Goal: Task Accomplishment & Management: Complete application form

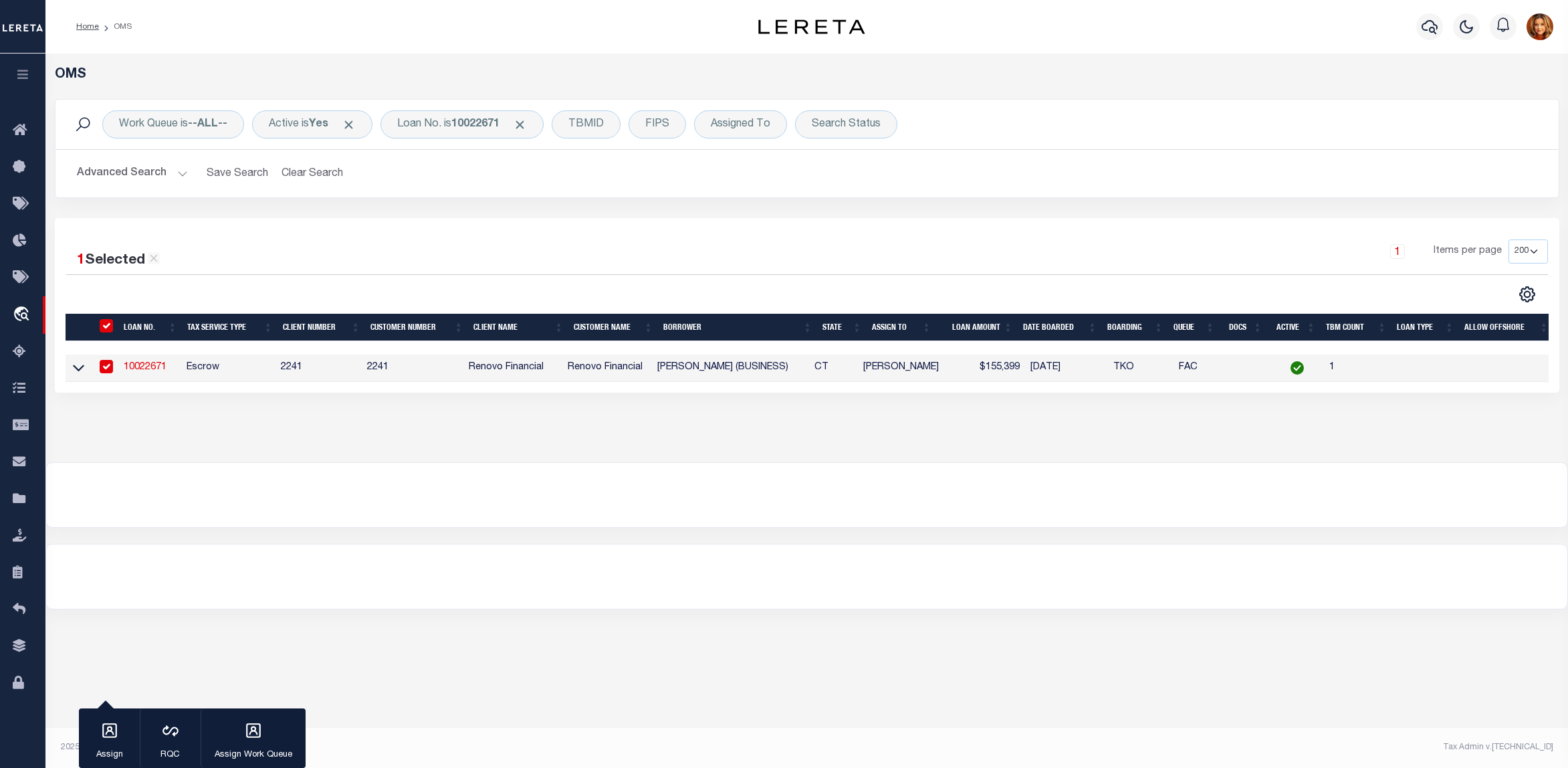
select select "200"
click at [317, 175] on button "Clear Search" at bounding box center [312, 173] width 73 height 26
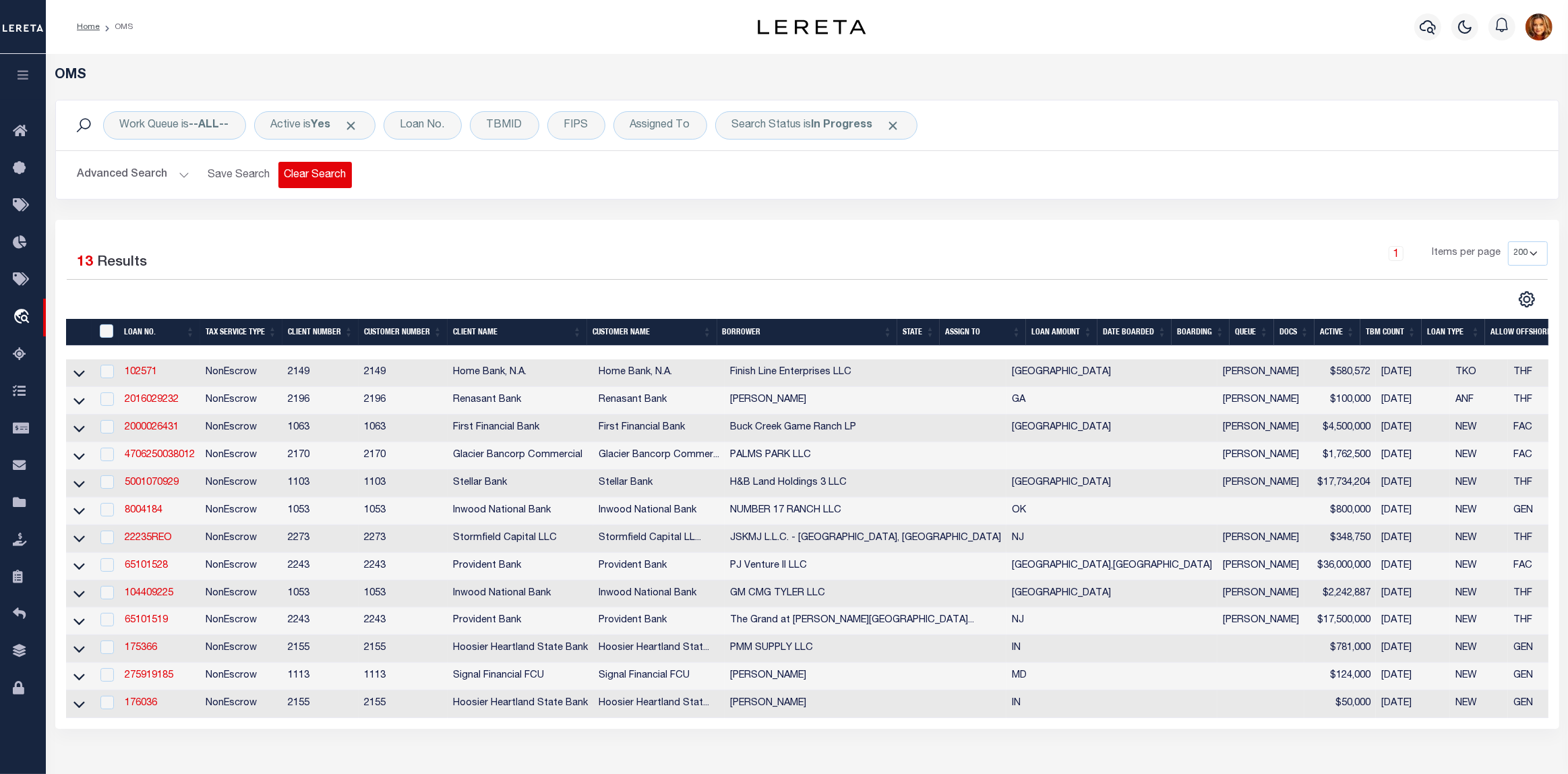
click at [312, 179] on button "Clear Search" at bounding box center [315, 174] width 74 height 26
click at [134, 708] on link "176036" at bounding box center [140, 702] width 32 height 10
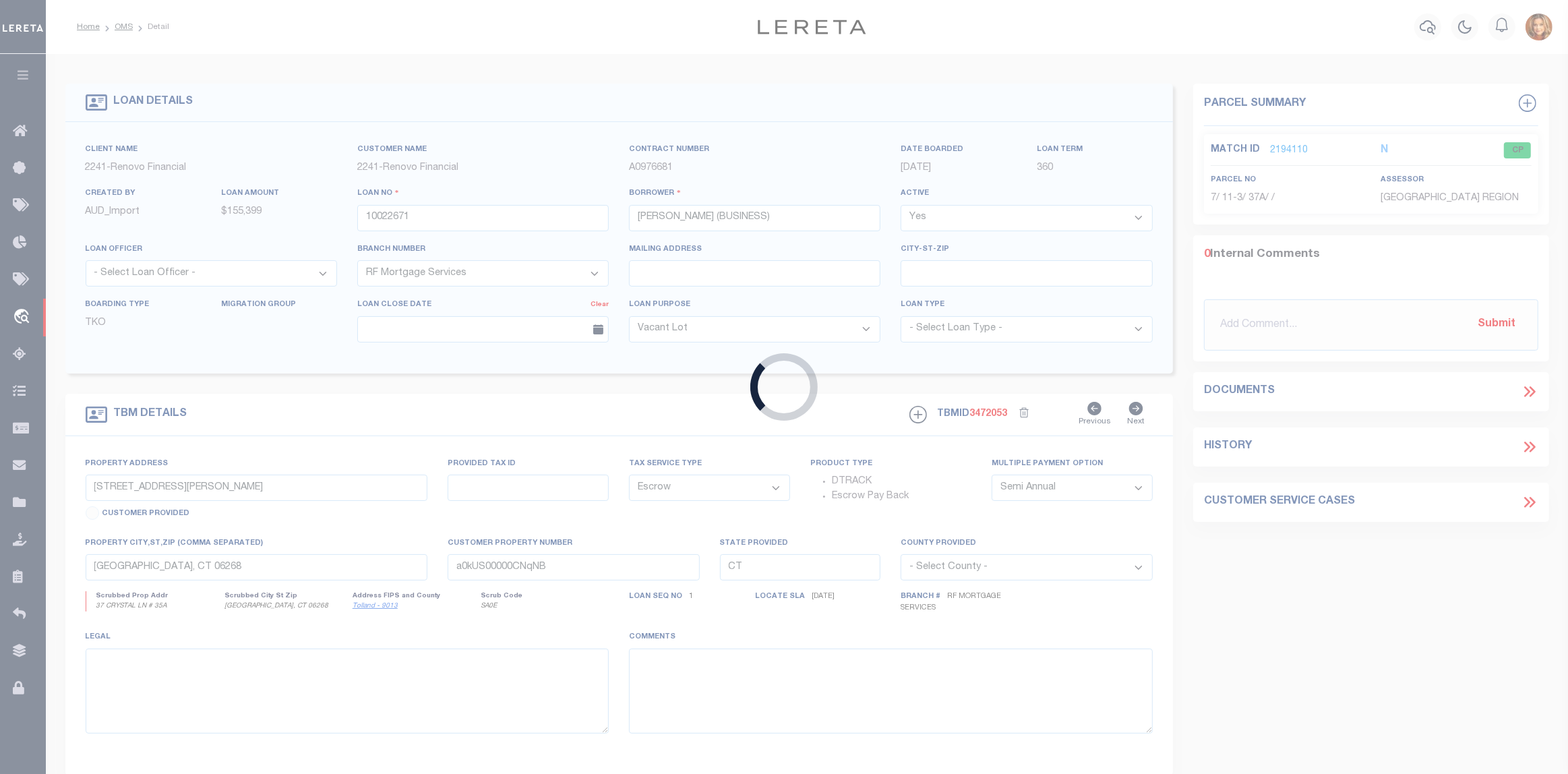
type input "176036"
type input "ROBERT D GOINS"
select select
type input "08/17/2025"
select select "200"
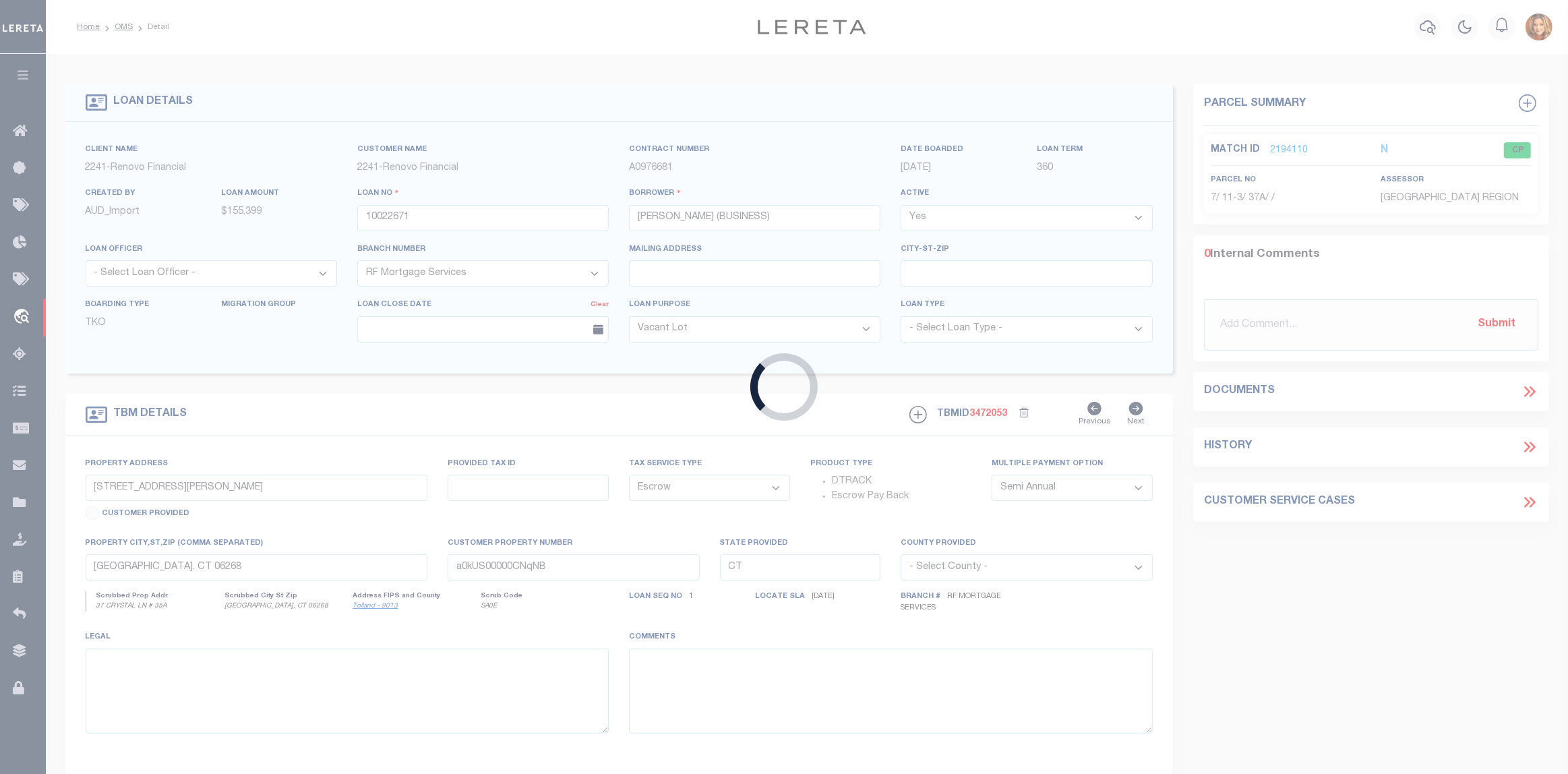
select select "10"
select select "NonEscrow"
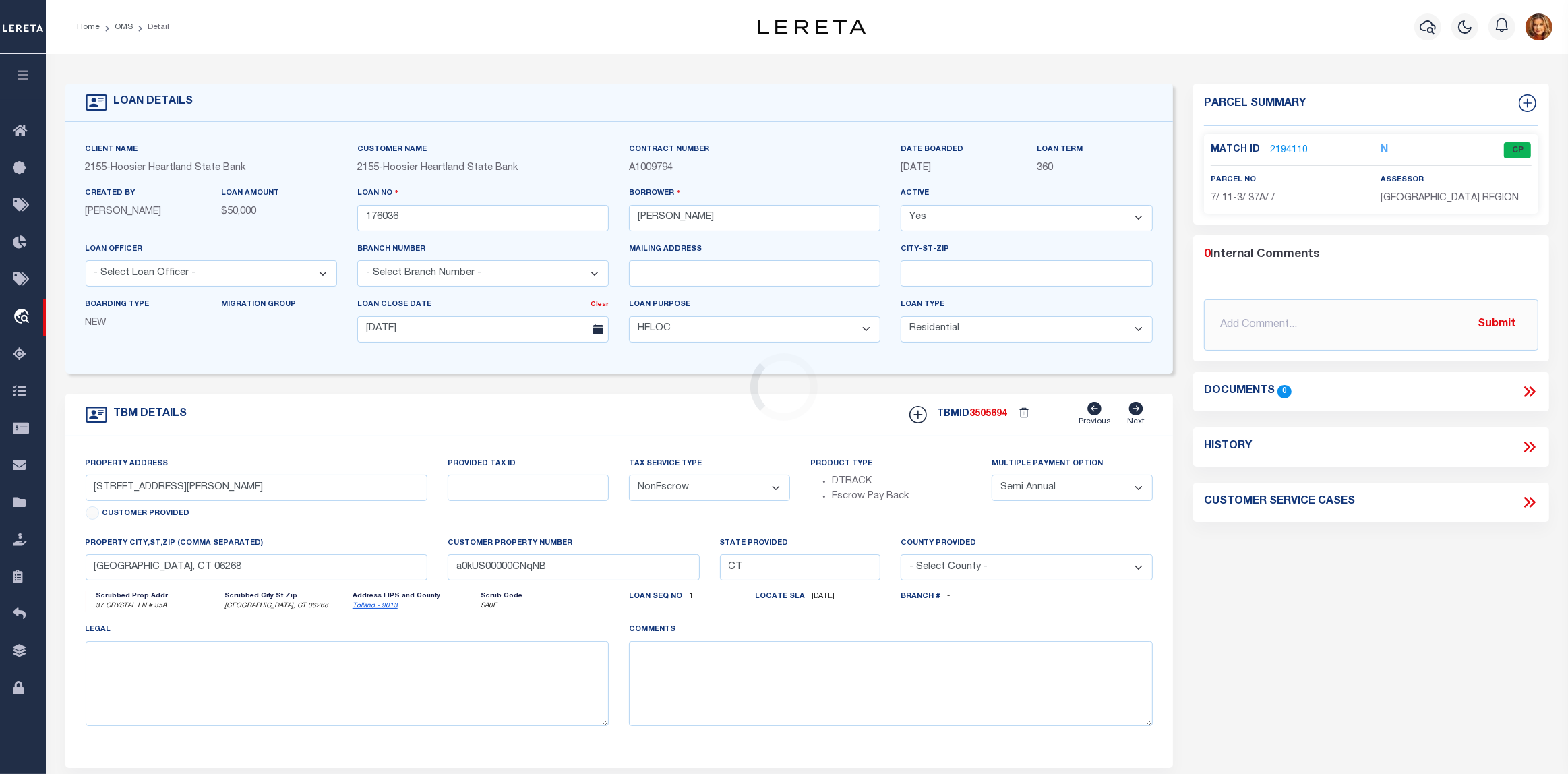
type input "502 W WALNUT ST"
select select
type input "WAYNETOWN IN 47990-8221"
type input "54-05-14-332-034.000-037 & 54-05-14-332-033.000-03"
type input "IN"
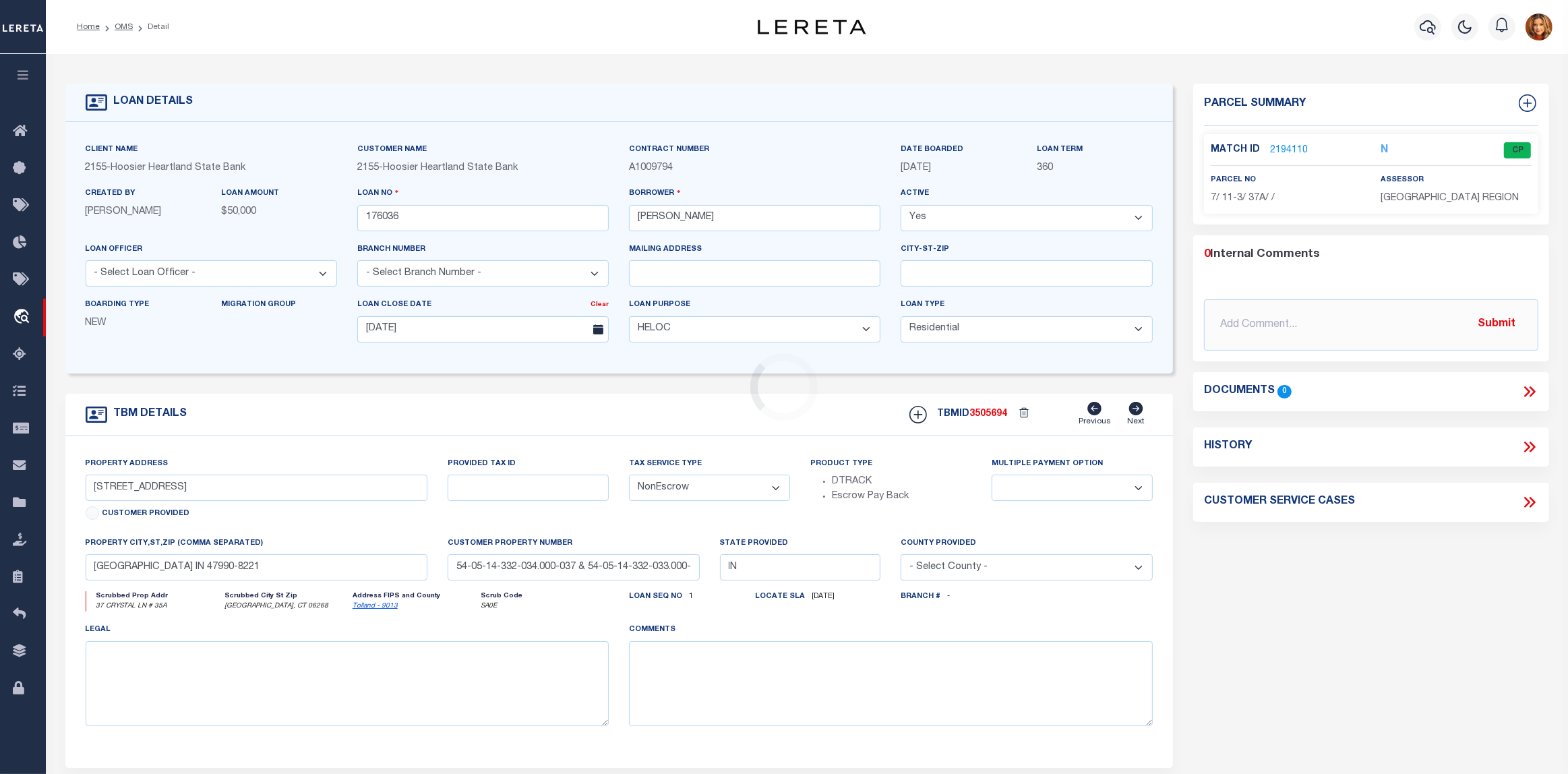
select select
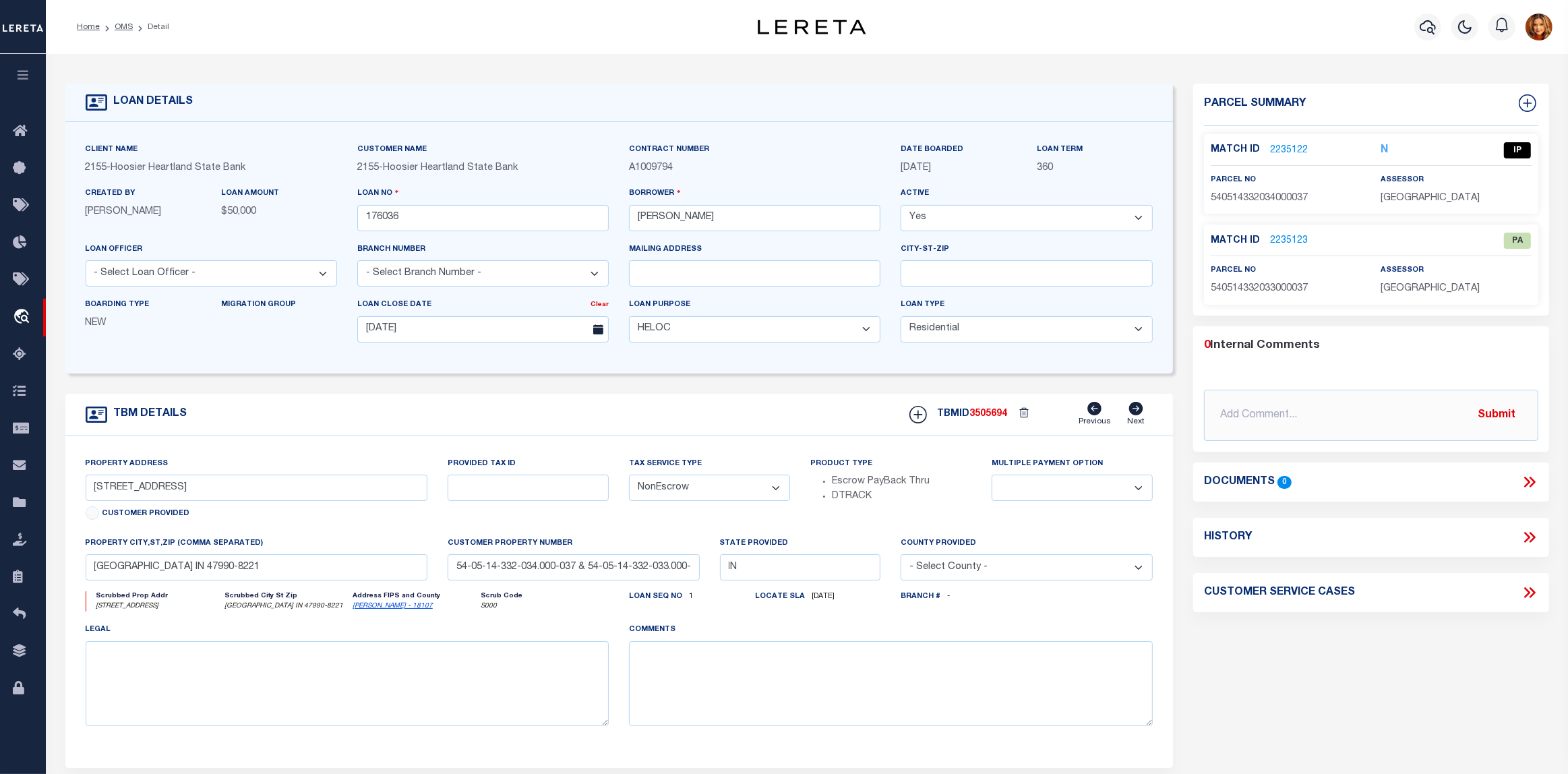
click at [1276, 151] on link "2235122" at bounding box center [1289, 151] width 38 height 14
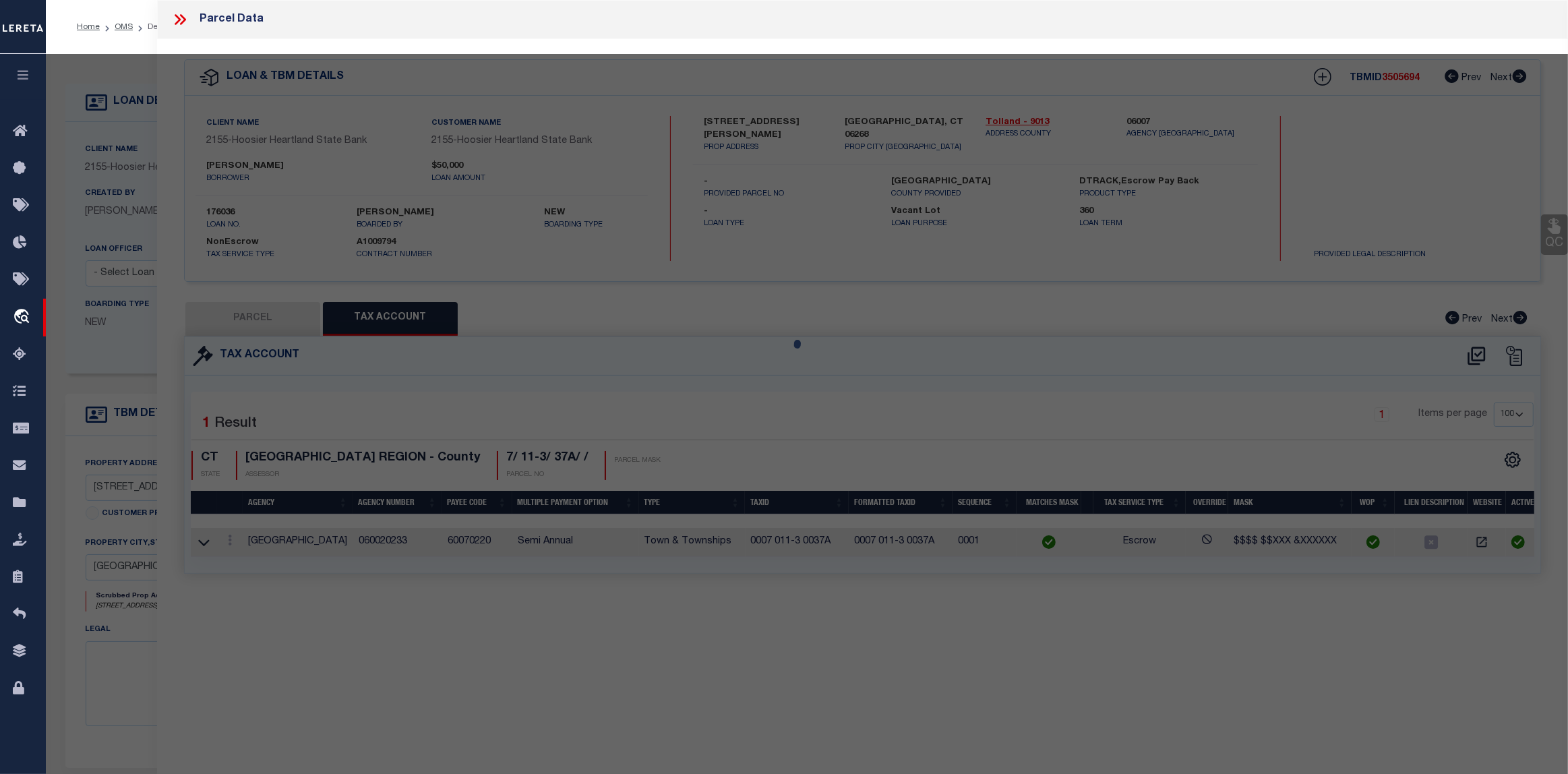
select select "AS"
select select
checkbox input "false"
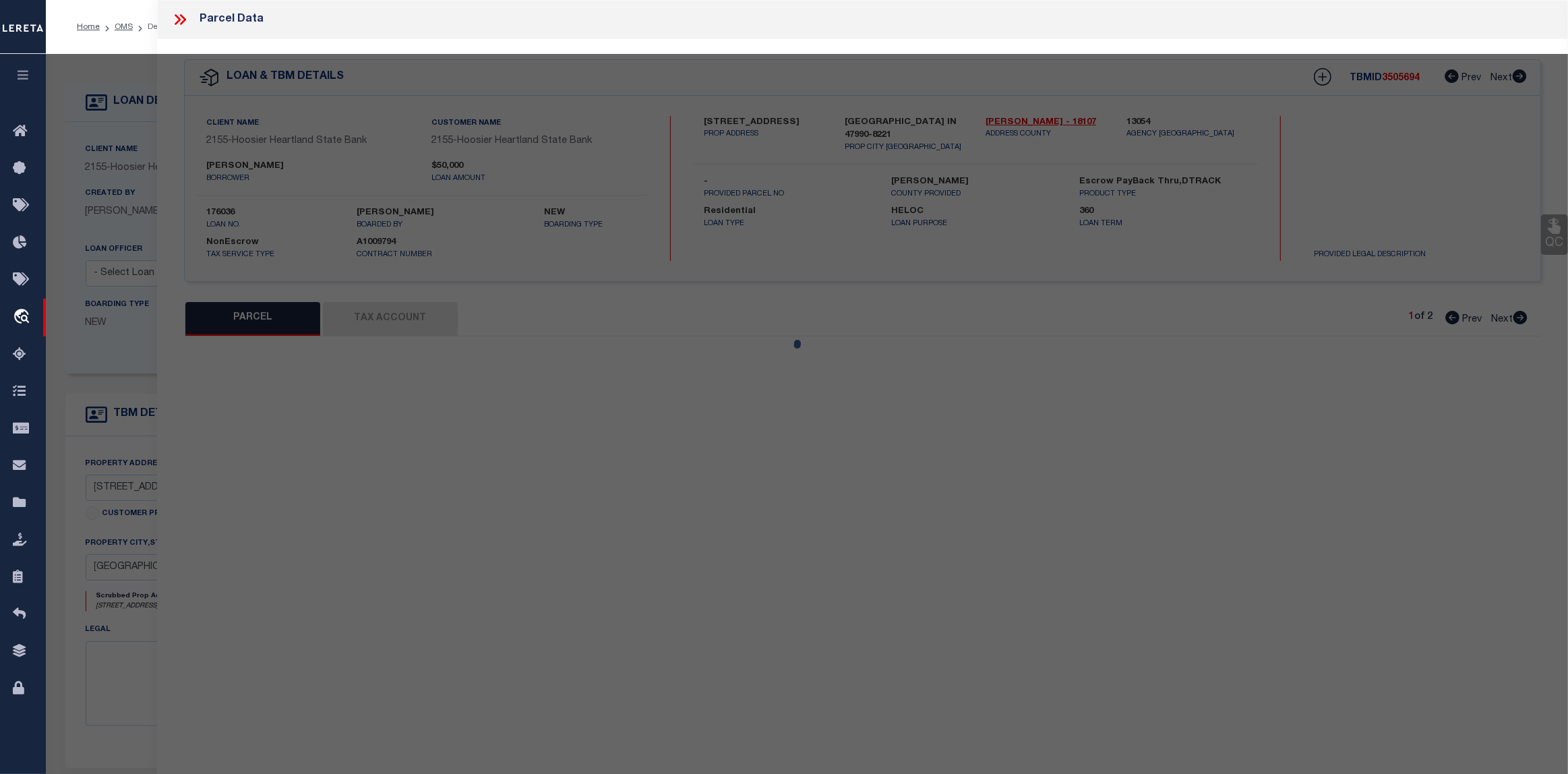
select select "IP"
type input "GOINS,ROBERT D"
select select "ATL"
select select "ADD"
type input "502 W WALNUT ST"
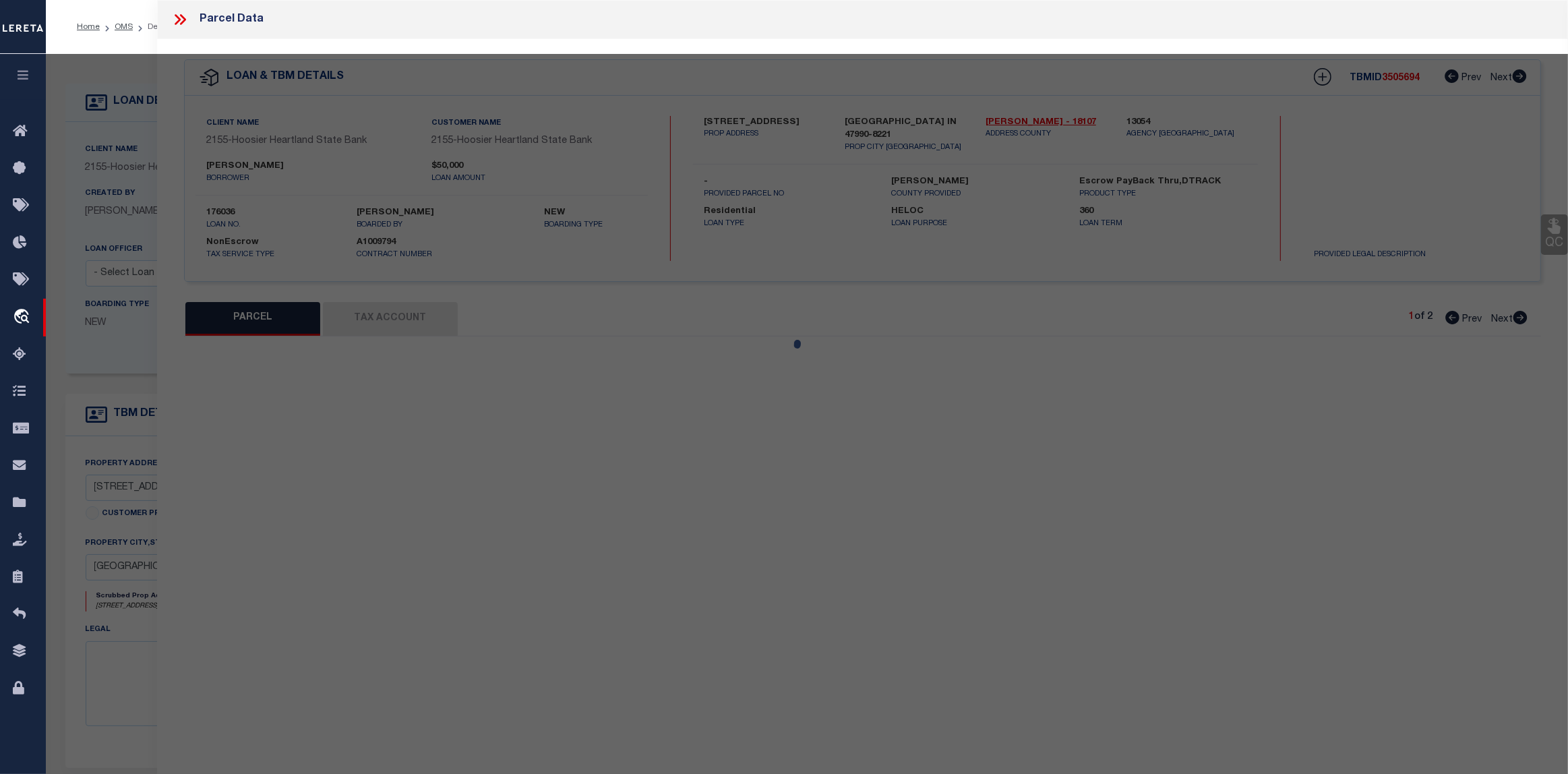
checkbox input "false"
type input "WAYNETOWN, IN 47990"
type textarea "LOT 10 SUBURBAN HEIGHTS"
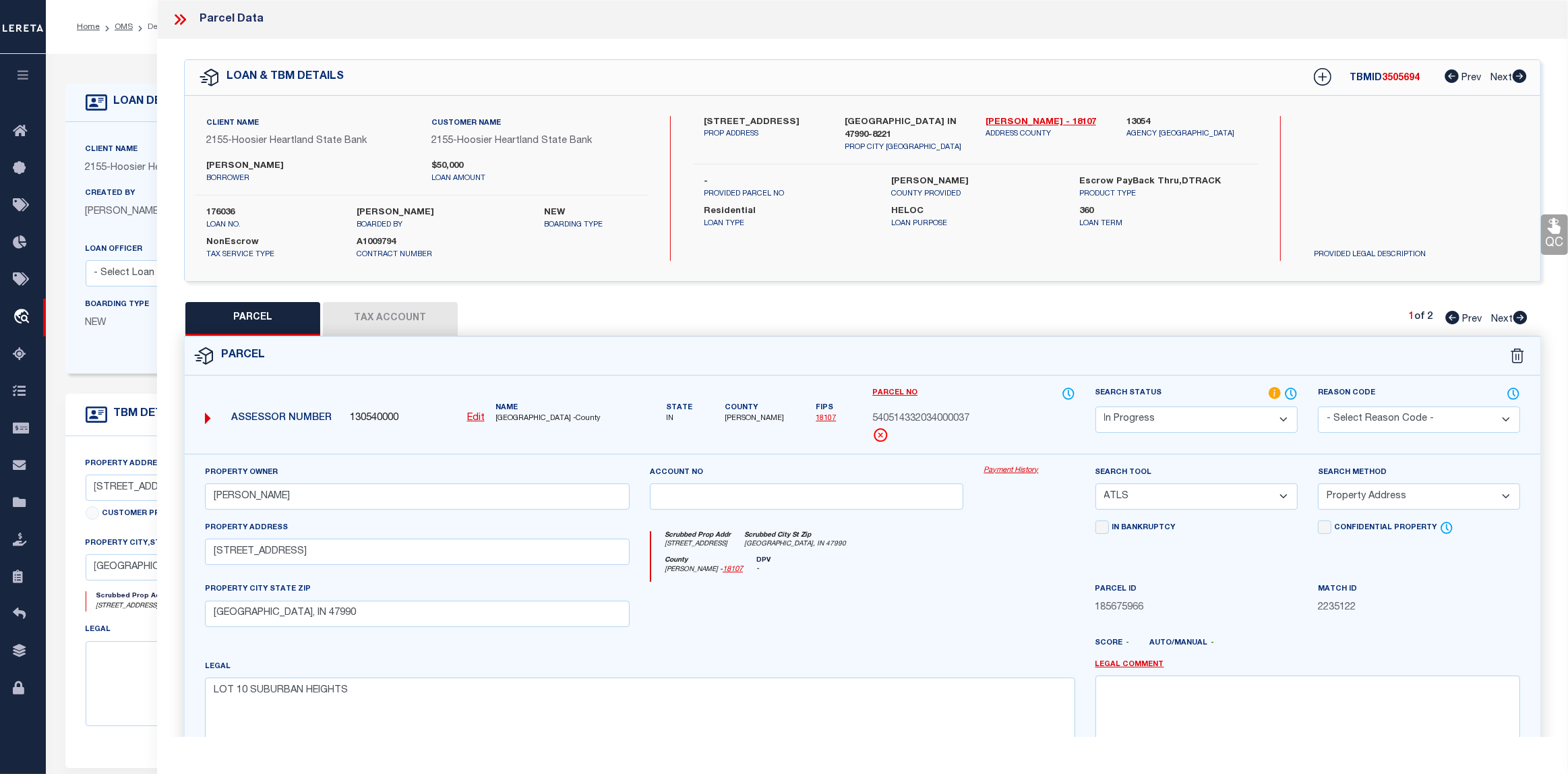
click at [1498, 315] on span "Next" at bounding box center [1502, 319] width 22 height 10
select select "AS"
select select
checkbox input "false"
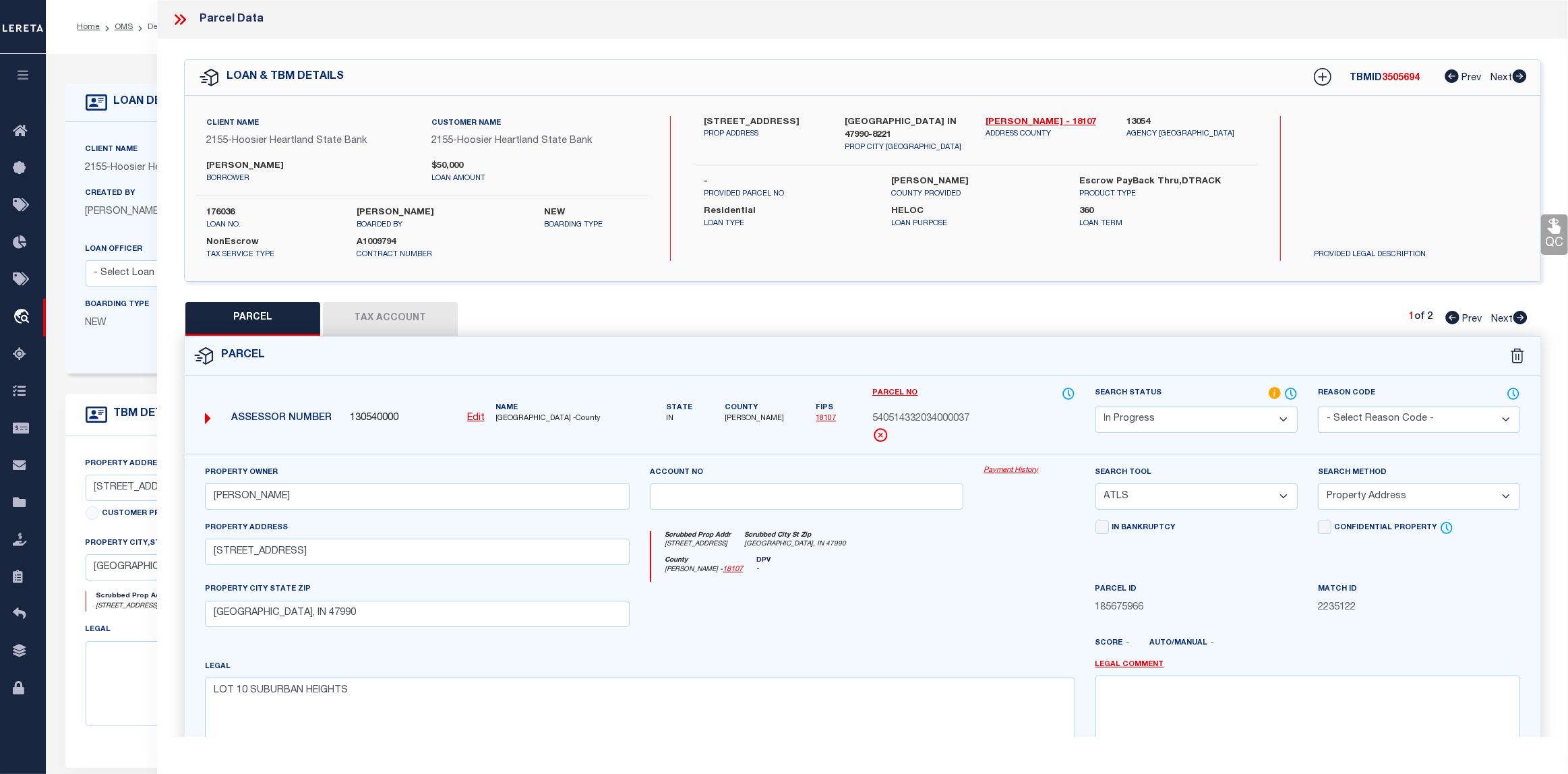
checkbox input "false"
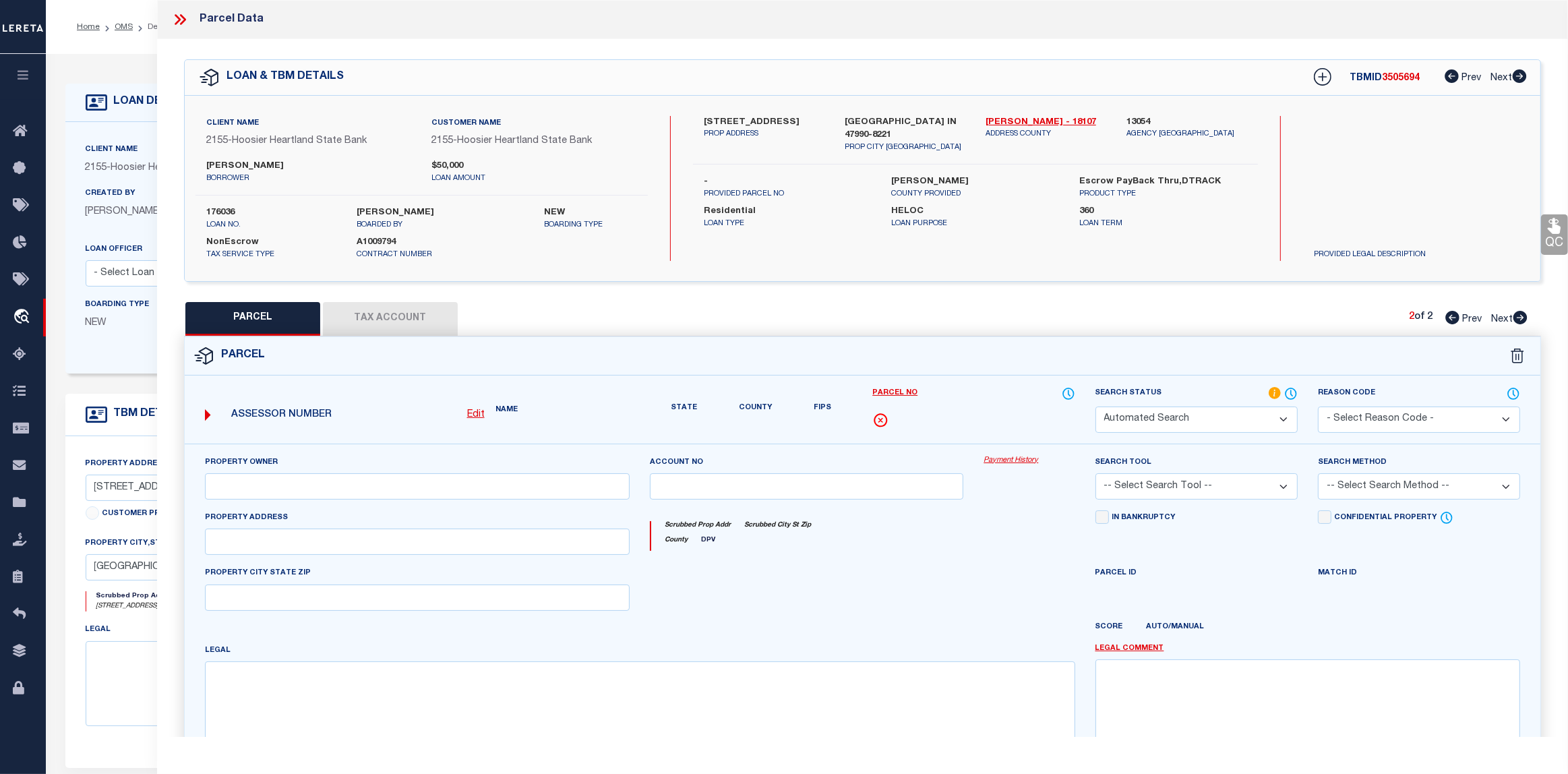
select select "PA"
type input "GOINS,ROBERT D"
select select "ATL"
select select "ADD"
type input "W WALNUT ST"
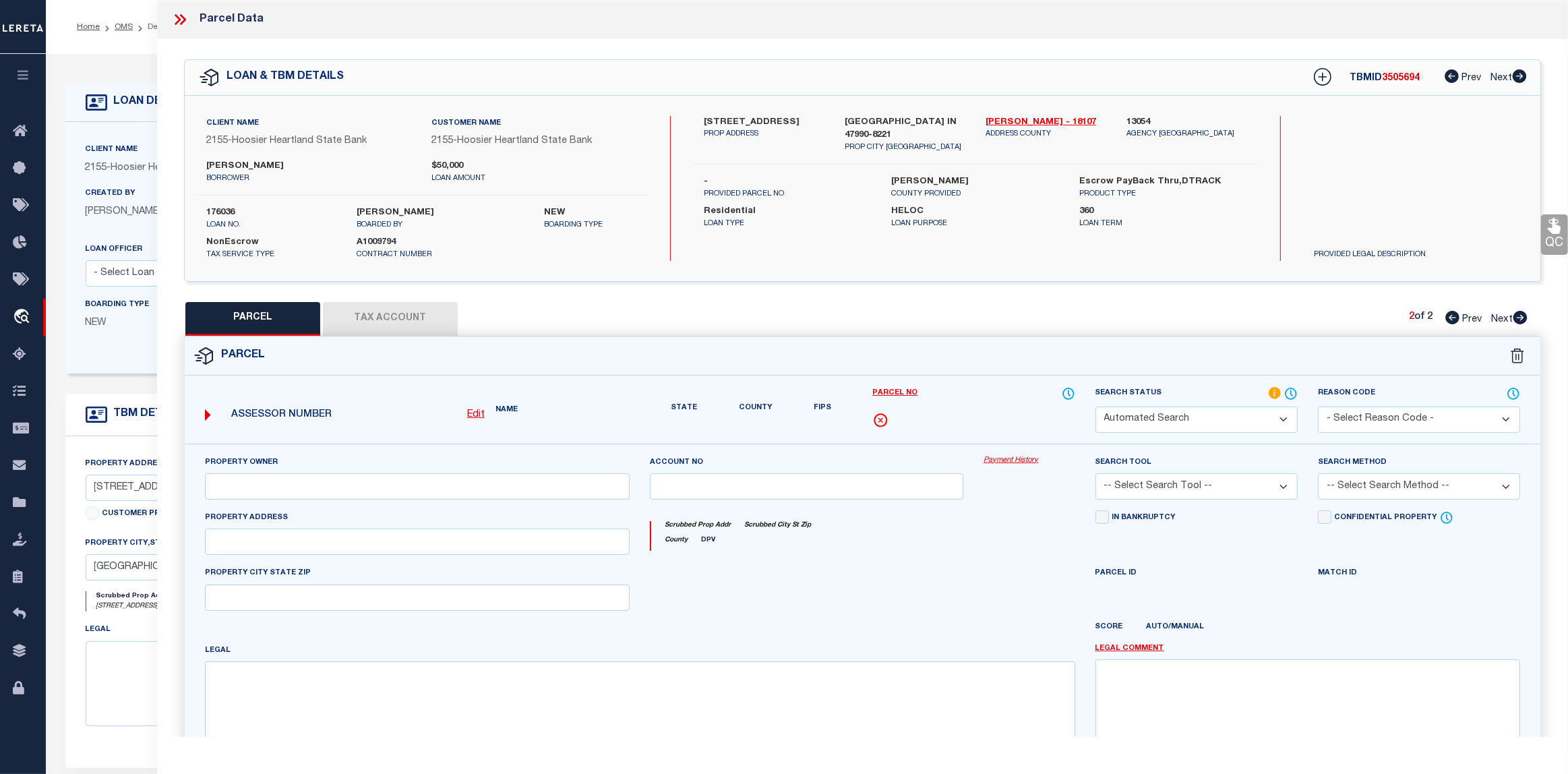
checkbox input "false"
type input "WAYNETOWN, IN 47990"
type textarea "LOT 11 SUBURBAN HEIGHTS"
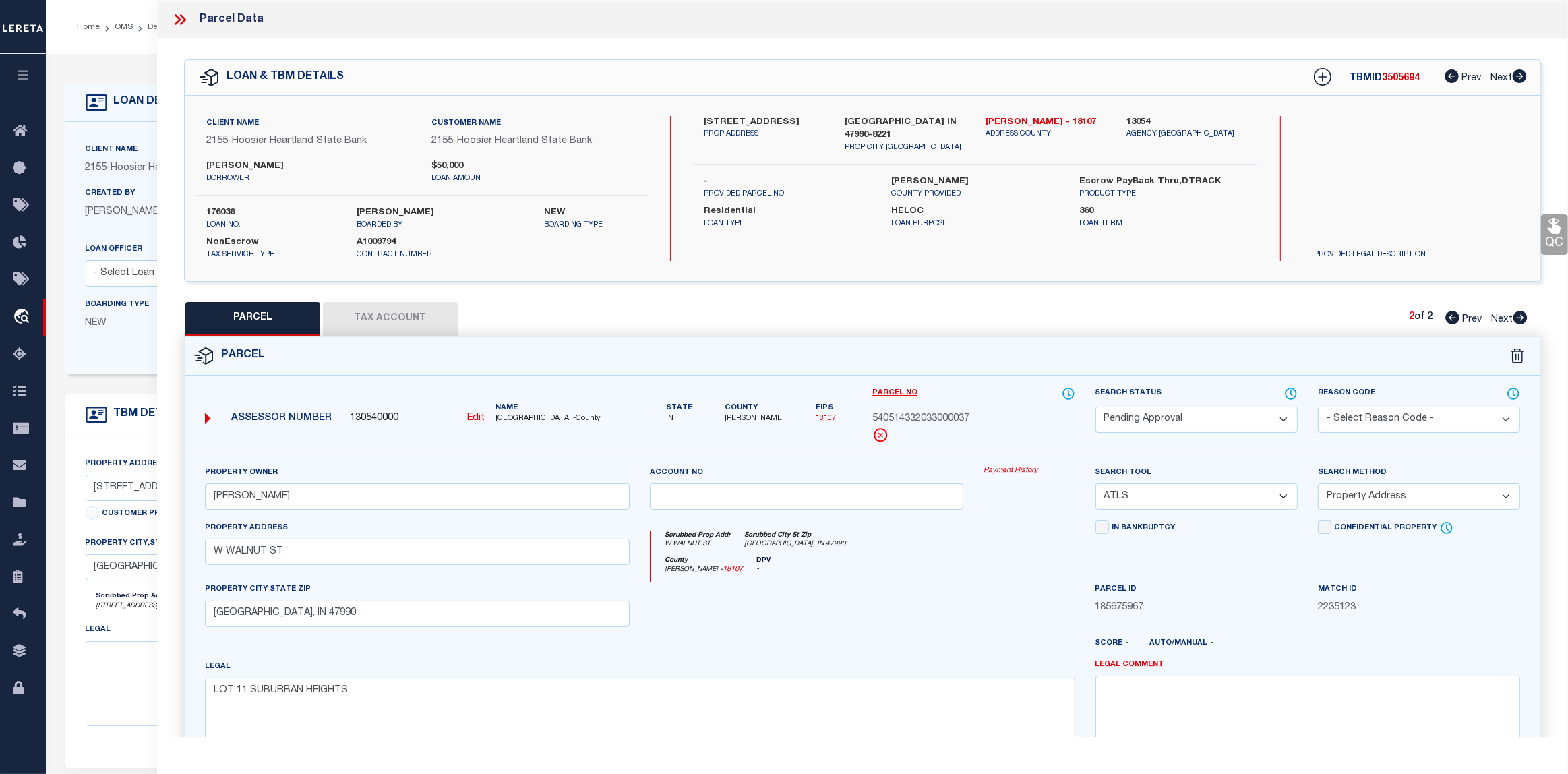
click at [1463, 322] on span "Prev" at bounding box center [1472, 319] width 19 height 10
select select "AS"
select select
checkbox input "false"
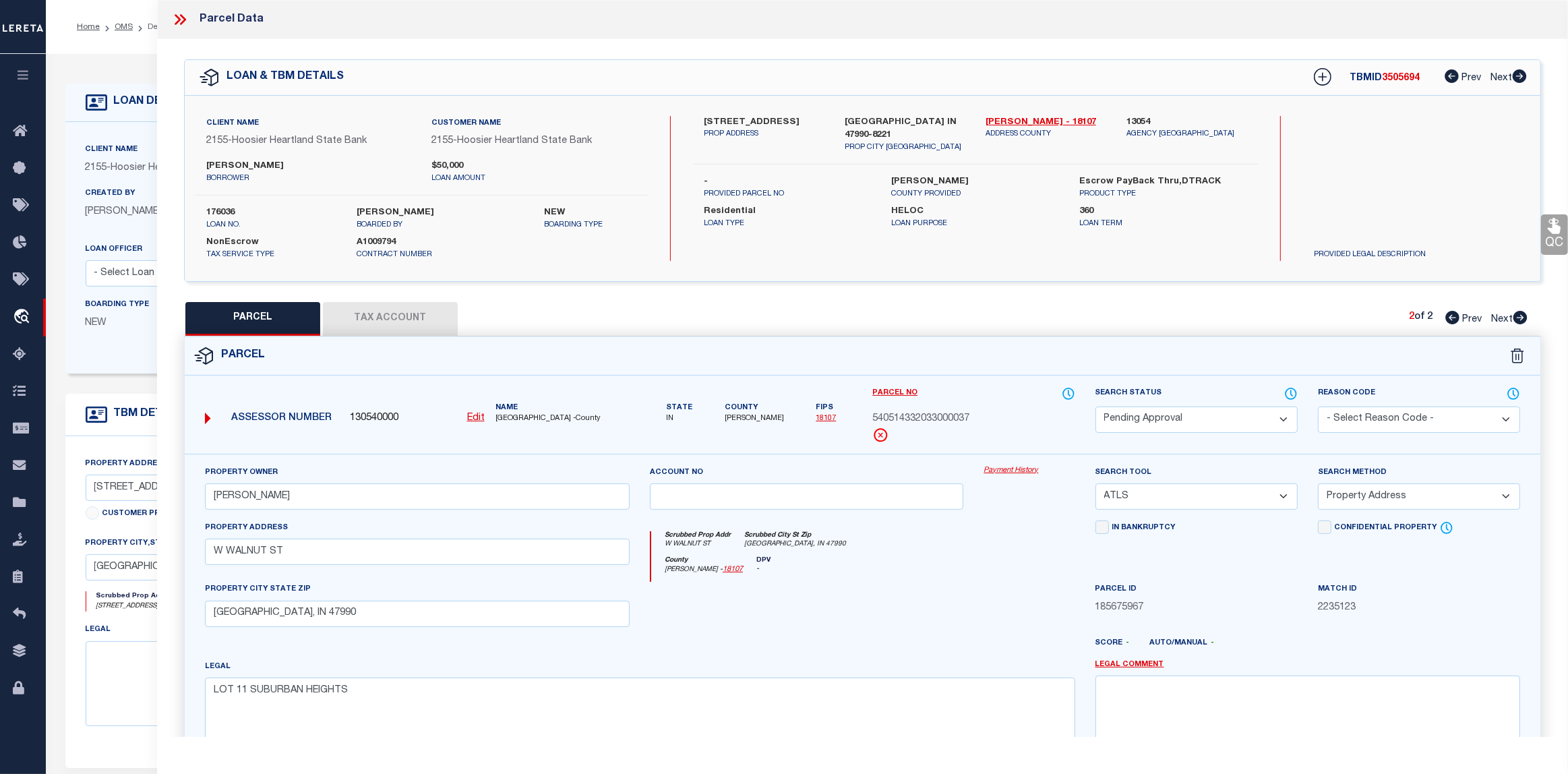
checkbox input "false"
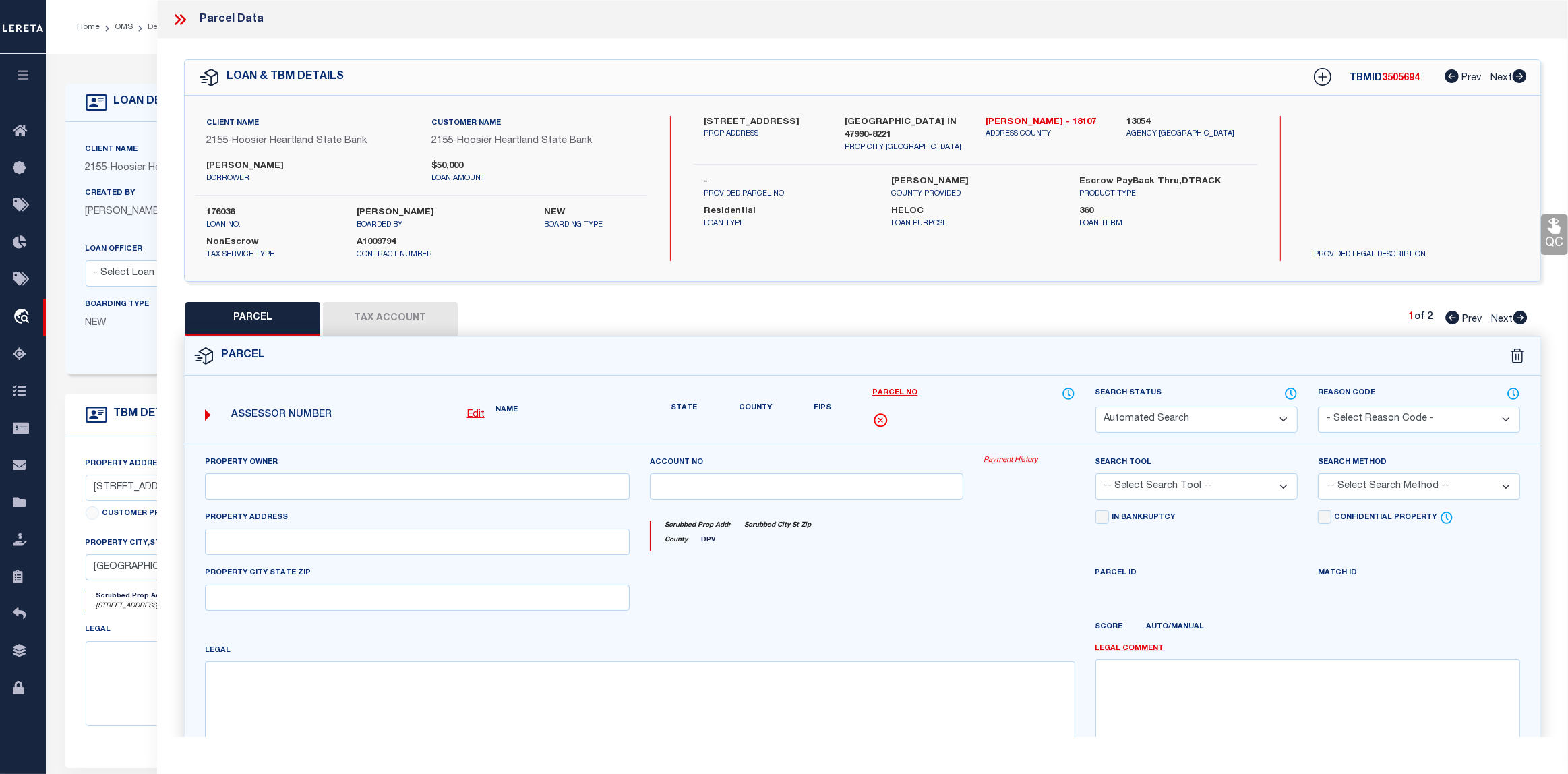
select select "IP"
type input "GOINS,ROBERT D"
select select "ATL"
select select "ADD"
type input "502 W WALNUT ST"
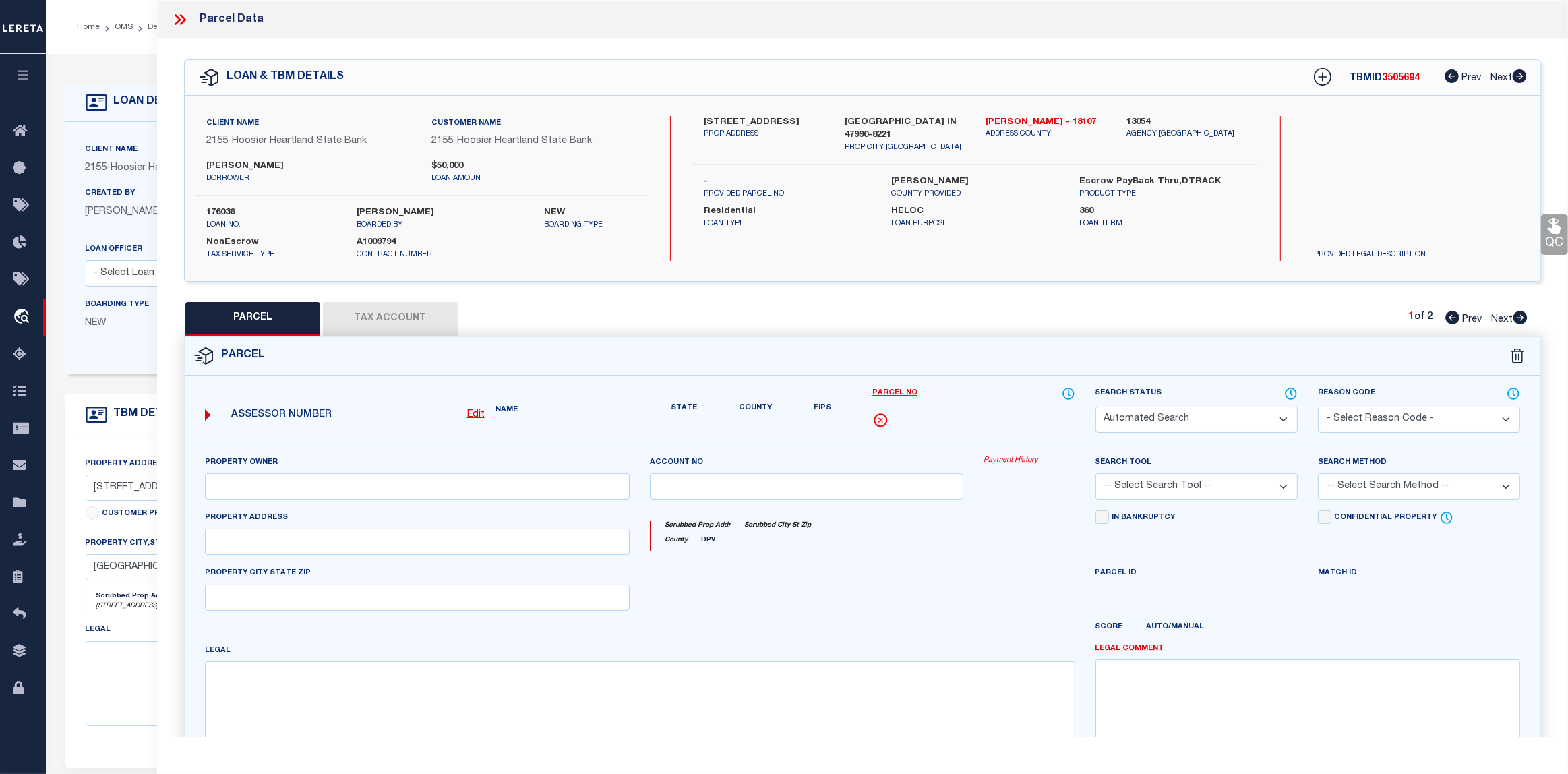
checkbox input "false"
type input "WAYNETOWN, IN 47990"
type textarea "LOT 10 SUBURBAN HEIGHTS"
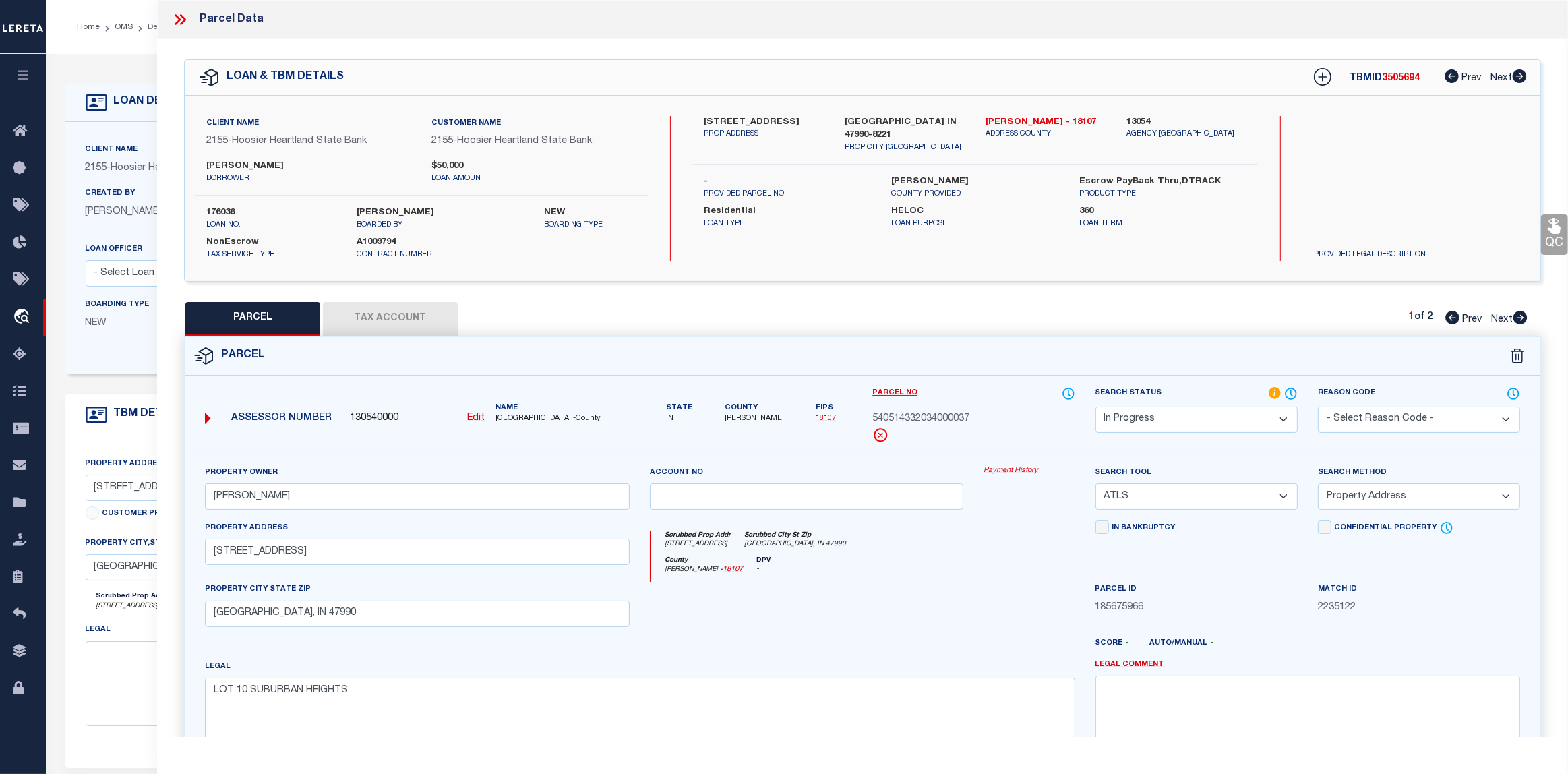
click at [1501, 315] on span "Next" at bounding box center [1502, 319] width 22 height 10
select select "AS"
select select
checkbox input "false"
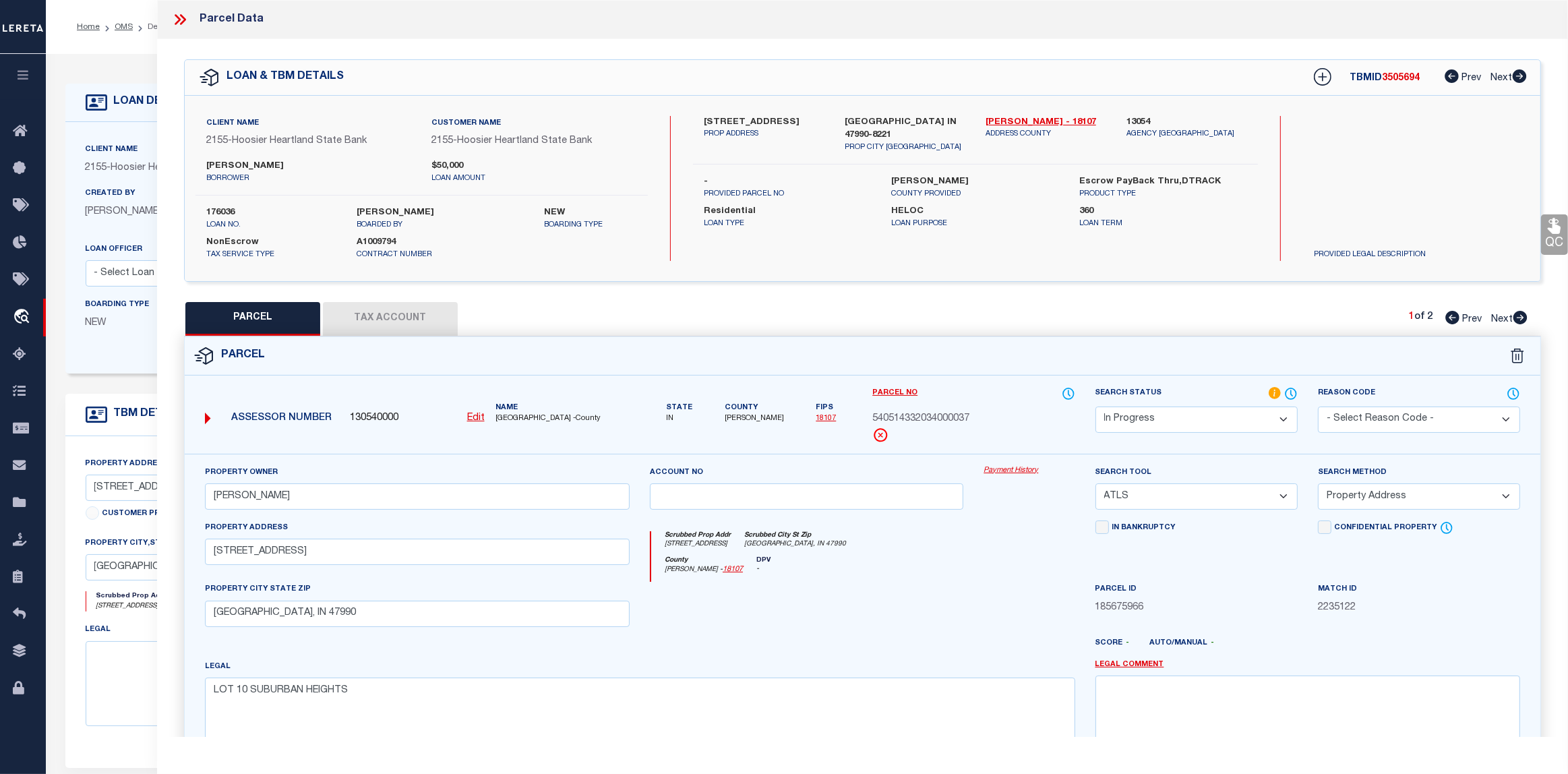
checkbox input "false"
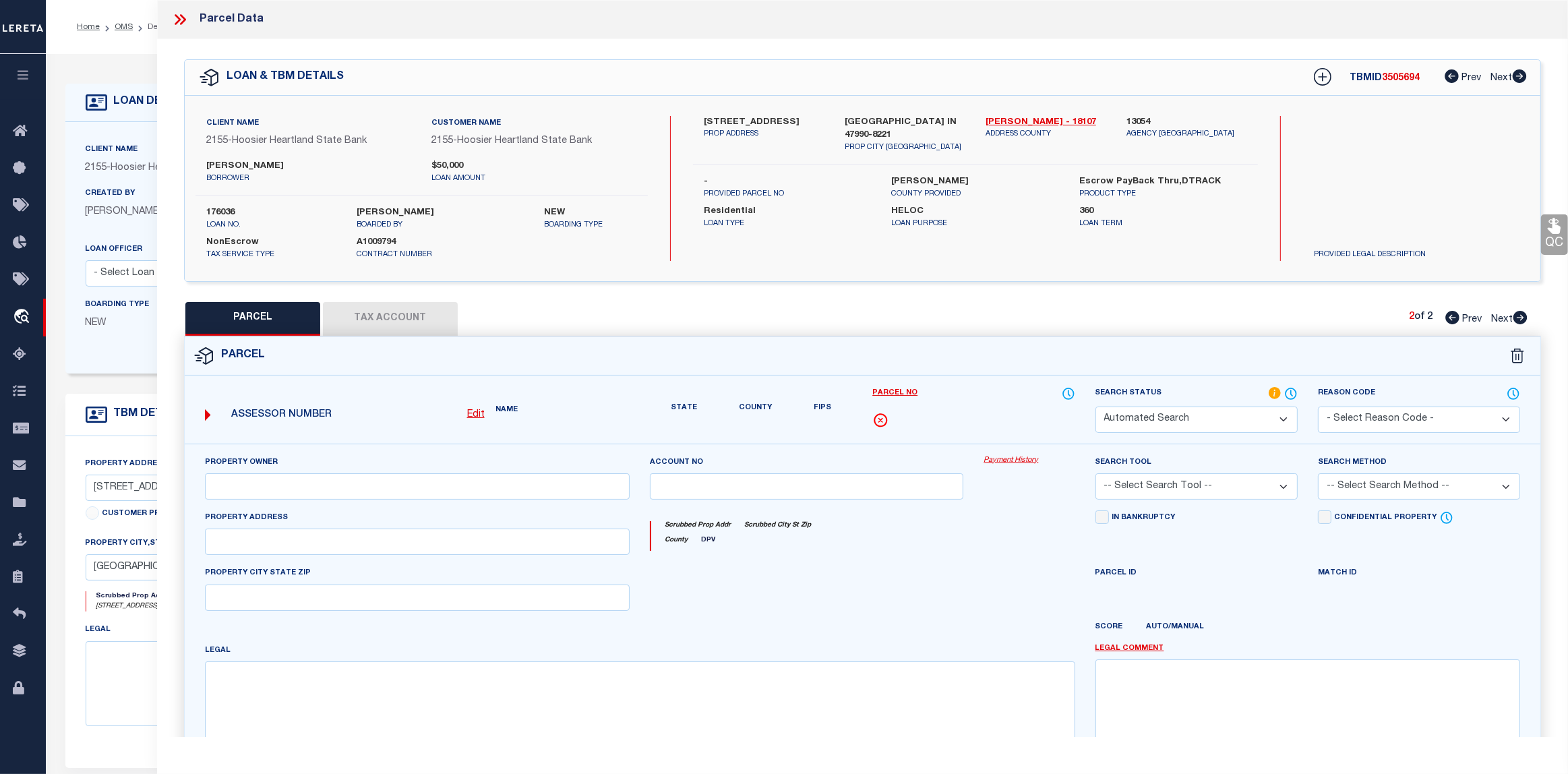
select select "PA"
type input "GOINS,ROBERT D"
select select "ATL"
select select "ADD"
type input "W WALNUT ST"
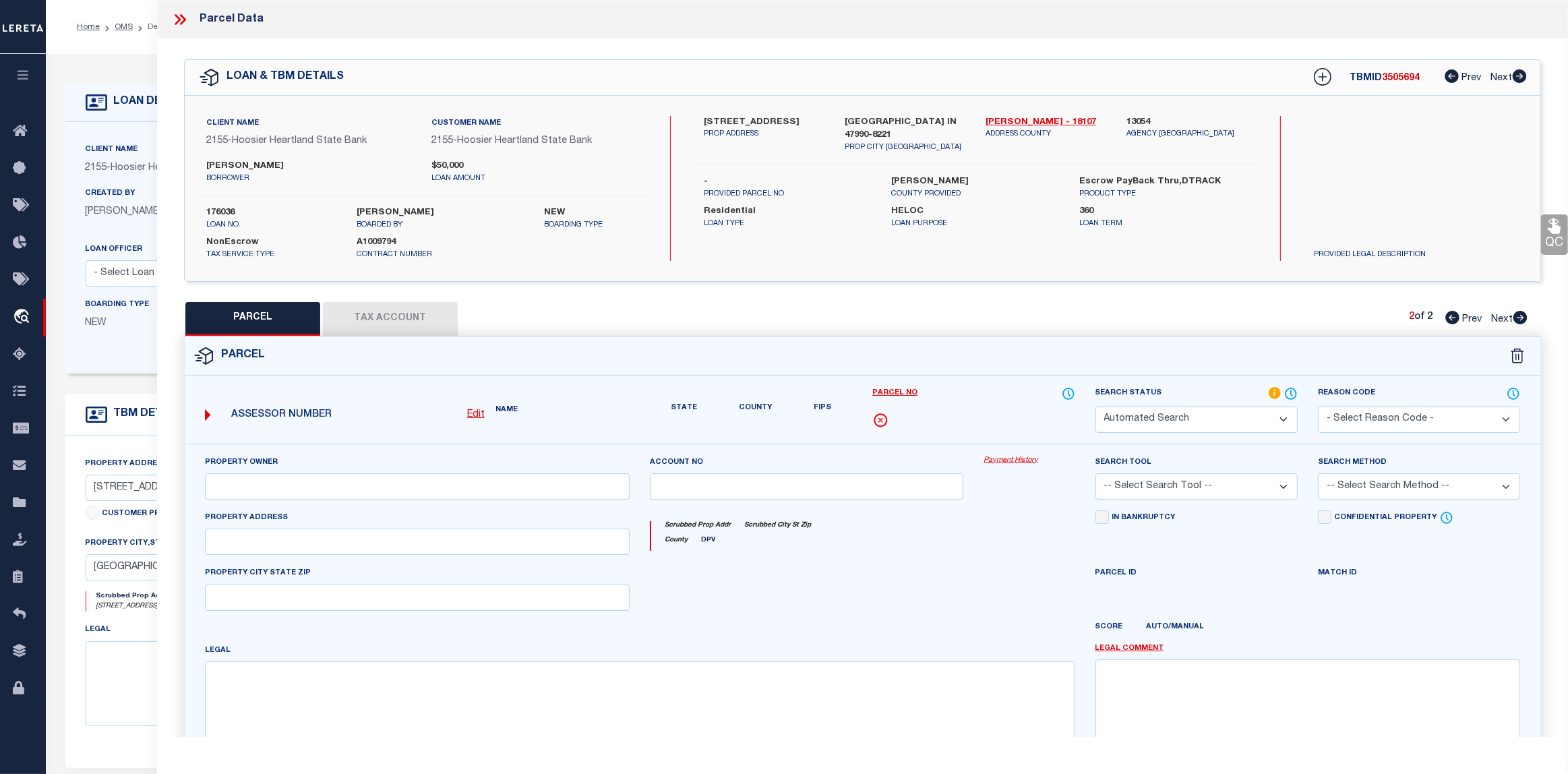
checkbox input "false"
type input "WAYNETOWN, IN 47990"
type textarea "LOT 11 SUBURBAN HEIGHTS"
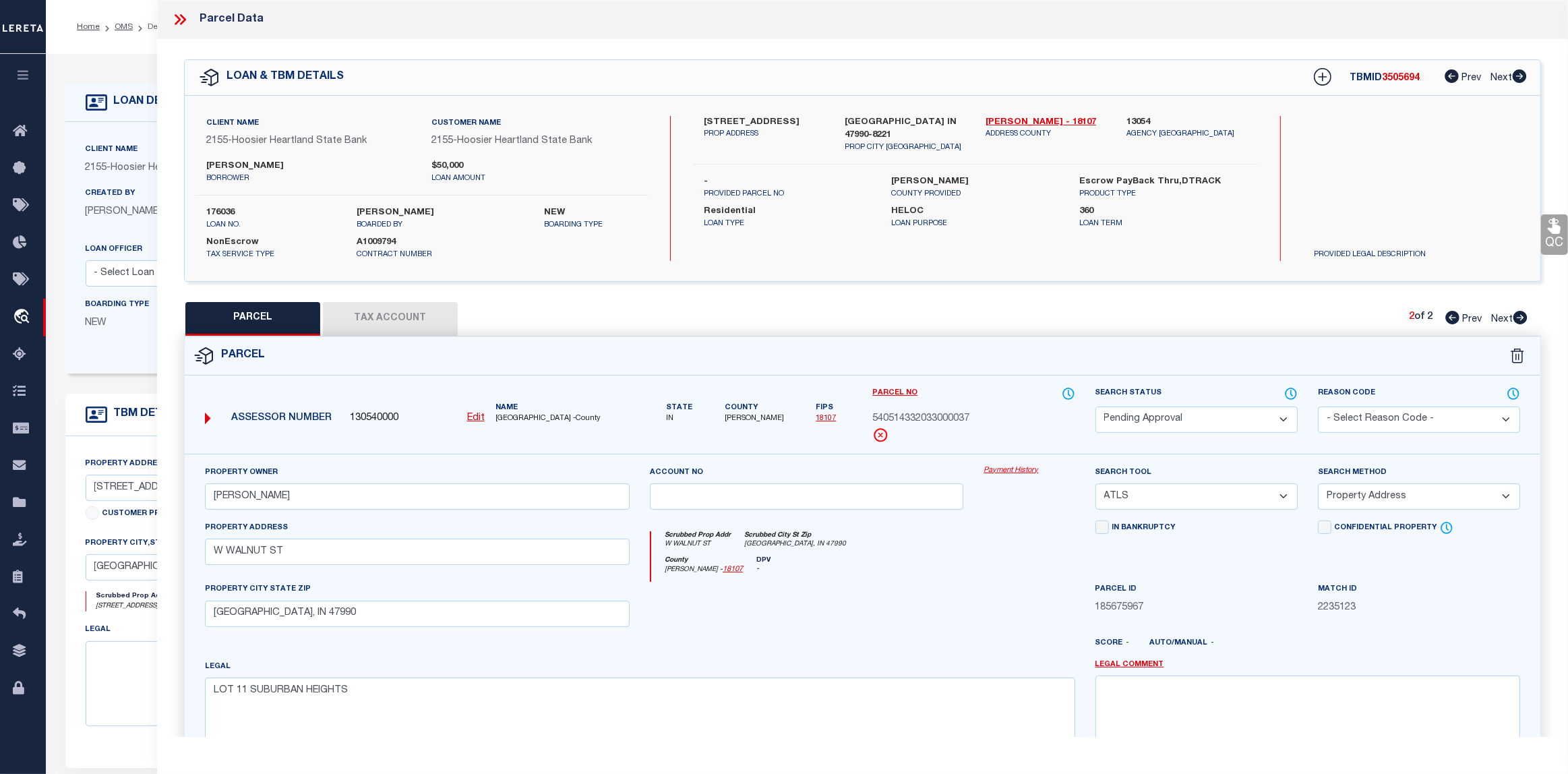
click at [1293, 413] on select "Automated Search Bad Parcel Complete Duplicate Parcel High Dollar Reporting In …" at bounding box center [1197, 419] width 202 height 26
click at [1096, 406] on select "Automated Search Bad Parcel Complete Duplicate Parcel High Dollar Reporting In …" at bounding box center [1197, 419] width 202 height 26
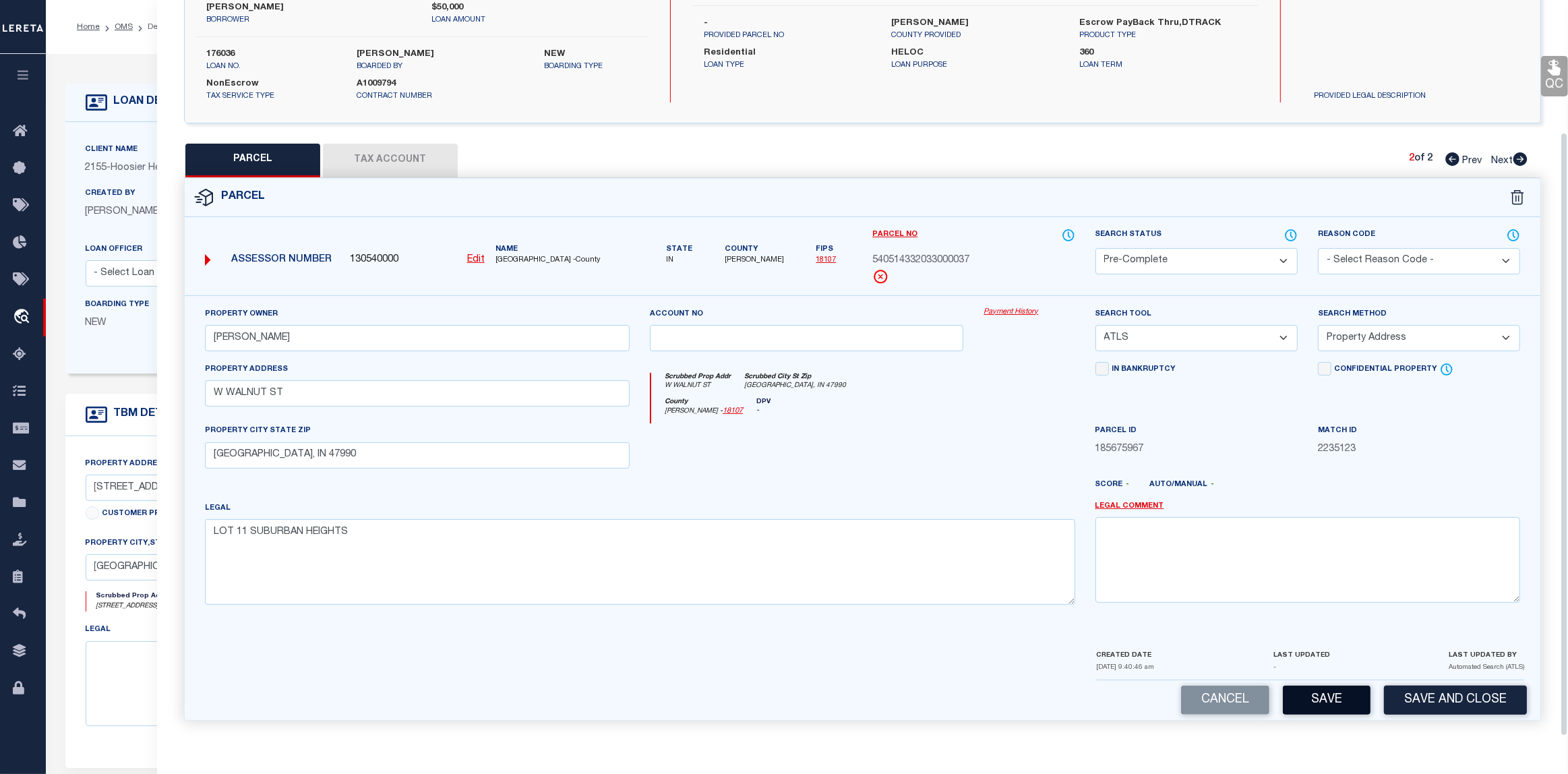
click at [1350, 699] on button "Save" at bounding box center [1326, 699] width 87 height 29
select select "AS"
select select
checkbox input "false"
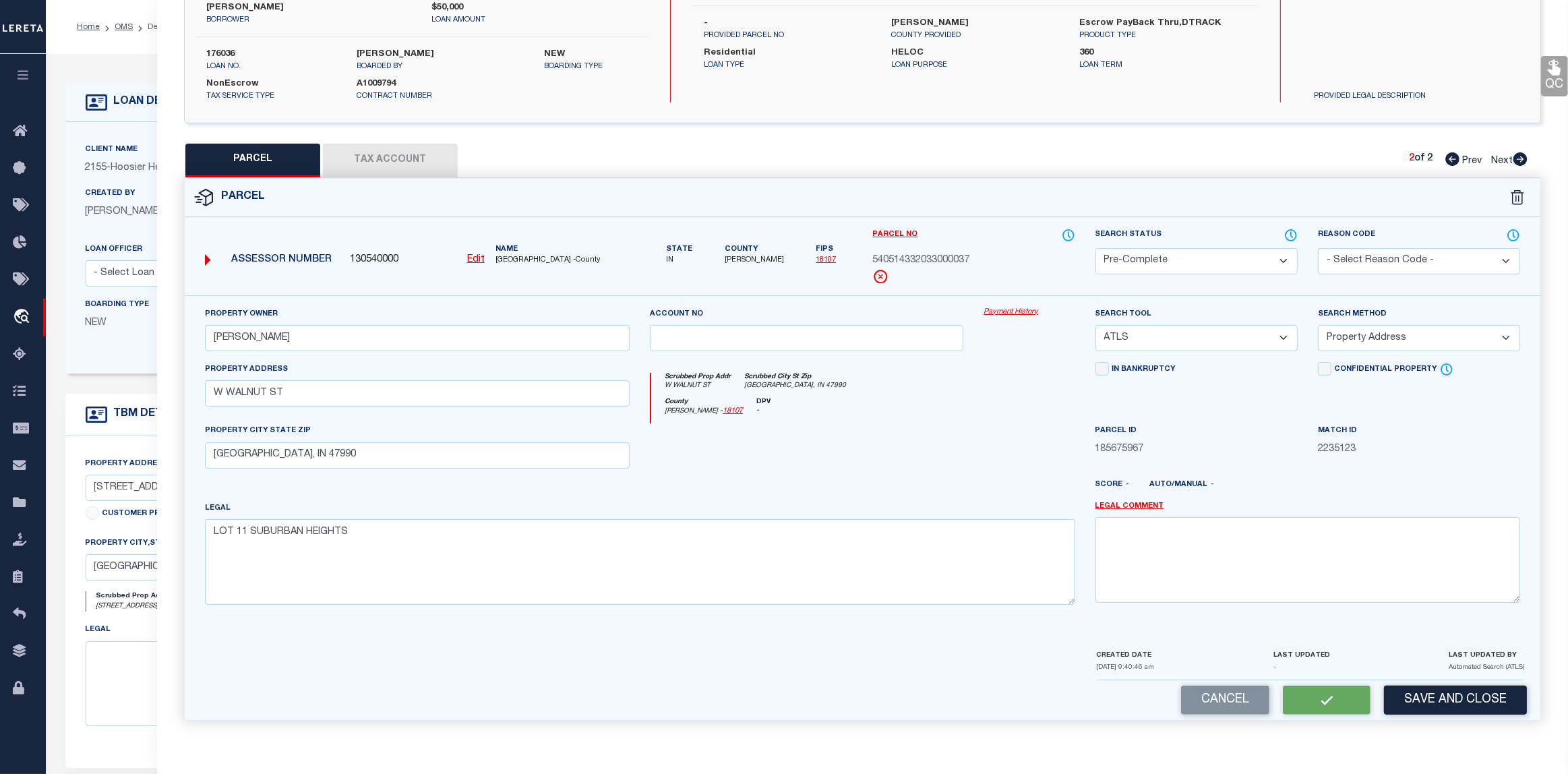
checkbox input "false"
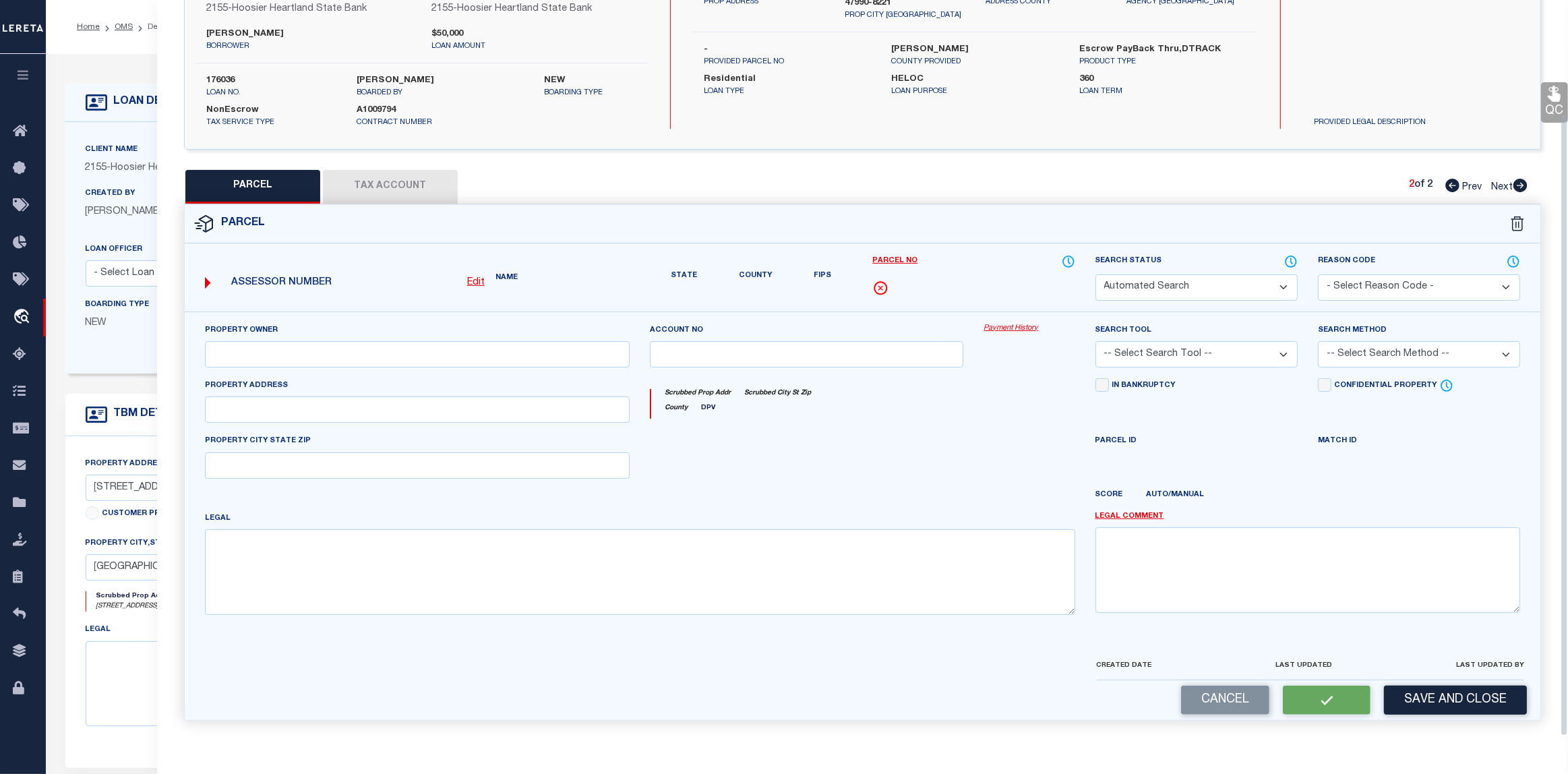
select select "PC"
type input "GOINS,ROBERT D"
select select "ATL"
select select "ADD"
type input "W WALNUT ST"
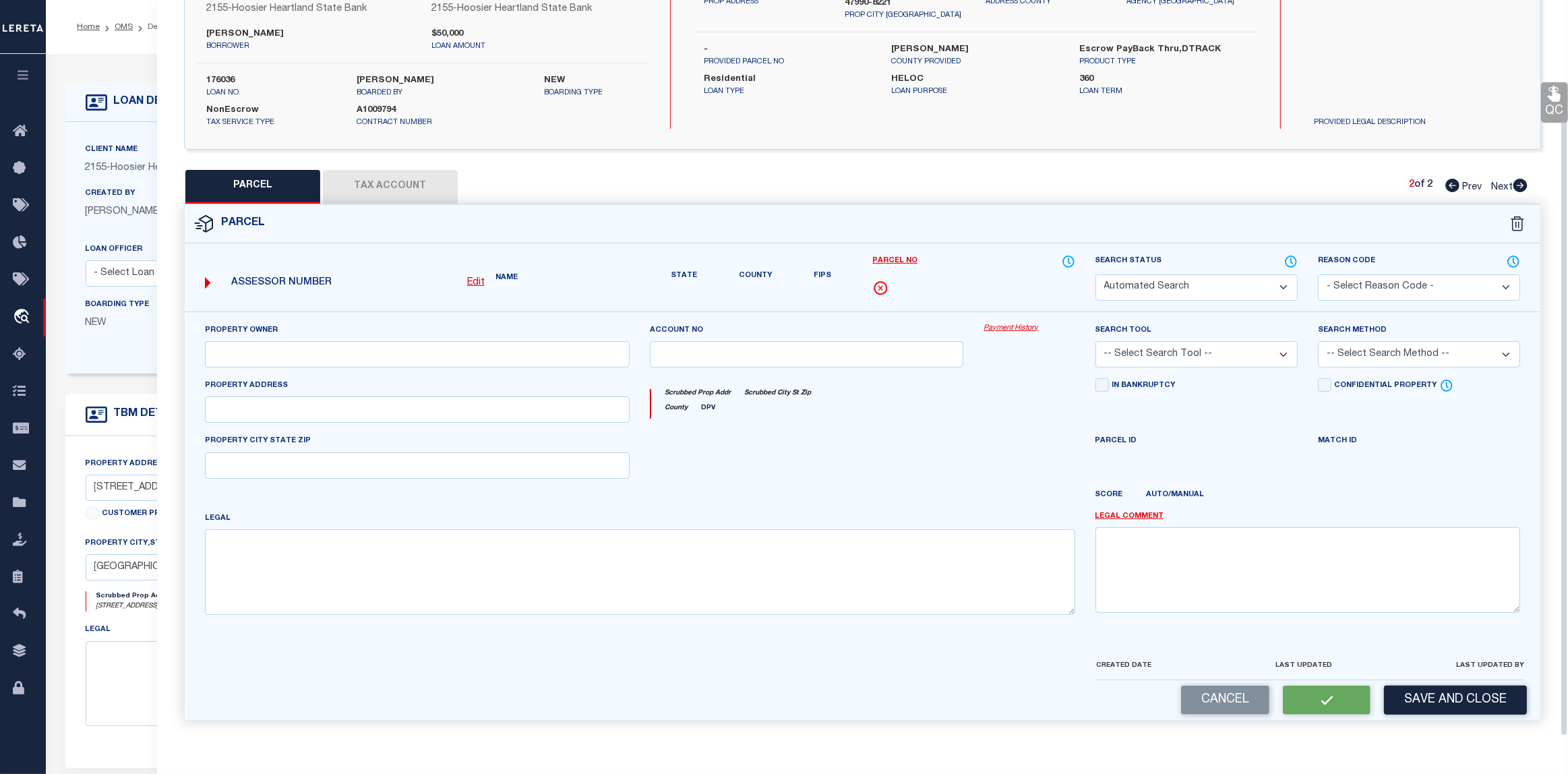
type input "WAYNETOWN, IN 47990"
type textarea "LOT 11 SUBURBAN HEIGHTS"
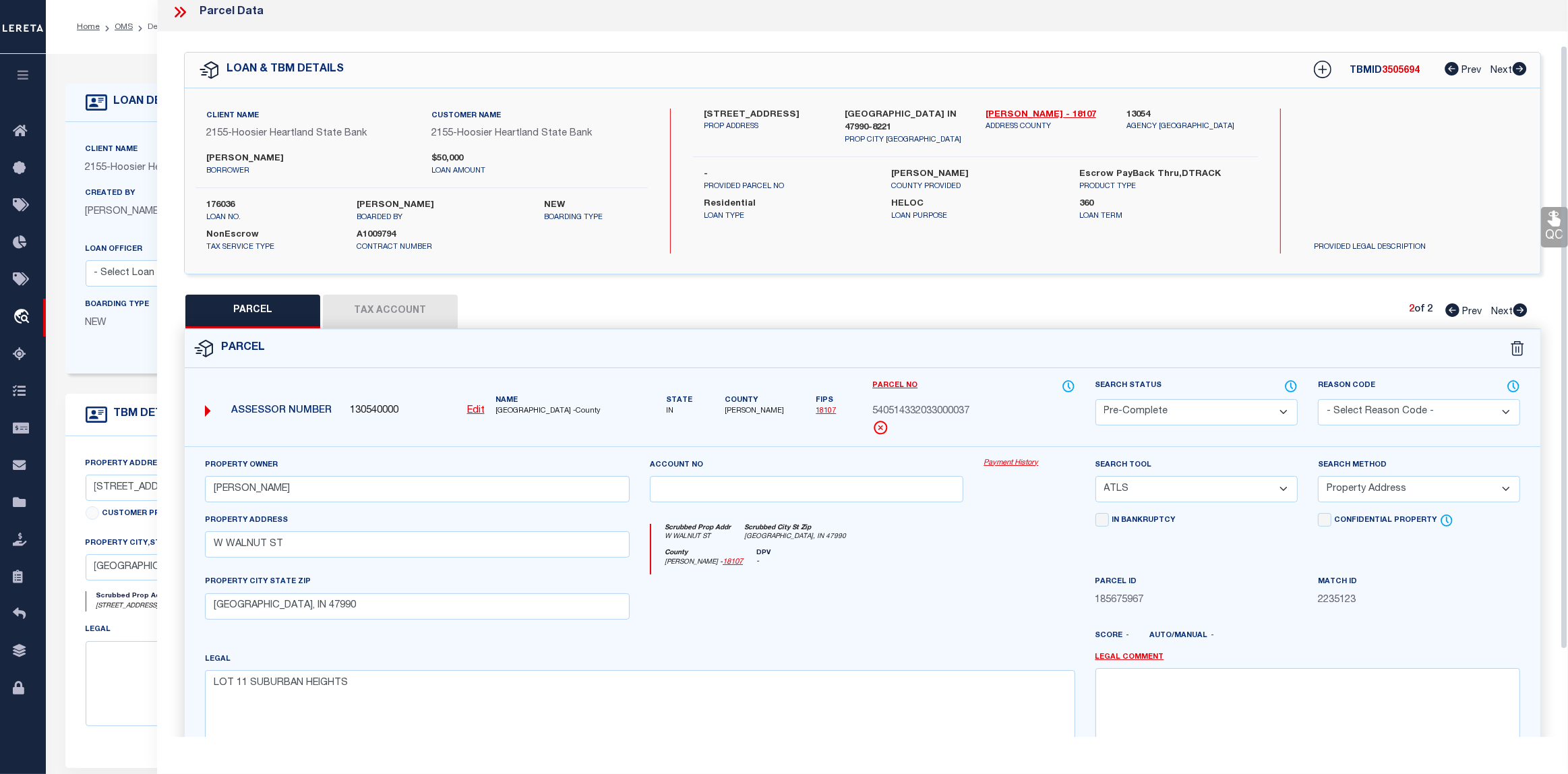
scroll to position [0, 0]
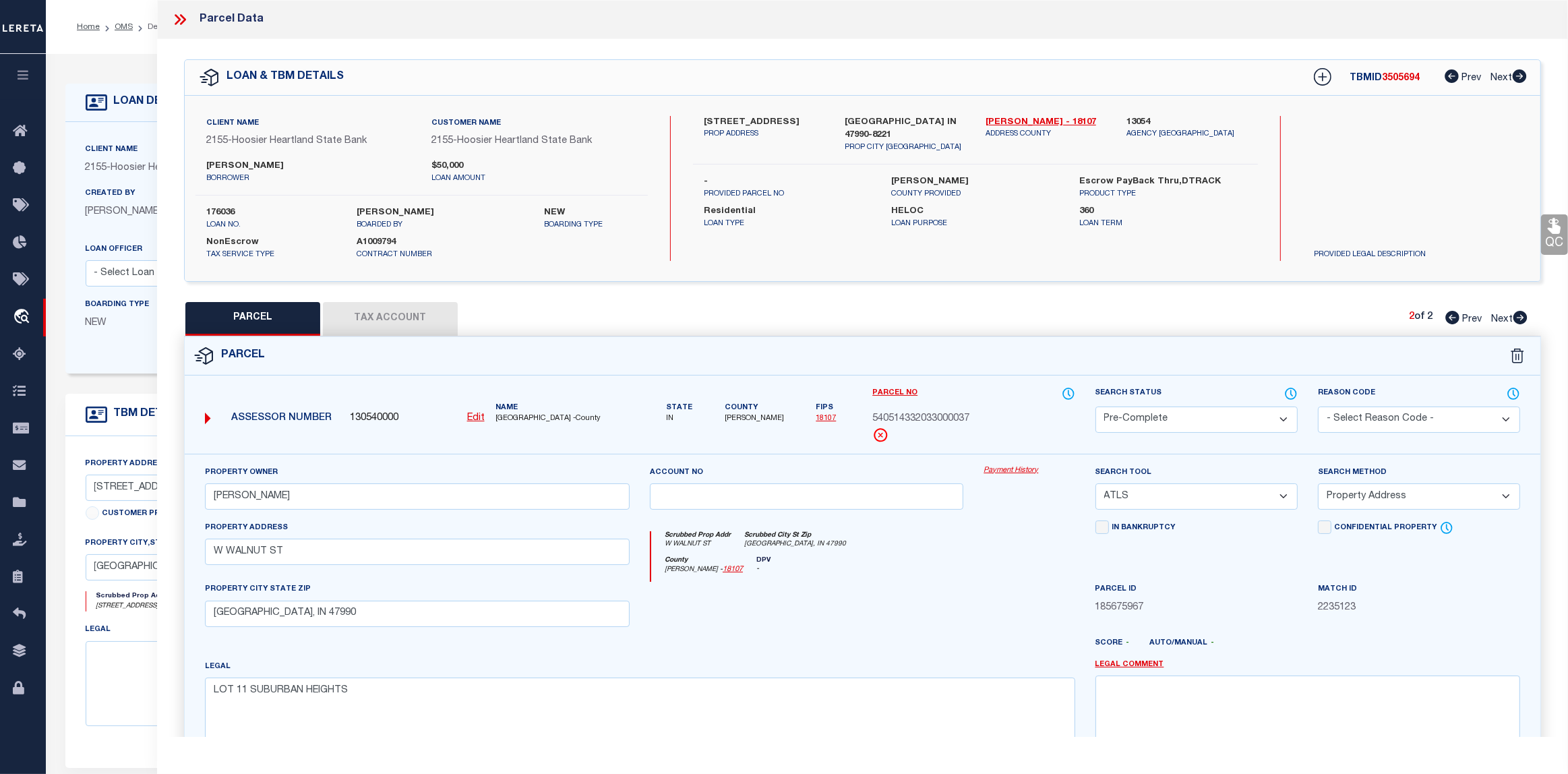
click at [366, 318] on button "Tax Account" at bounding box center [390, 318] width 135 height 34
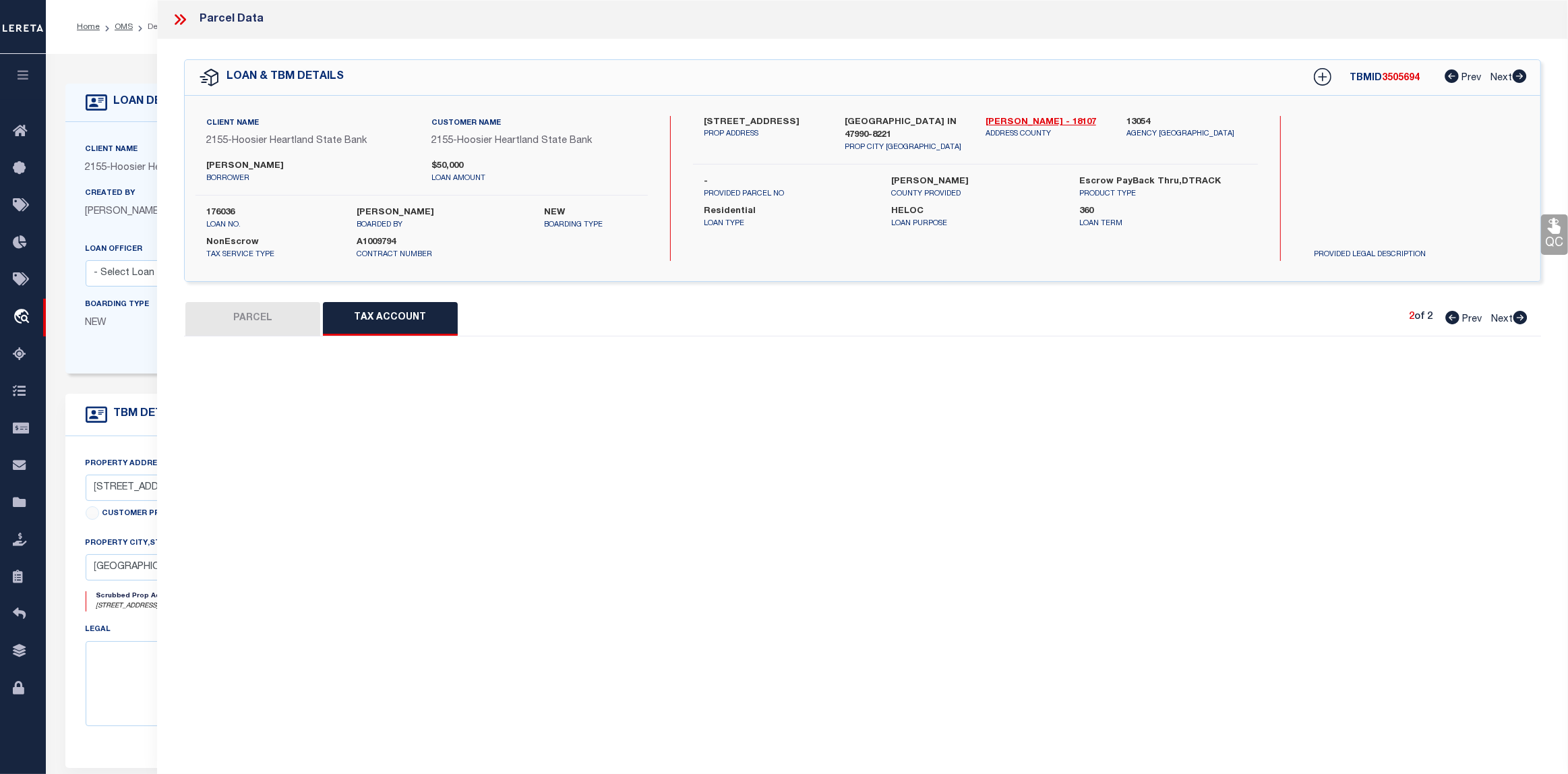
select select "100"
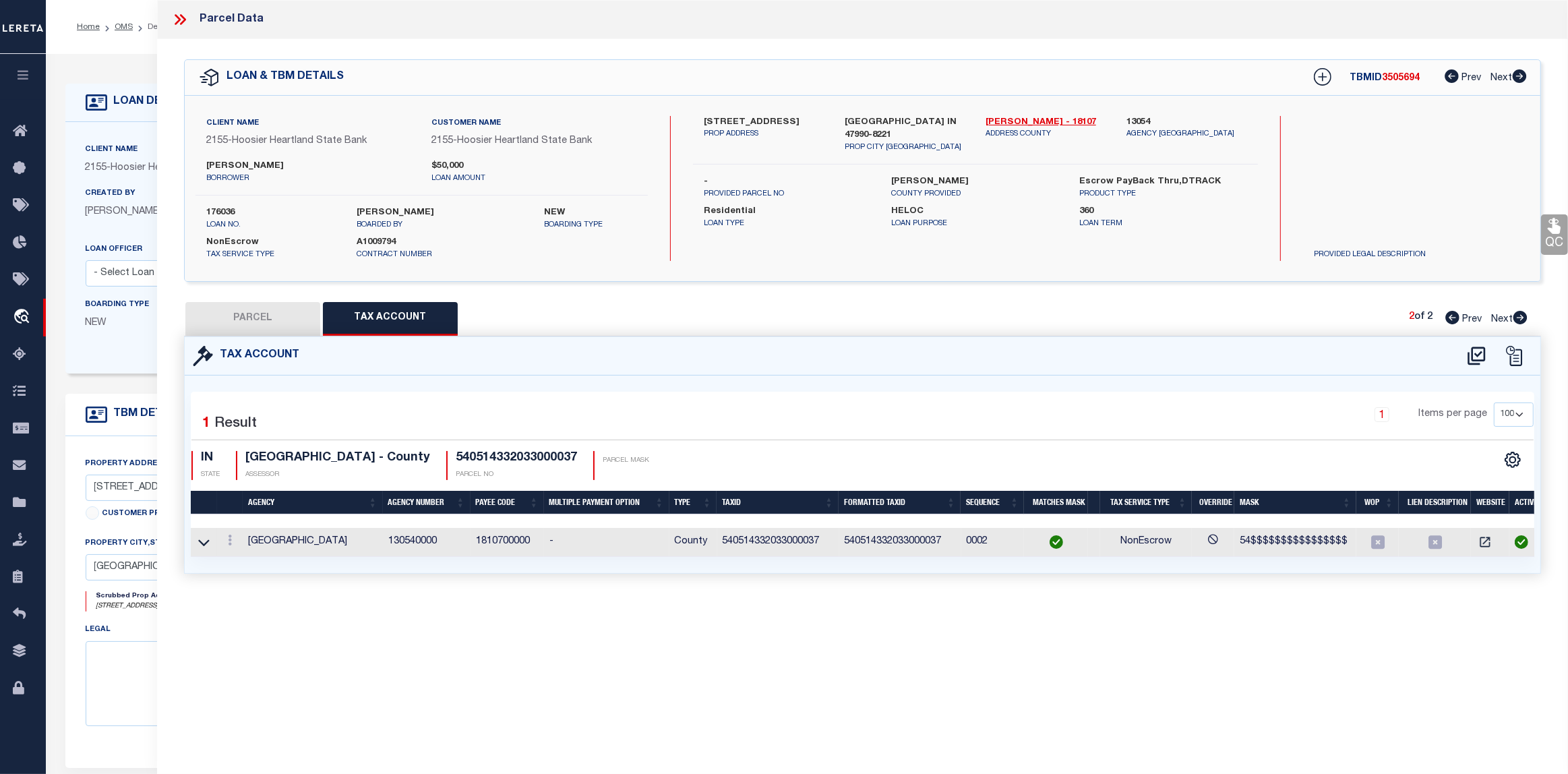
click at [247, 317] on button "PARCEL" at bounding box center [253, 318] width 135 height 34
select select "AS"
select select
checkbox input "false"
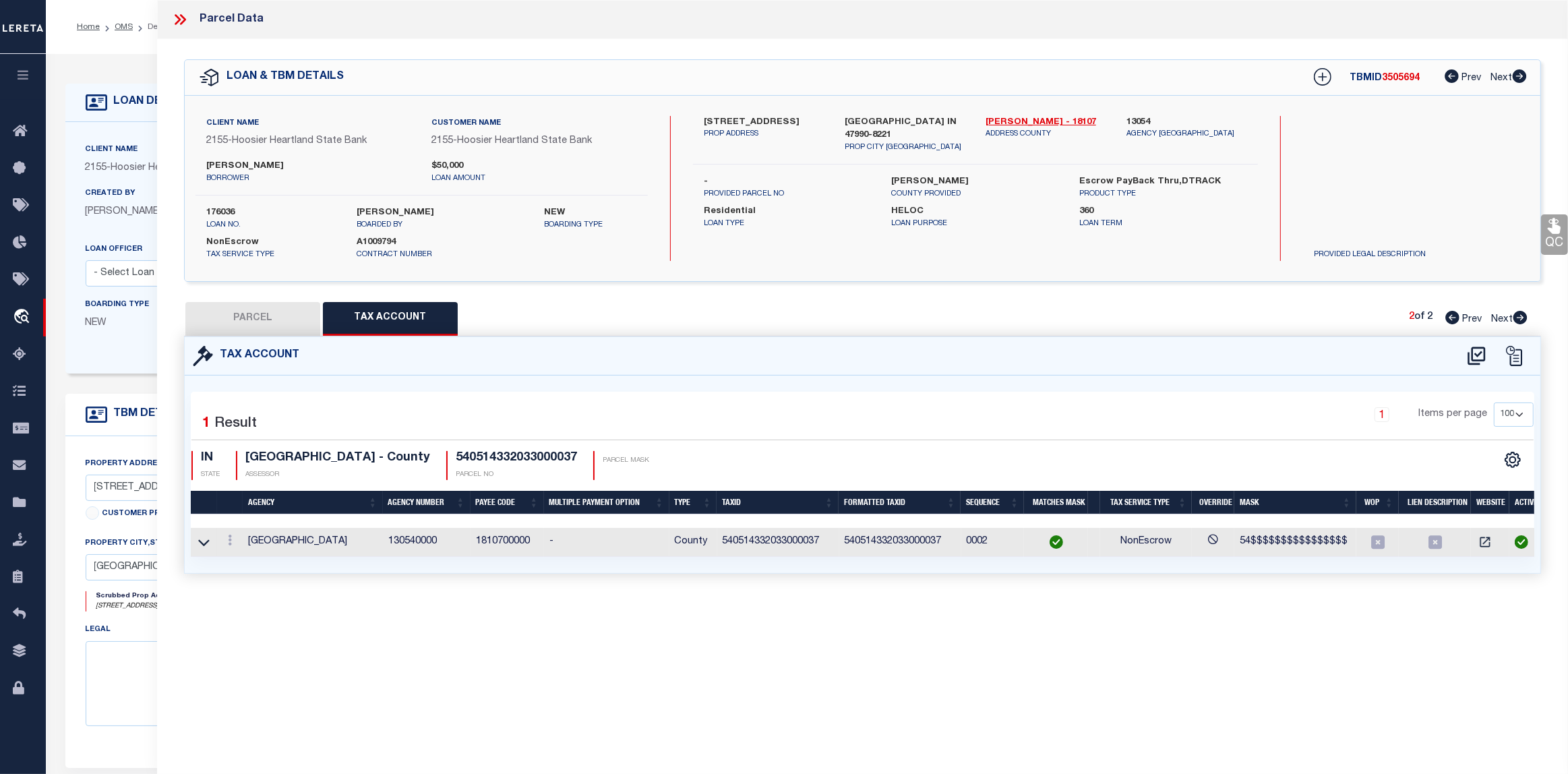
checkbox input "false"
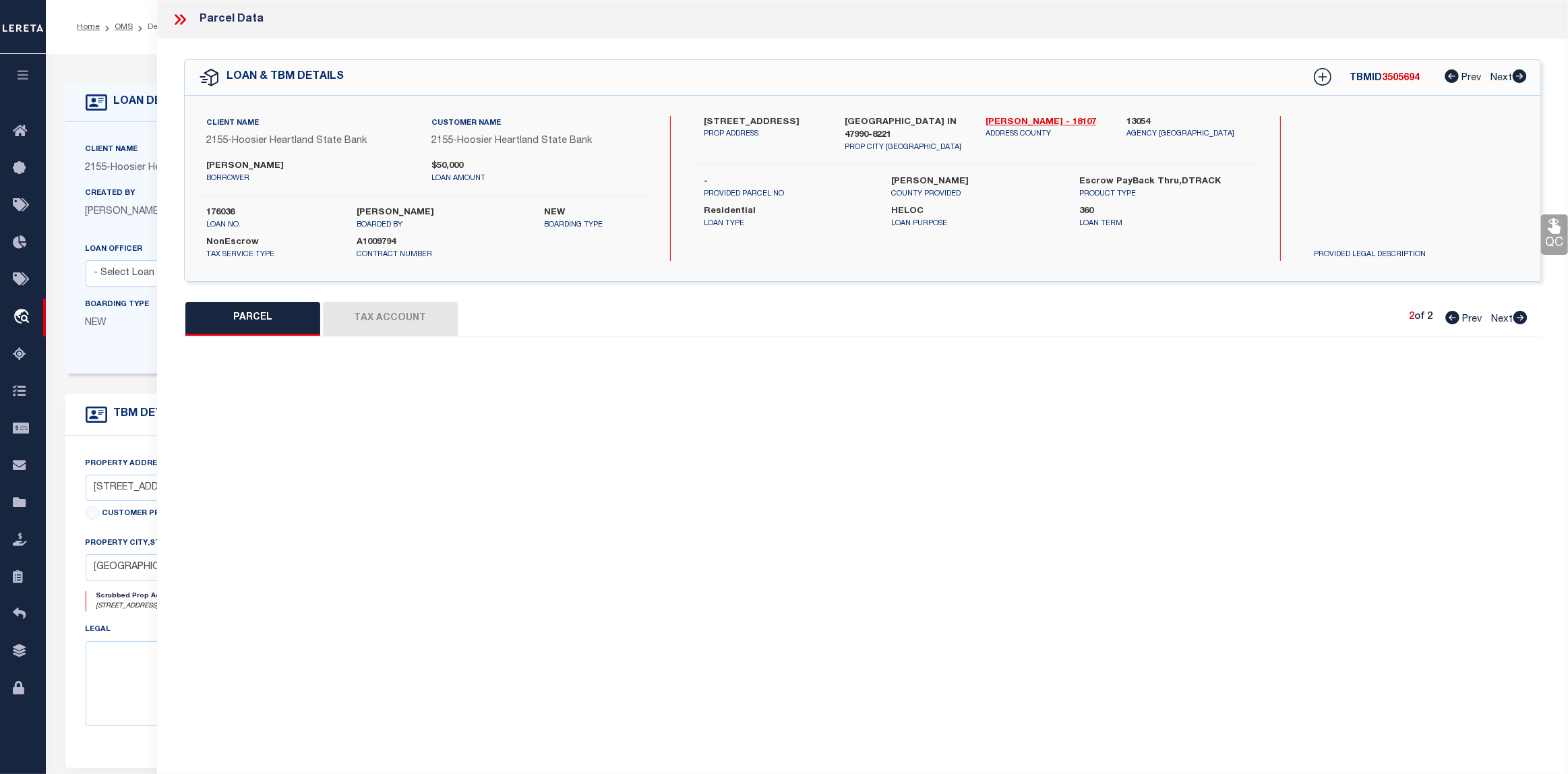
select select "PC"
type input "GOINS,ROBERT D"
select select "ATL"
select select "ADD"
type input "W WALNUT ST"
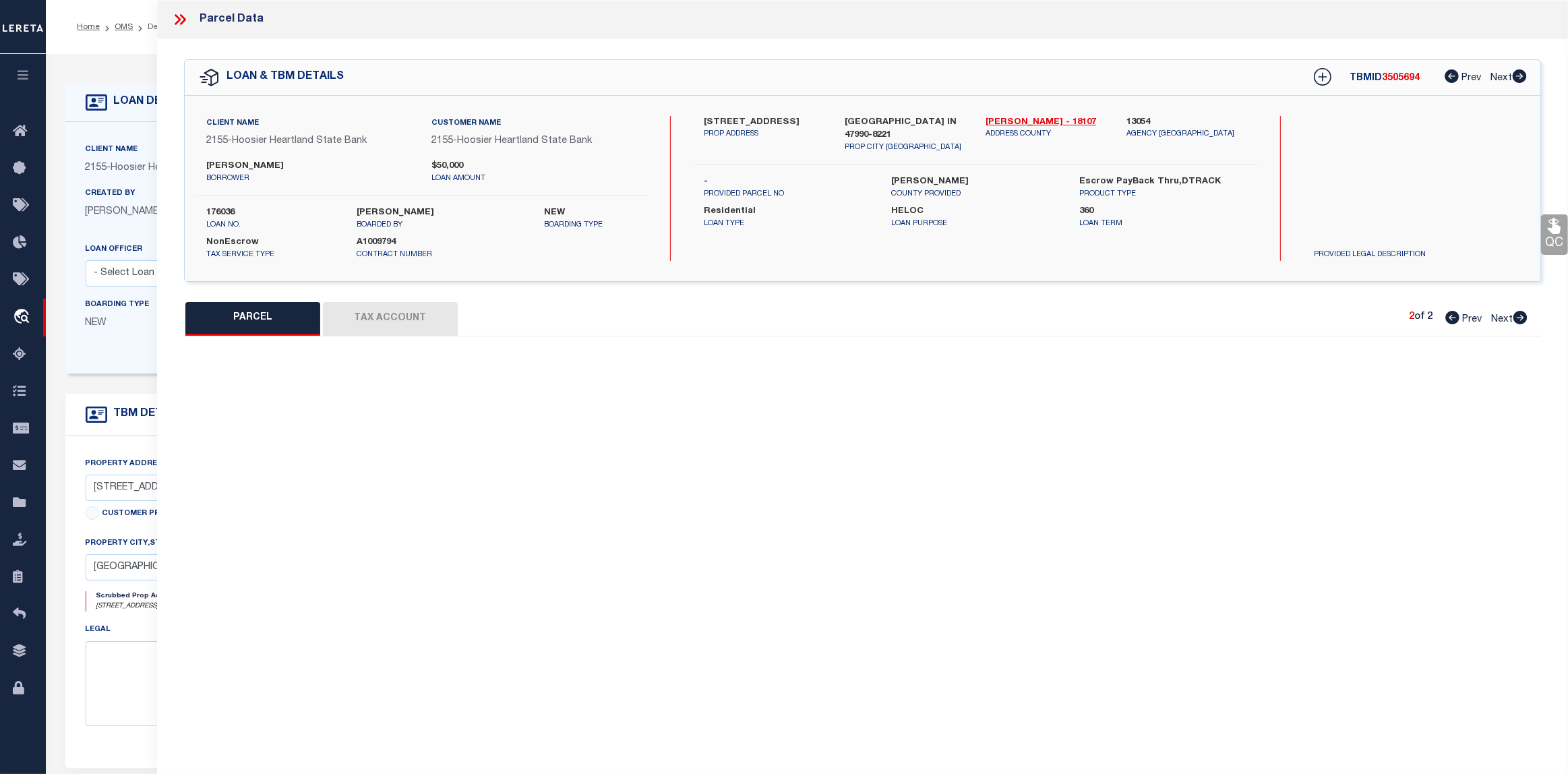
type input "WAYNETOWN, IN 47990"
type textarea "LOT 11 SUBURBAN HEIGHTS"
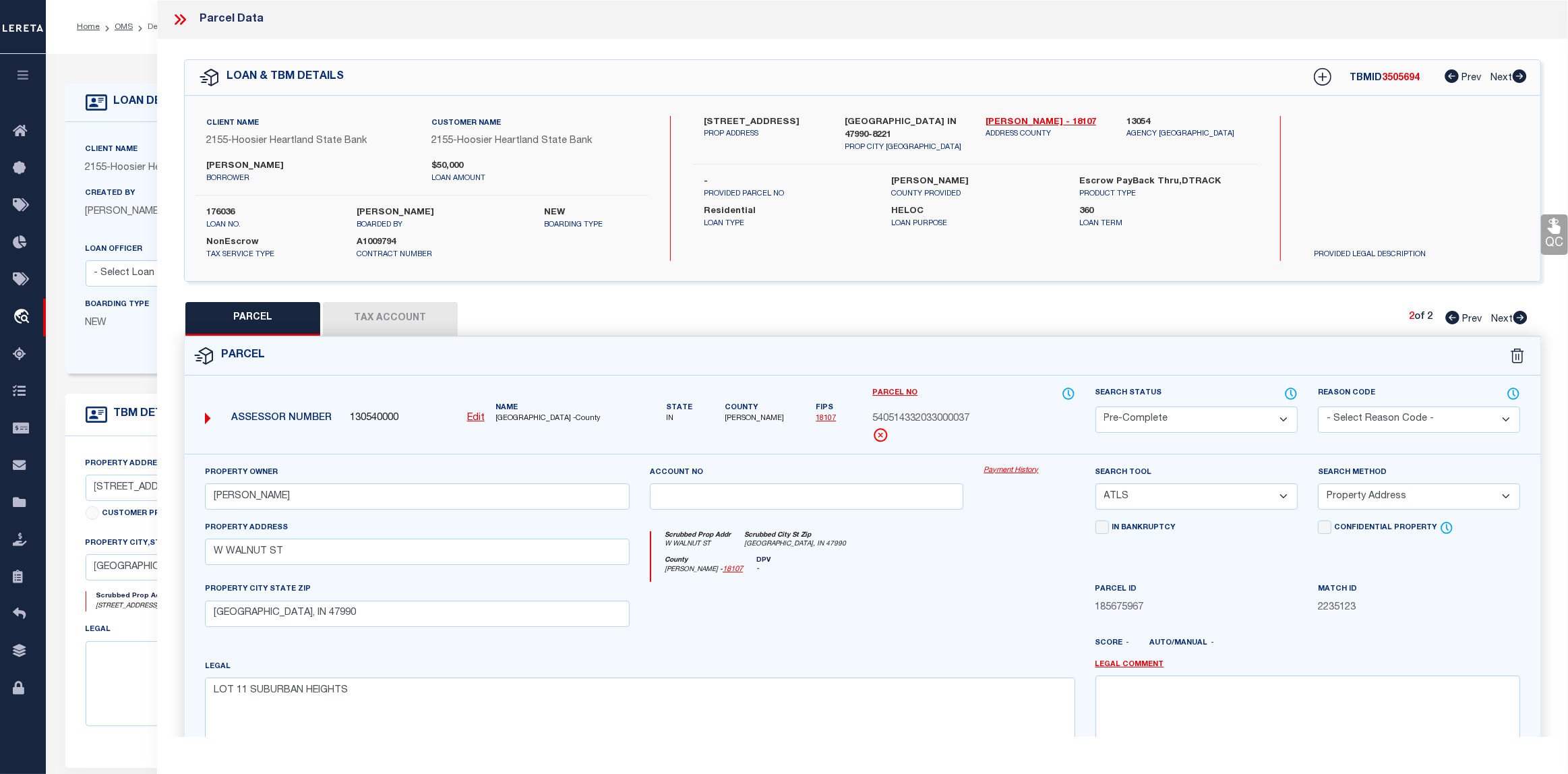
drag, startPoint x: 1468, startPoint y: 319, endPoint x: 1440, endPoint y: 354, distance: 44.8
click at [1468, 319] on span "Prev" at bounding box center [1472, 319] width 19 height 10
select select "AS"
select select
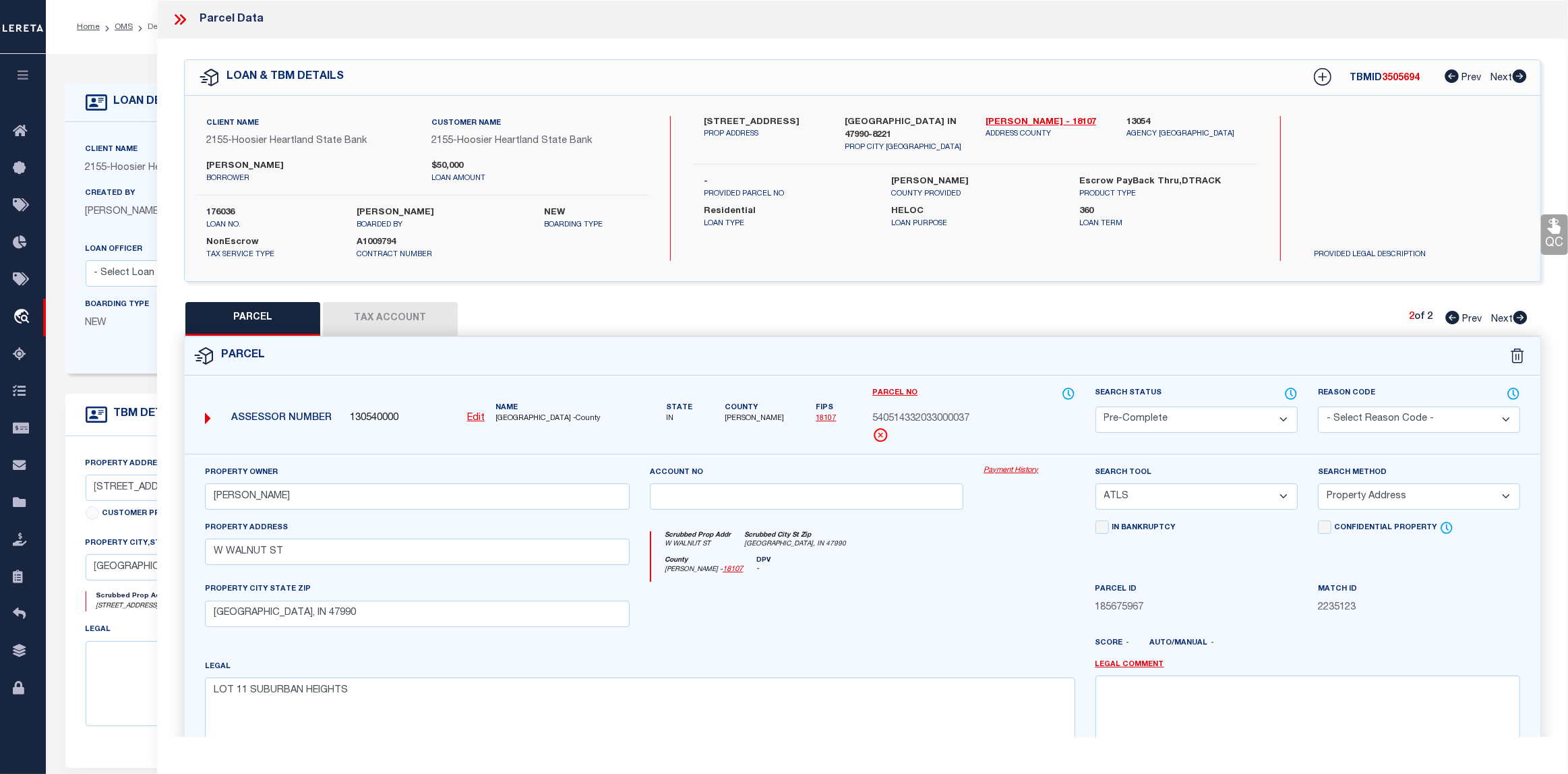
checkbox input "false"
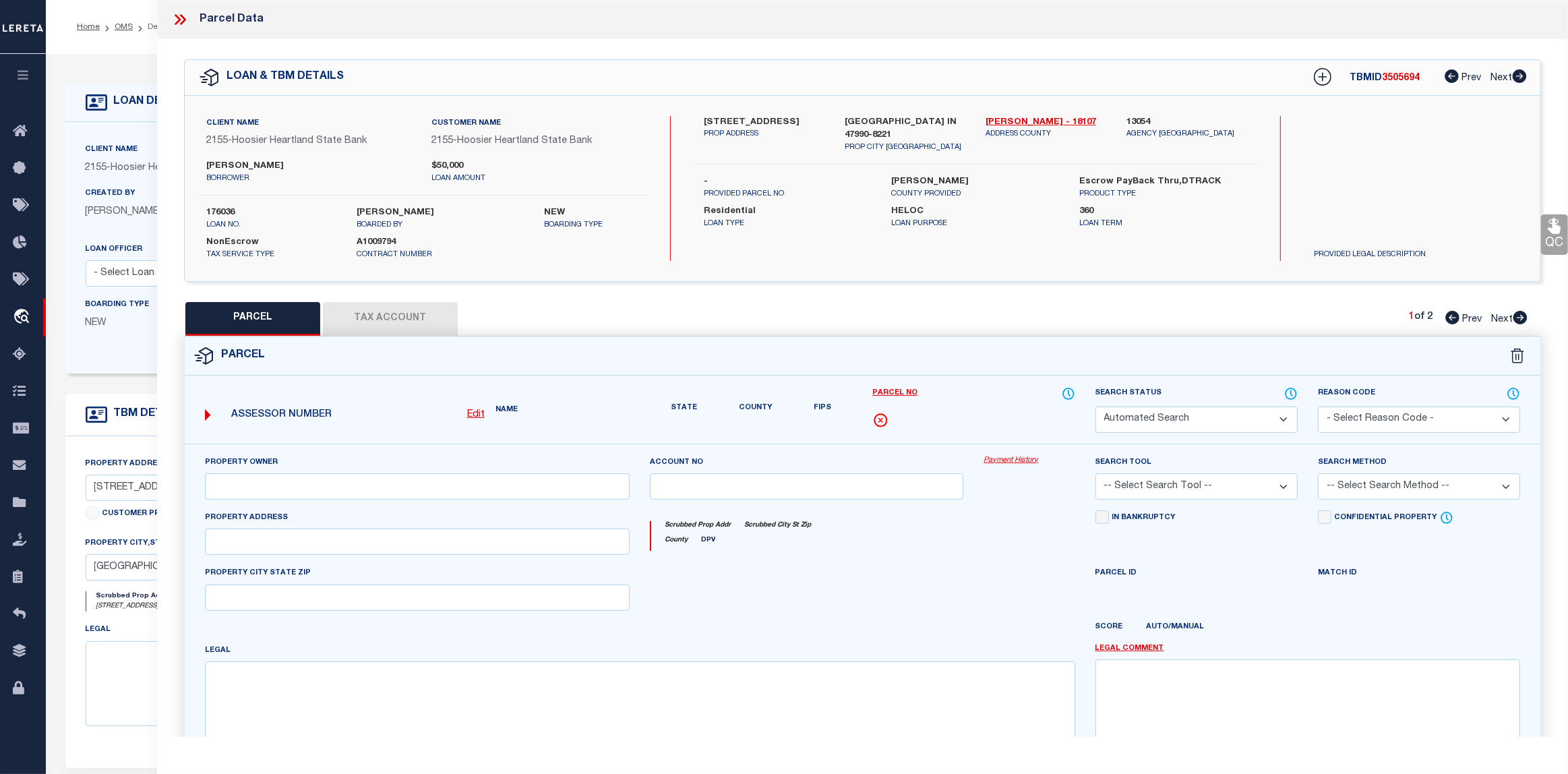
select select "IP"
type input "GOINS,ROBERT D"
select select "ATL"
select select "ADD"
type input "502 W WALNUT ST"
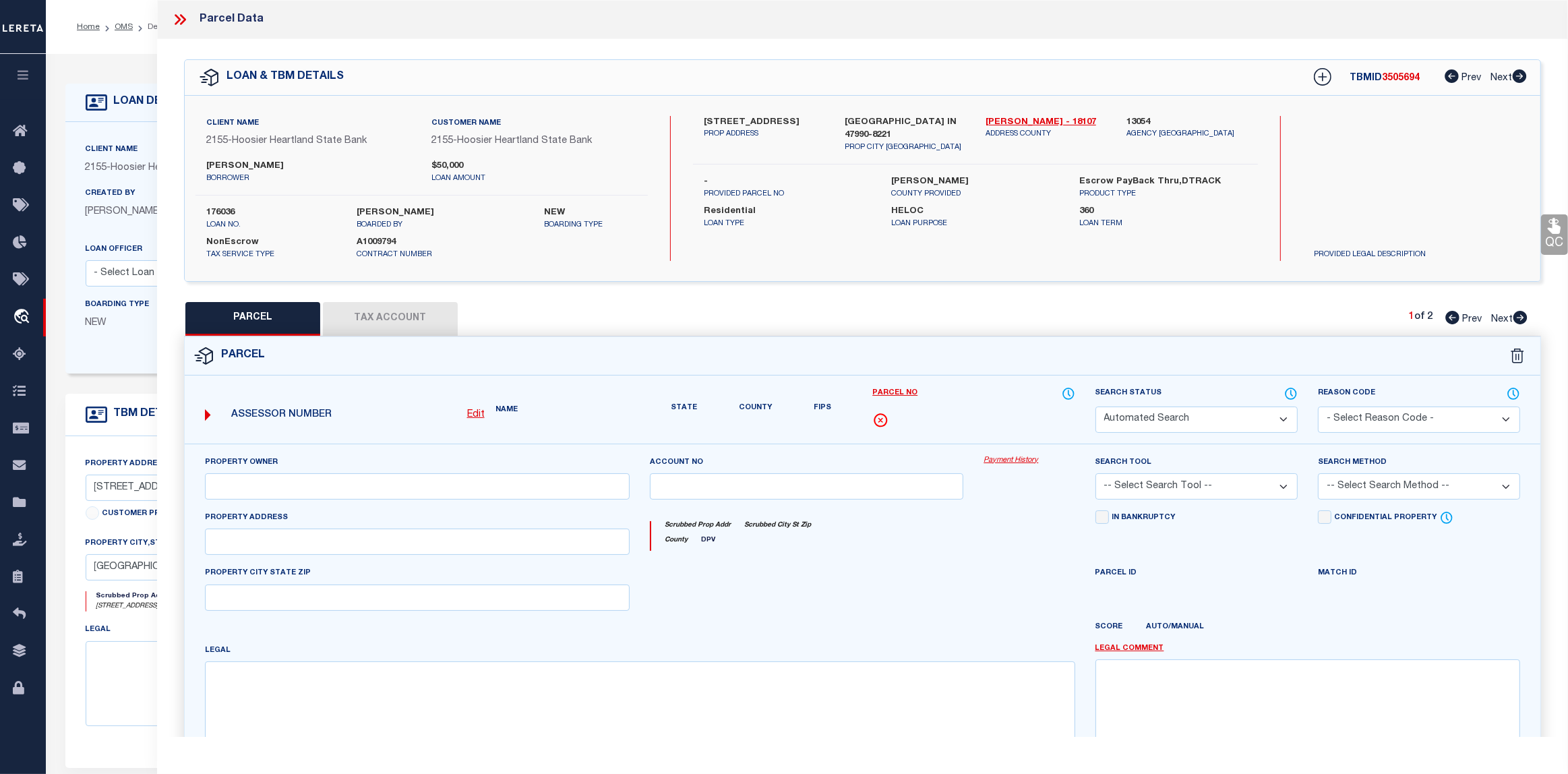
checkbox input "false"
type input "WAYNETOWN, IN 47990"
type textarea "LOT 10 SUBURBAN HEIGHTS"
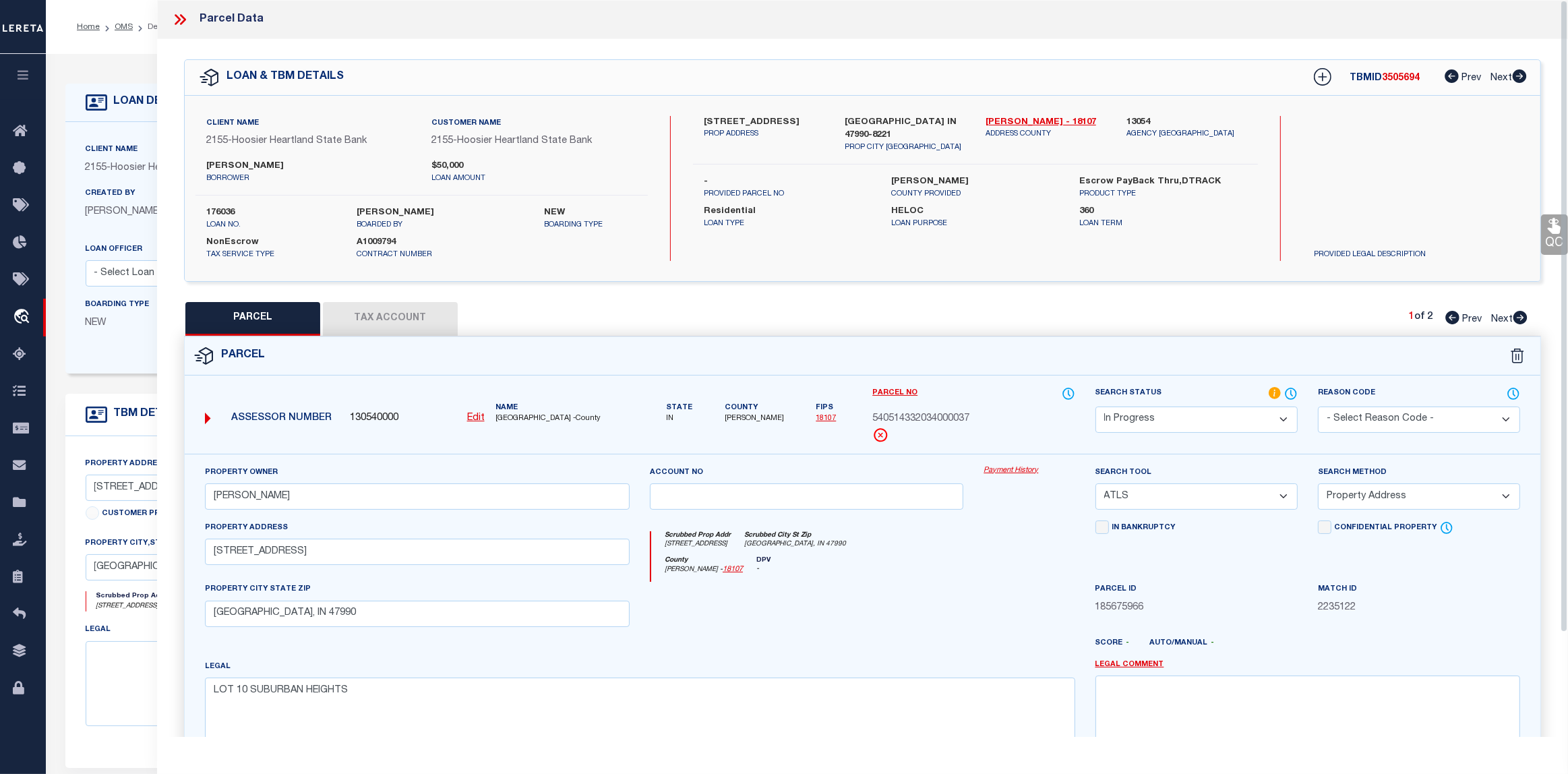
click at [389, 302] on button "Tax Account" at bounding box center [390, 318] width 135 height 34
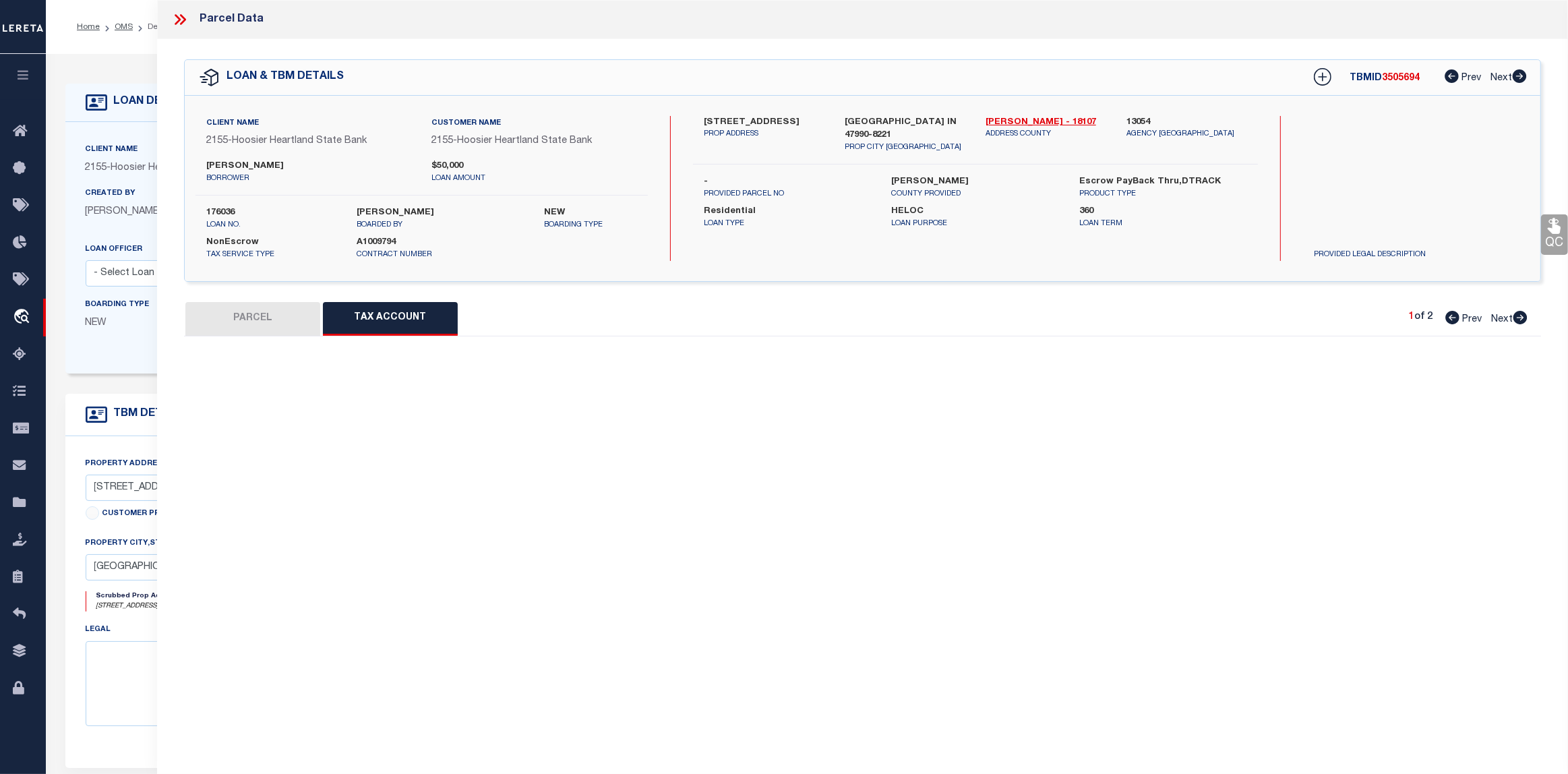
select select "100"
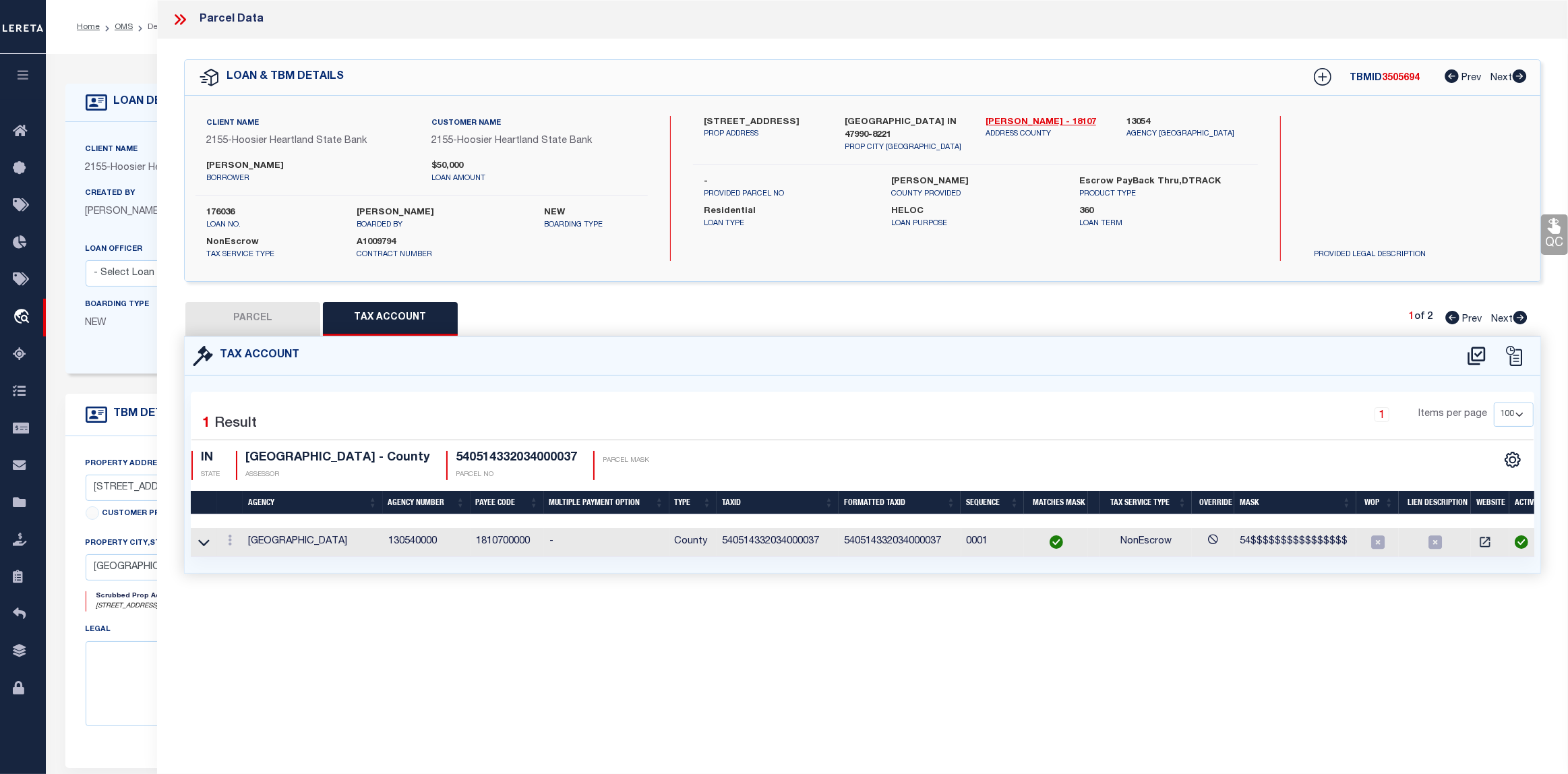
click at [257, 324] on button "PARCEL" at bounding box center [253, 318] width 135 height 34
select select "AS"
select select
checkbox input "false"
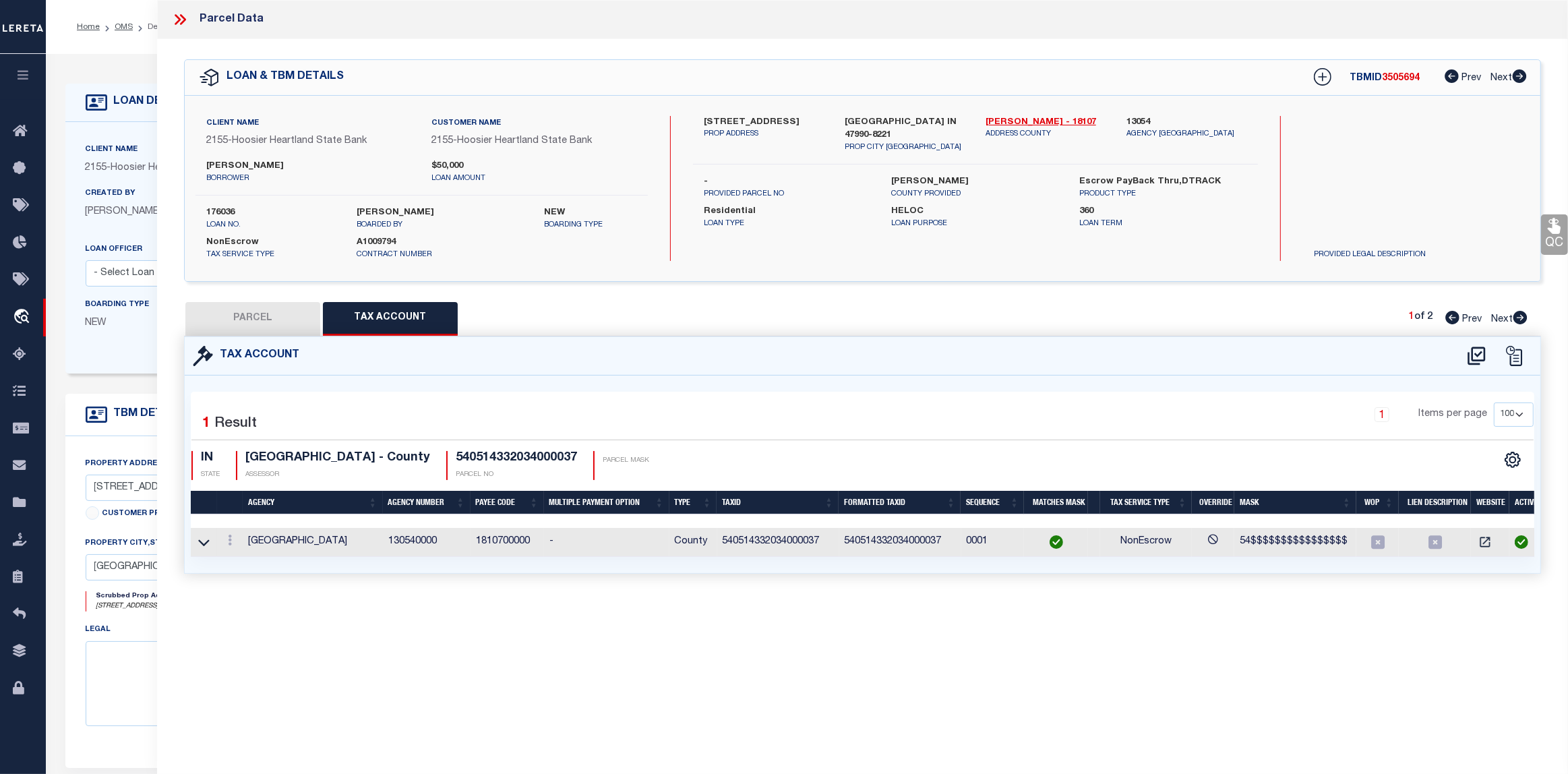
checkbox input "false"
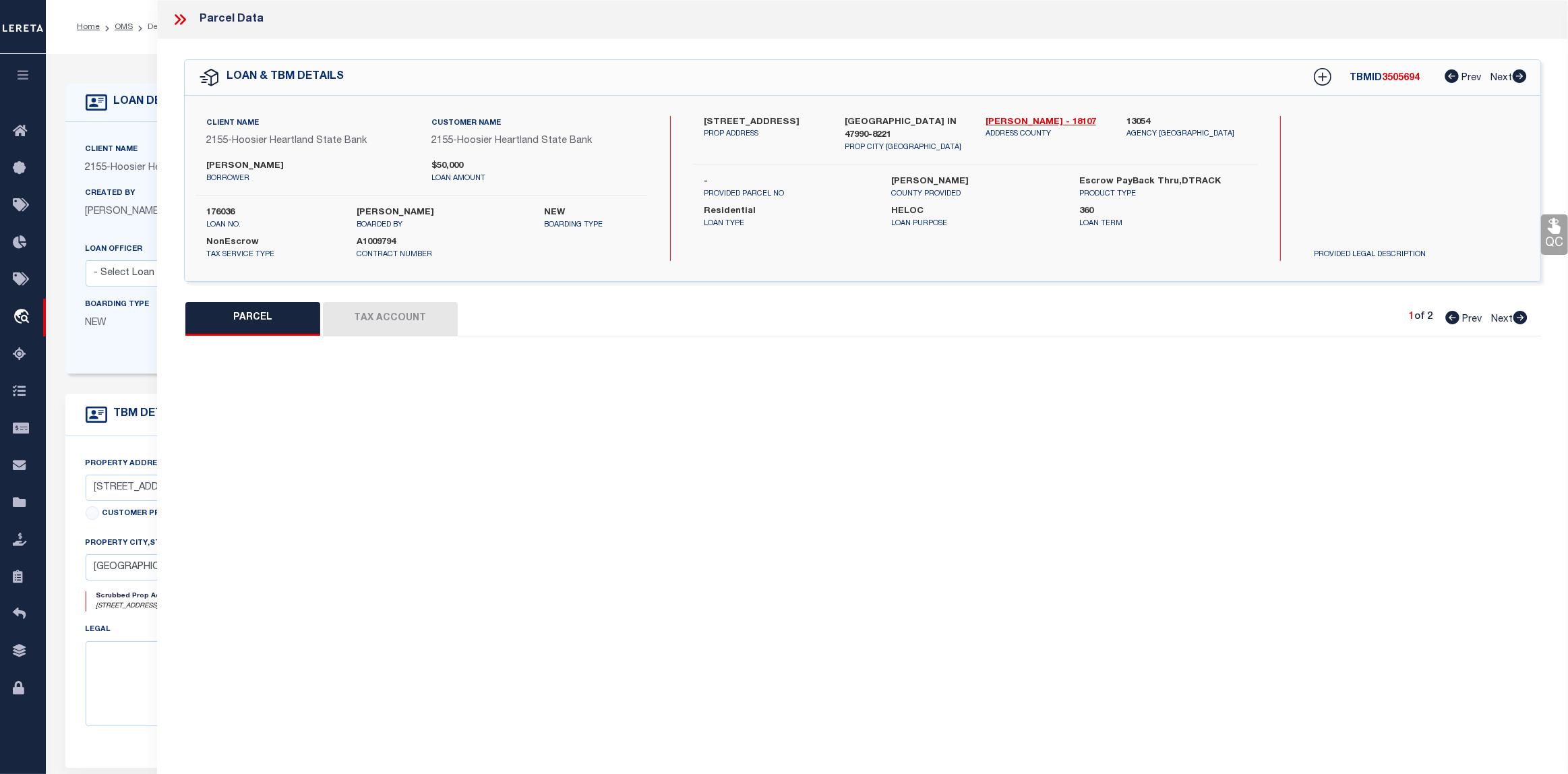
select select "IP"
type input "GOINS,ROBERT D"
select select "ATL"
select select "ADD"
type input "502 W WALNUT ST"
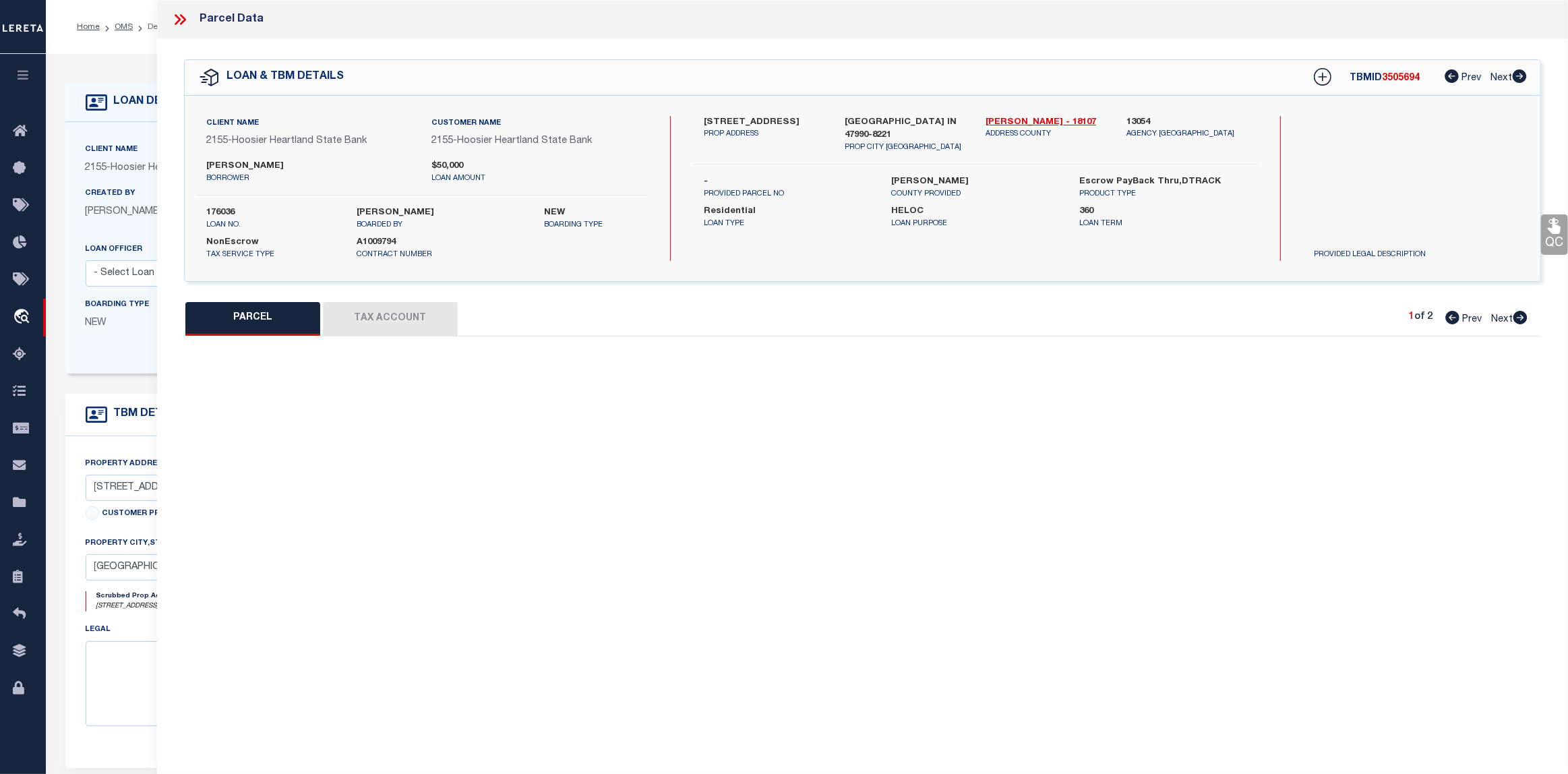
checkbox input "false"
type input "WAYNETOWN, IN 47990"
type textarea "LOT 10 SUBURBAN HEIGHTS"
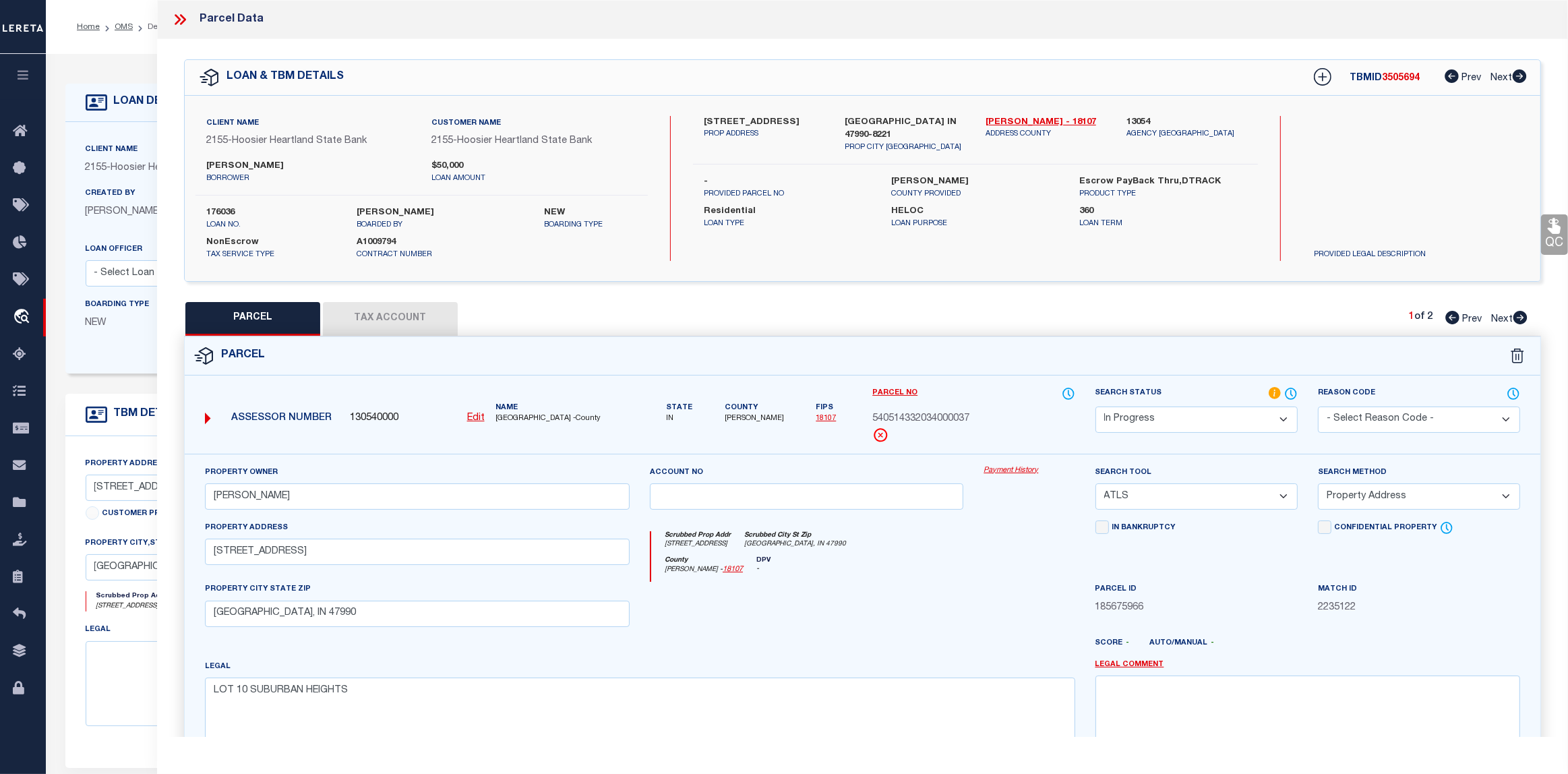
click at [1249, 424] on select "Automated Search Bad Parcel Complete Duplicate Parcel High Dollar Reporting In …" at bounding box center [1197, 419] width 202 height 26
click at [1096, 406] on select "Automated Search Bad Parcel Complete Duplicate Parcel High Dollar Reporting In …" at bounding box center [1197, 419] width 202 height 26
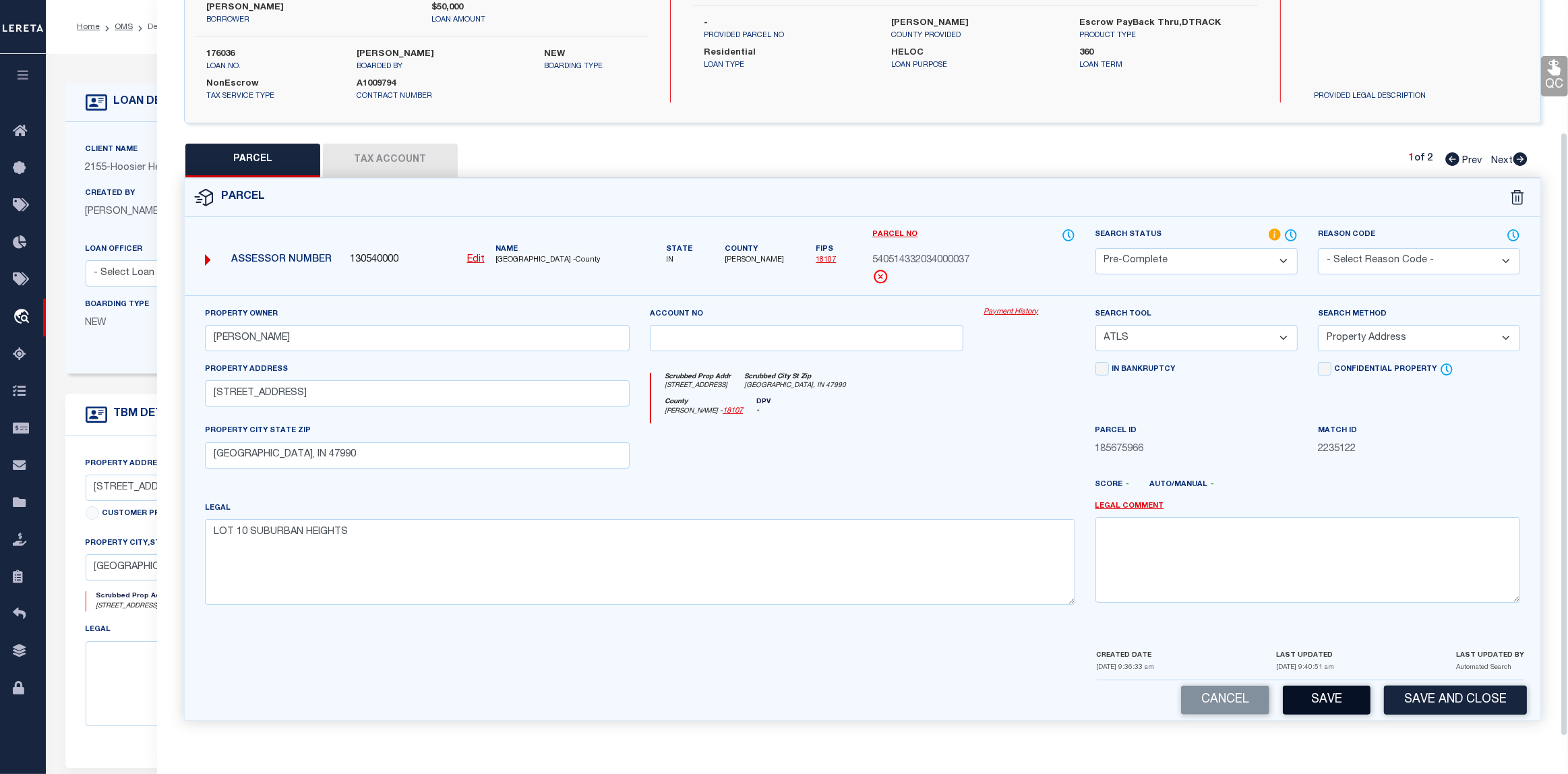
click at [1336, 699] on button "Save" at bounding box center [1326, 699] width 87 height 29
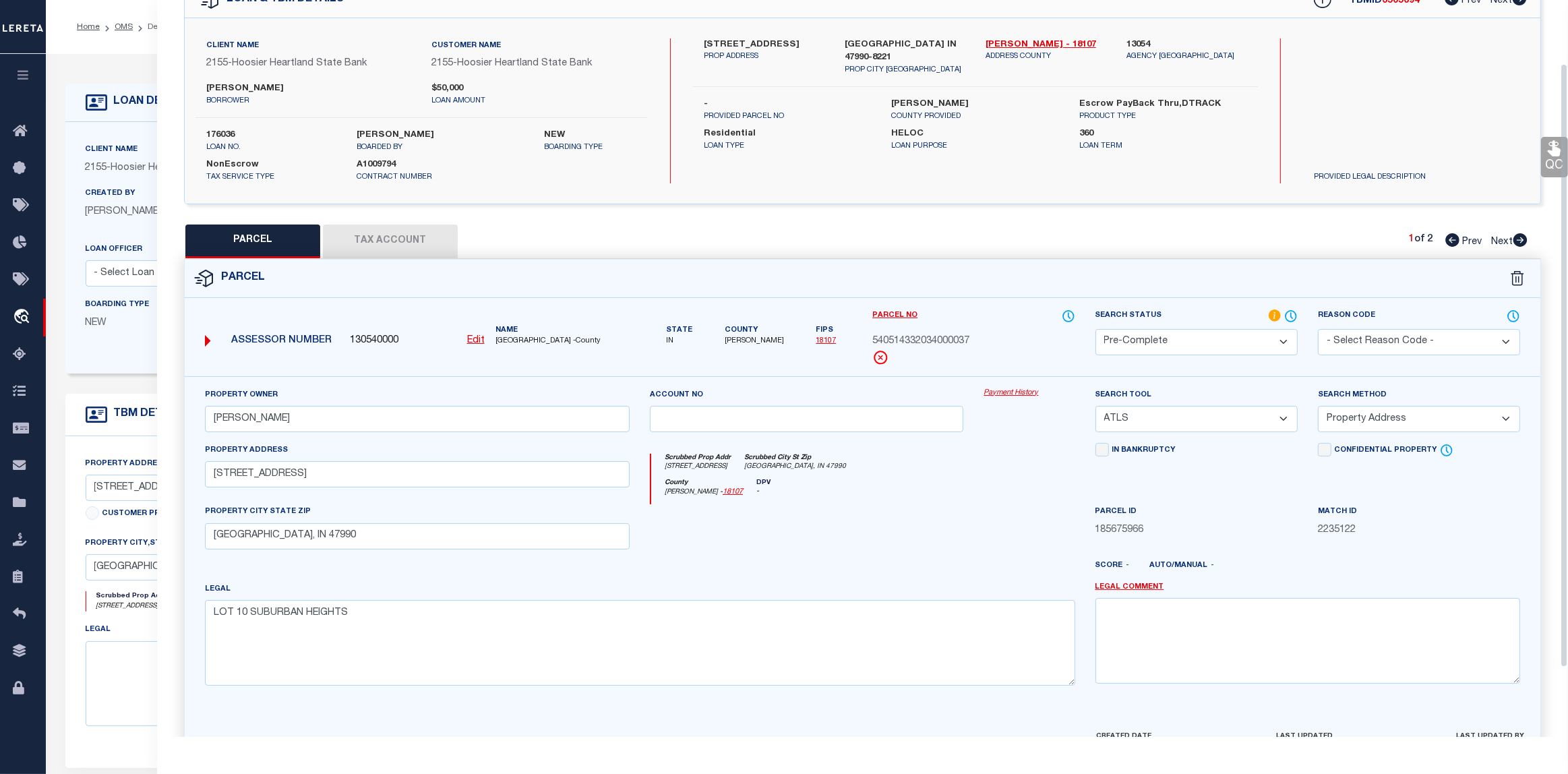
select select "AS"
select select
checkbox input "false"
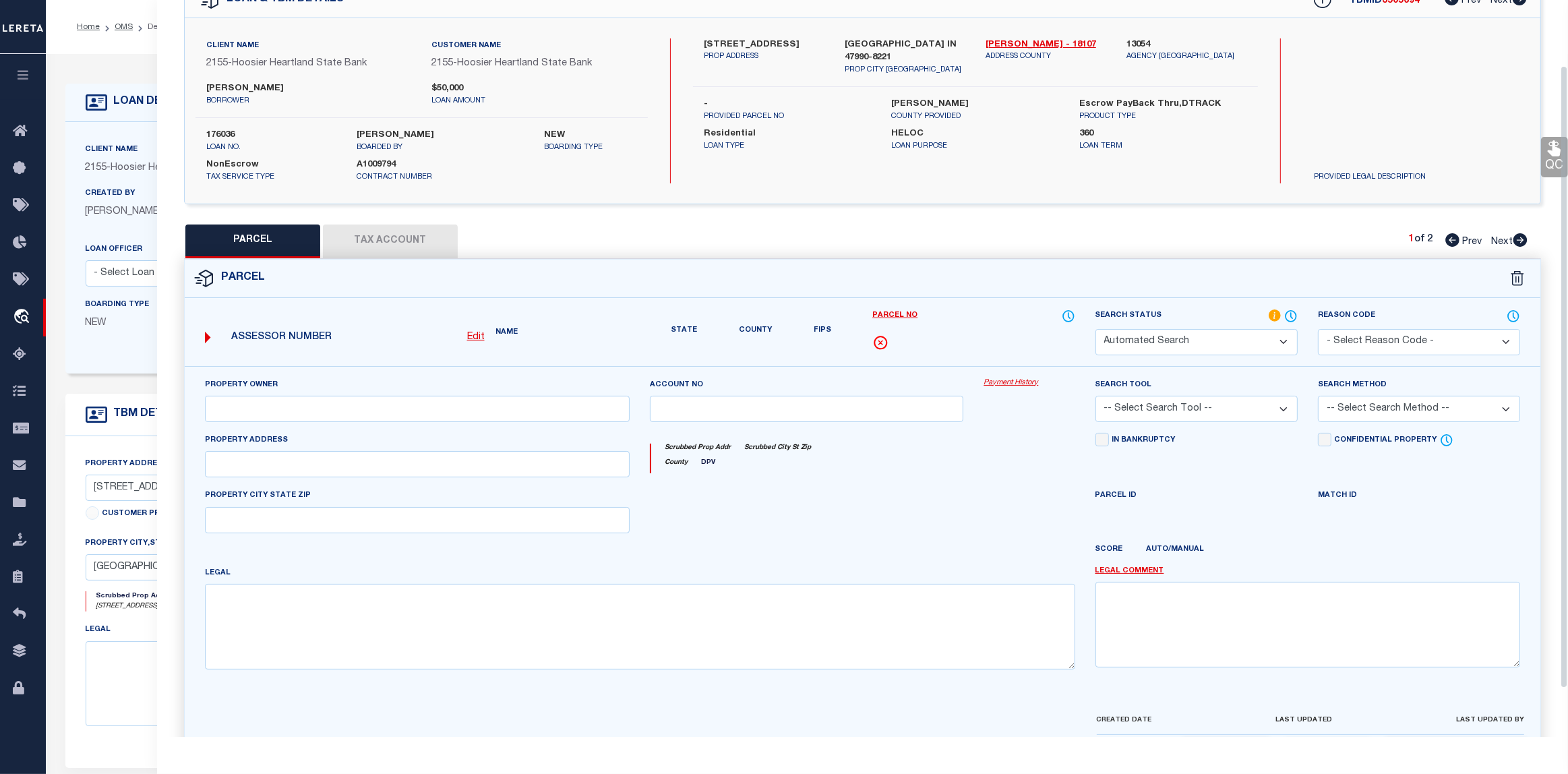
select select "PC"
type input "GOINS,ROBERT D"
select select "ATL"
select select "ADD"
type input "502 W WALNUT ST"
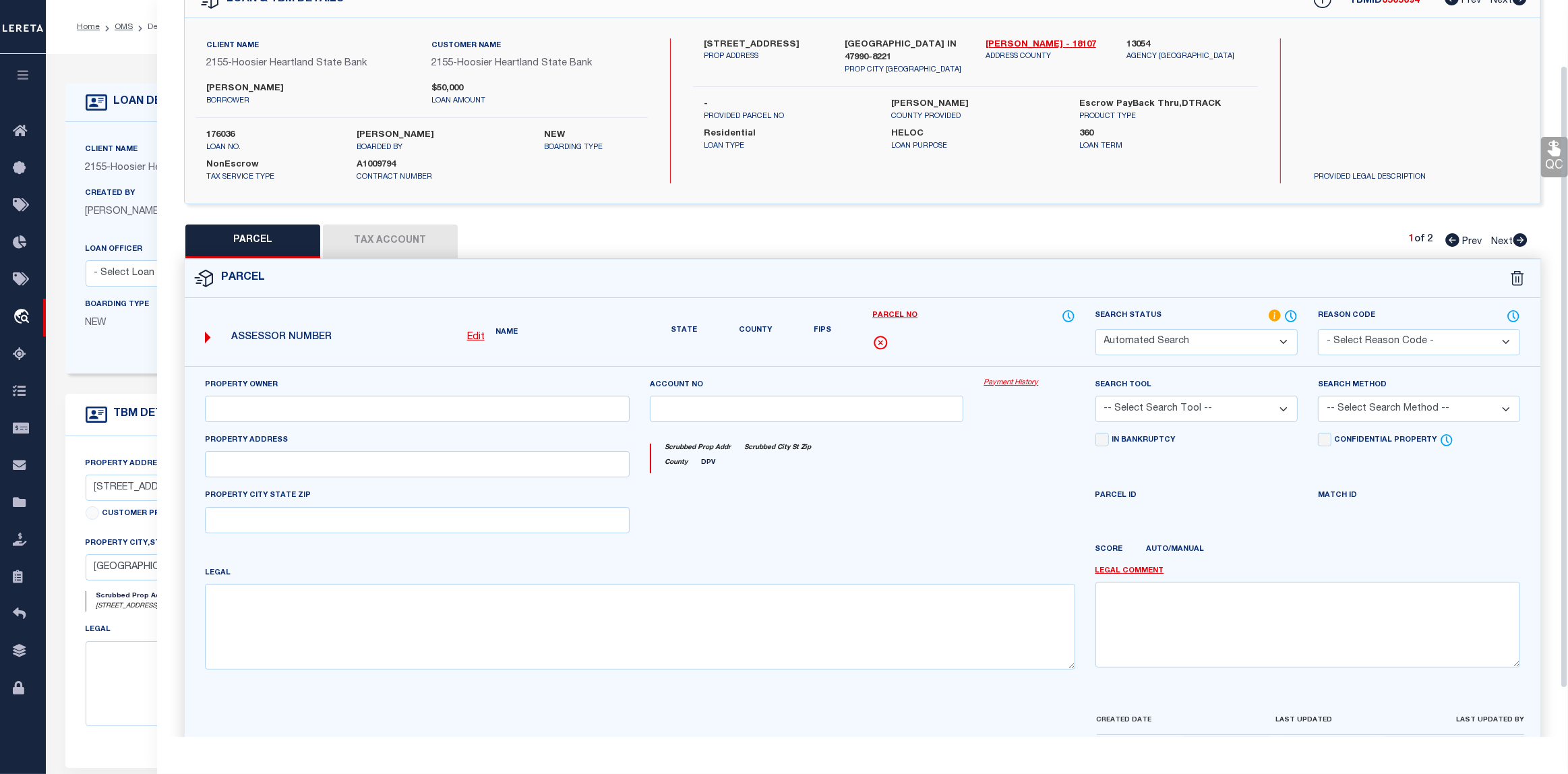
type input "WAYNETOWN, IN 47990"
type textarea "LOT 10 SUBURBAN HEIGHTS"
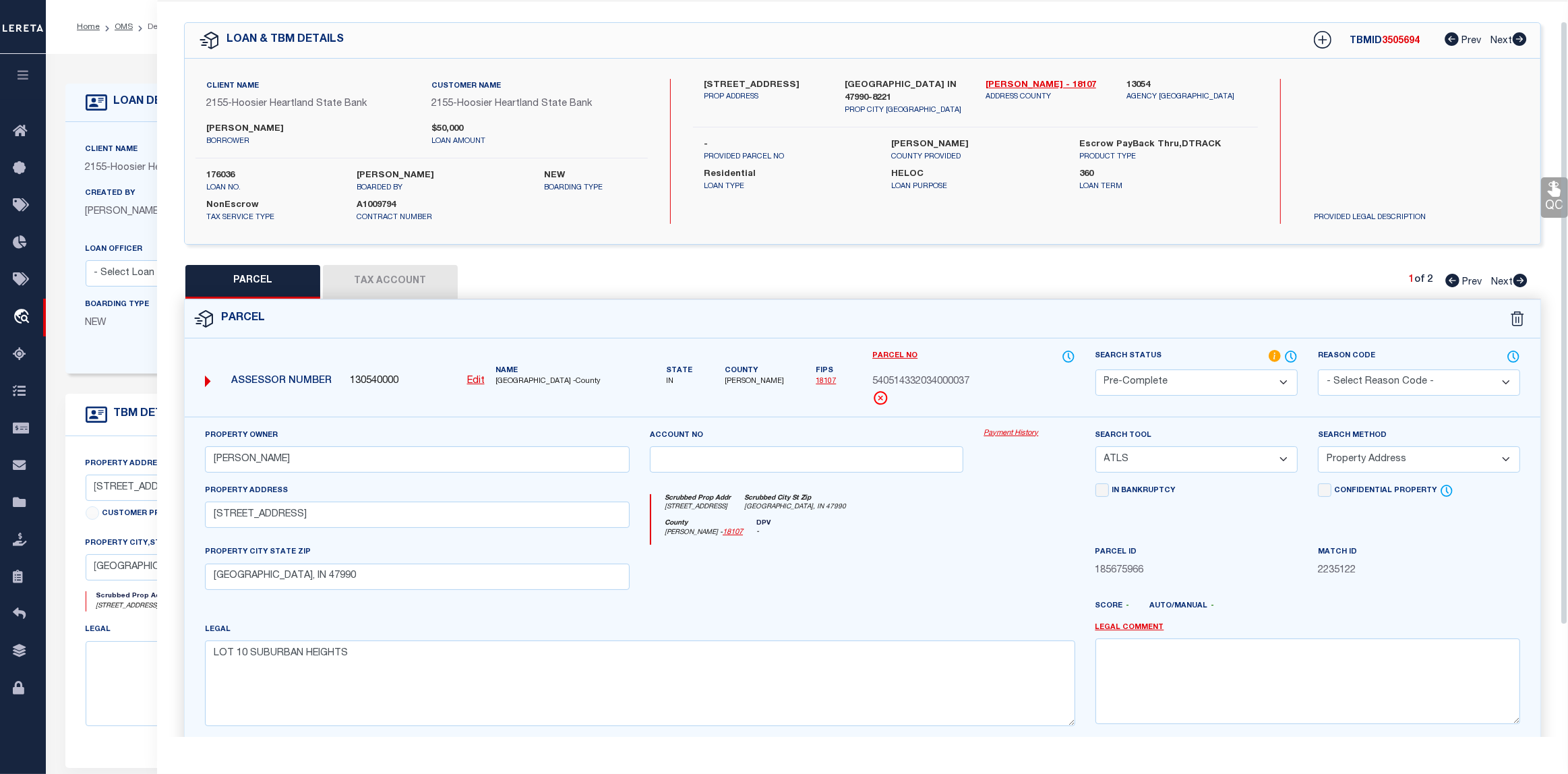
scroll to position [0, 0]
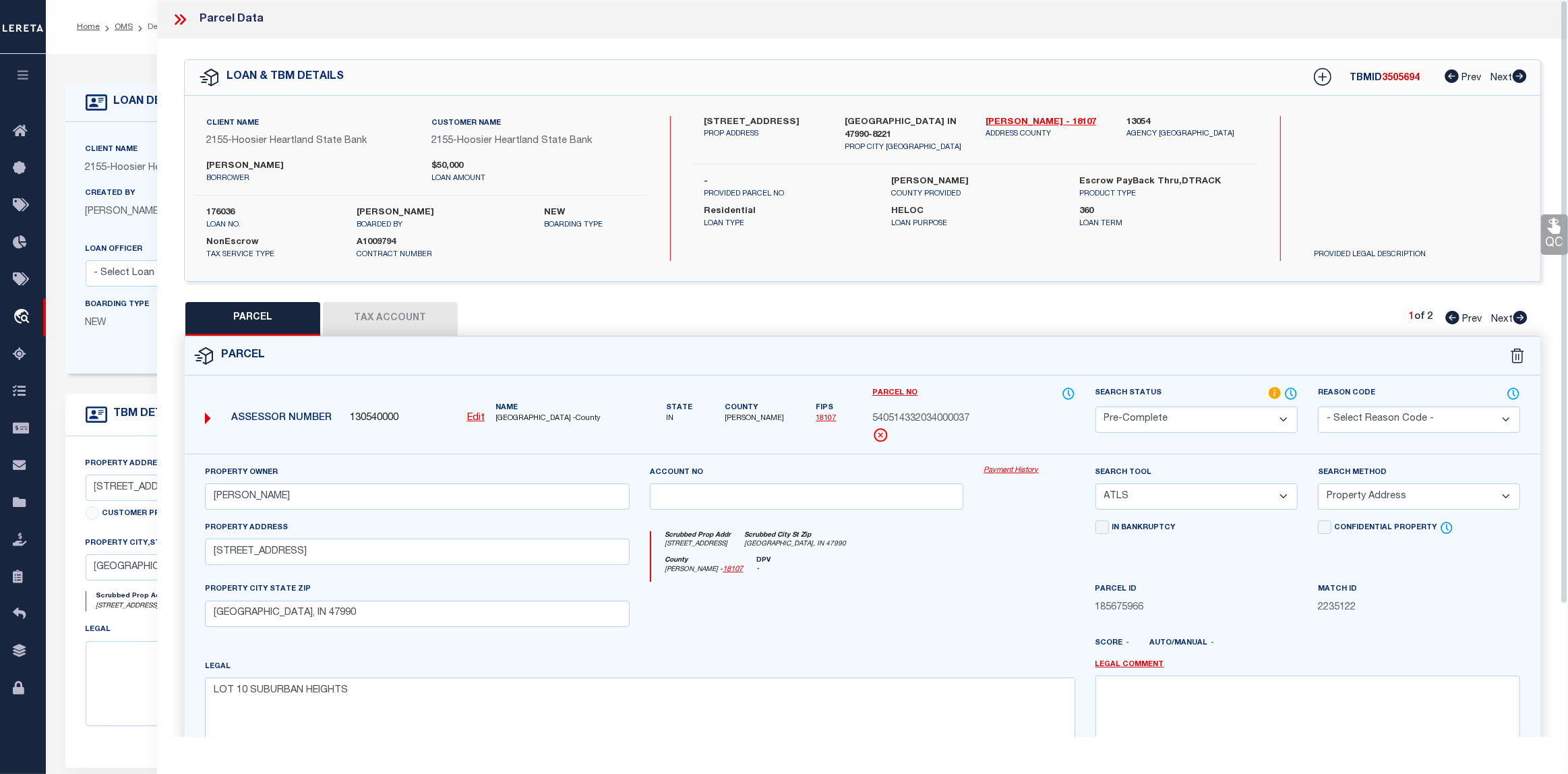
click at [112, 49] on div "Home OMS Detail Profile Sign out" at bounding box center [806, 27] width 1522 height 54
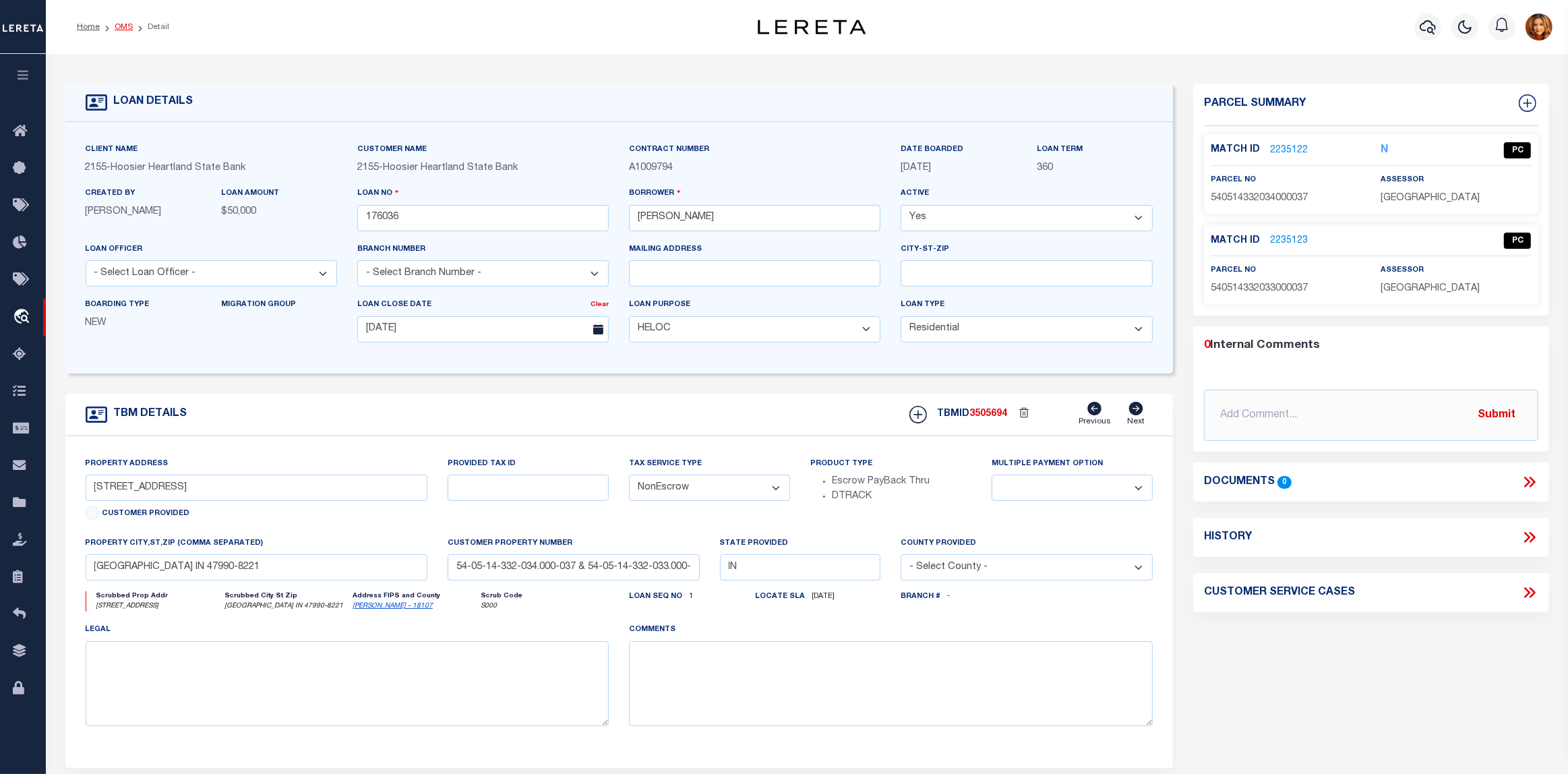
click at [122, 27] on link "OMS" at bounding box center [124, 27] width 18 height 8
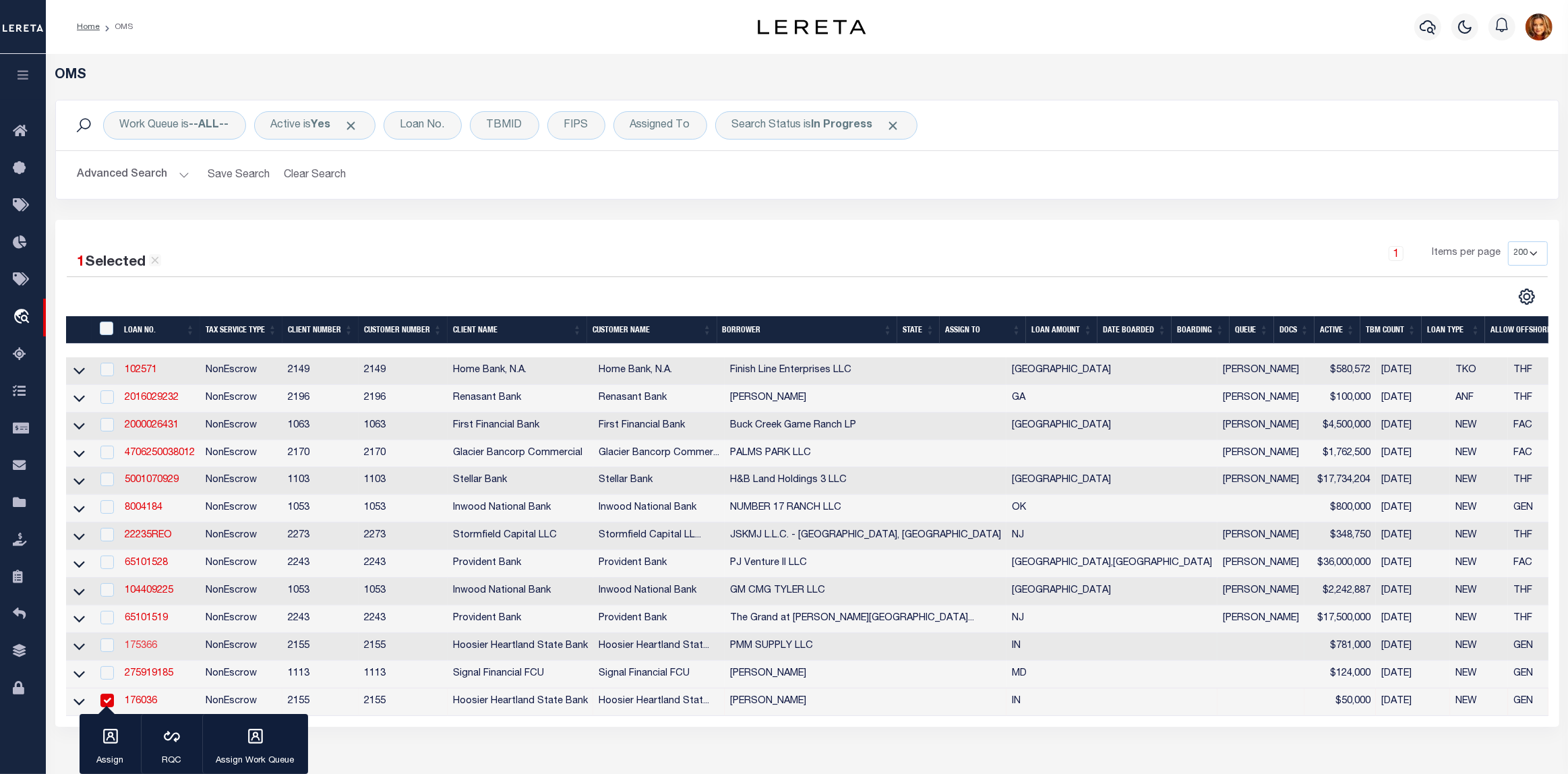
click at [139, 650] on link "175366" at bounding box center [140, 646] width 32 height 10
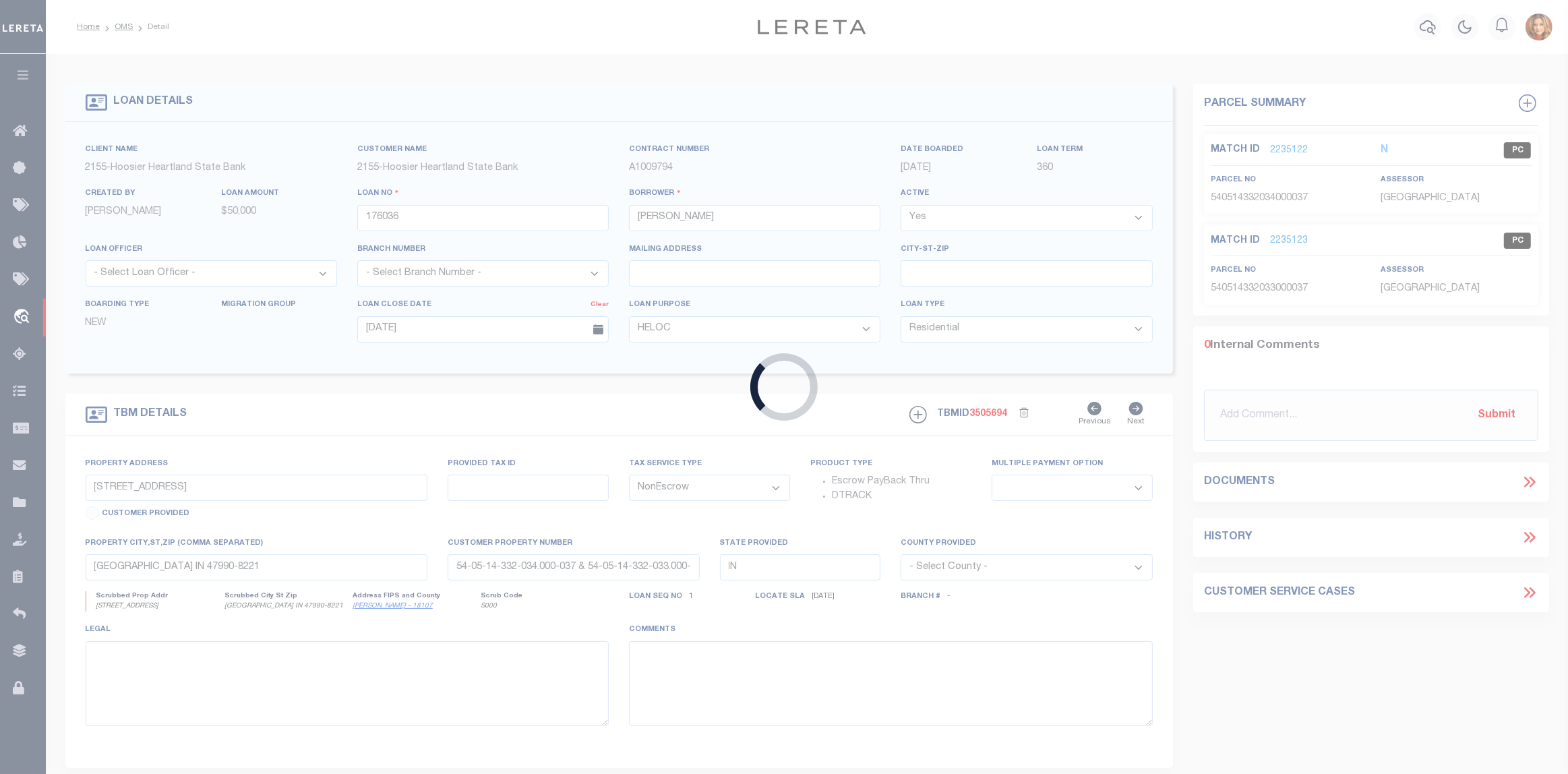
type input "175366"
type input "PMM SUPPLY LLC"
select select "3668"
type input "[DATE]"
select select
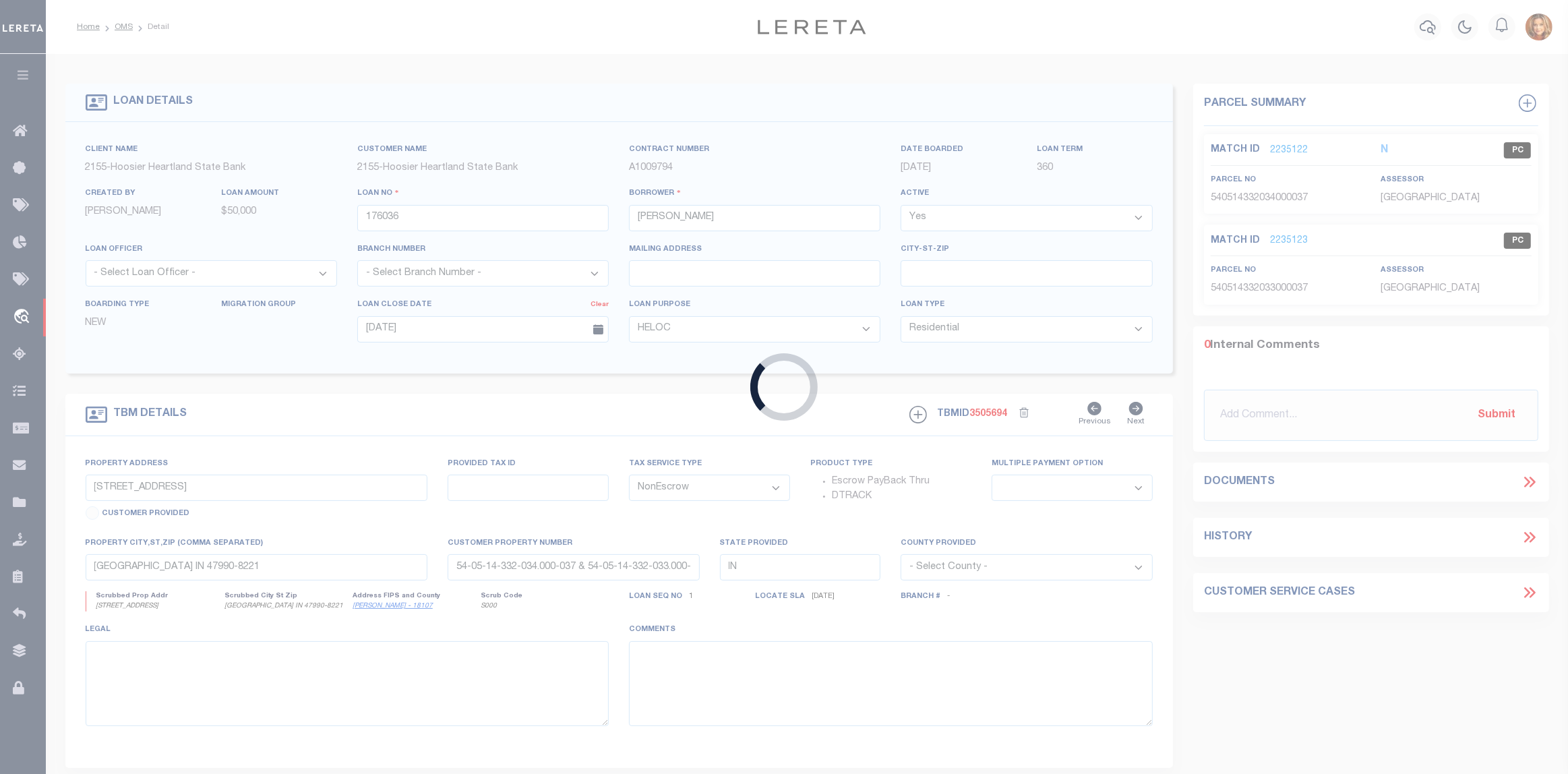
select select "20"
type input "N STATE RD 47"
type input "54-07-28-700-042.001-024"
select select
type input "CRAWFORDSVILLE IN 47933"
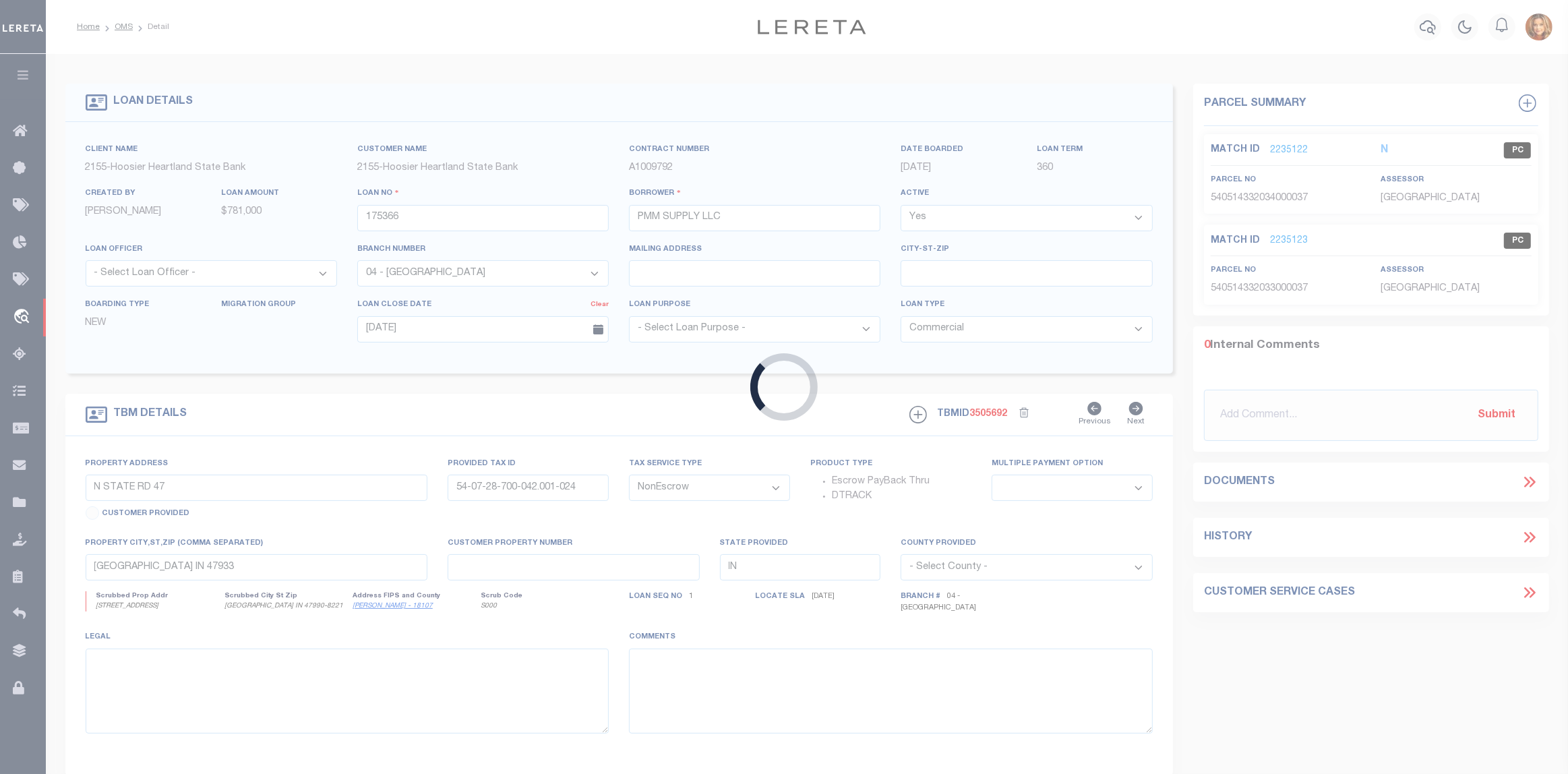
select select "3668"
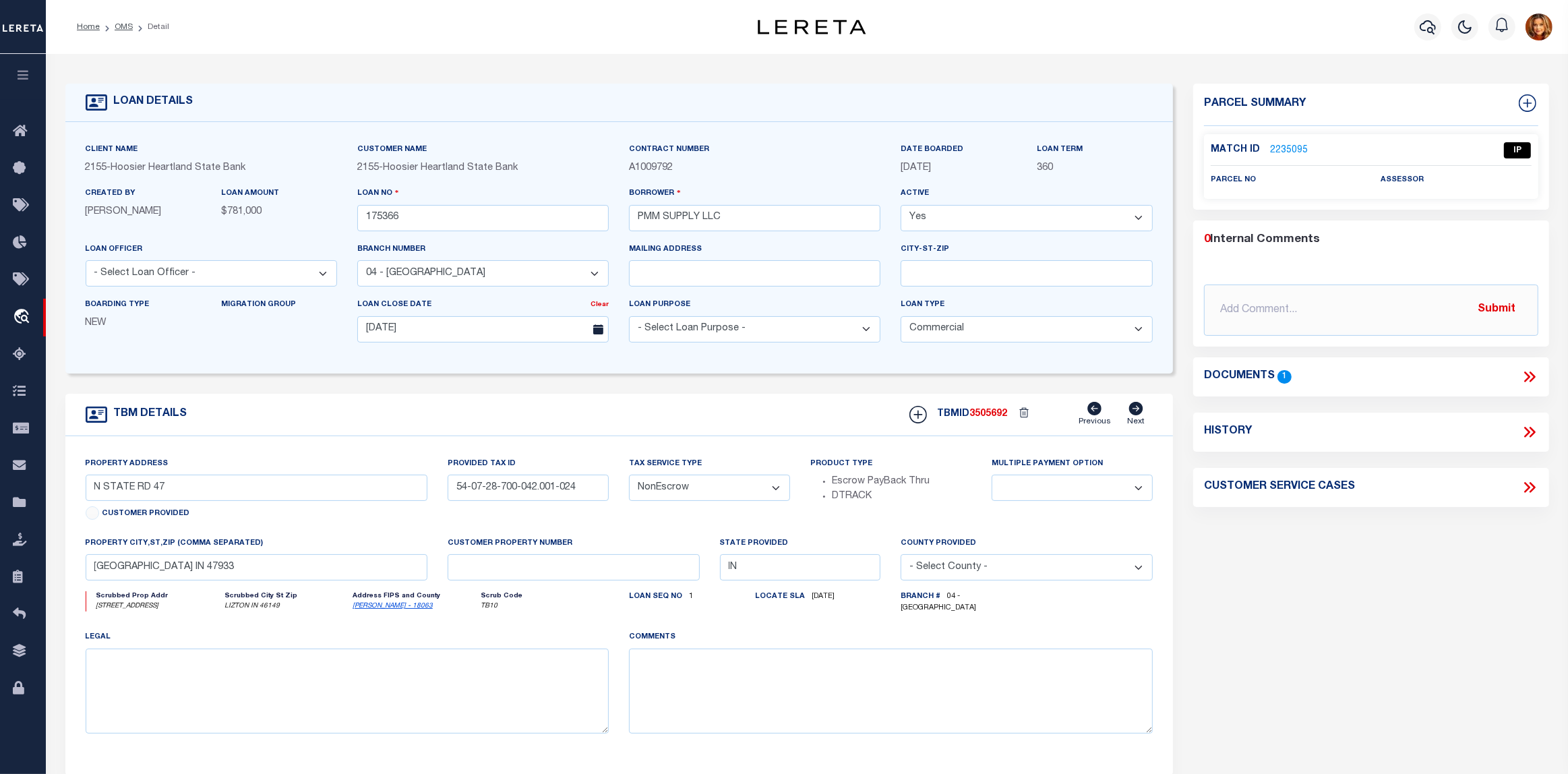
click at [1286, 145] on link "2235095" at bounding box center [1289, 151] width 38 height 14
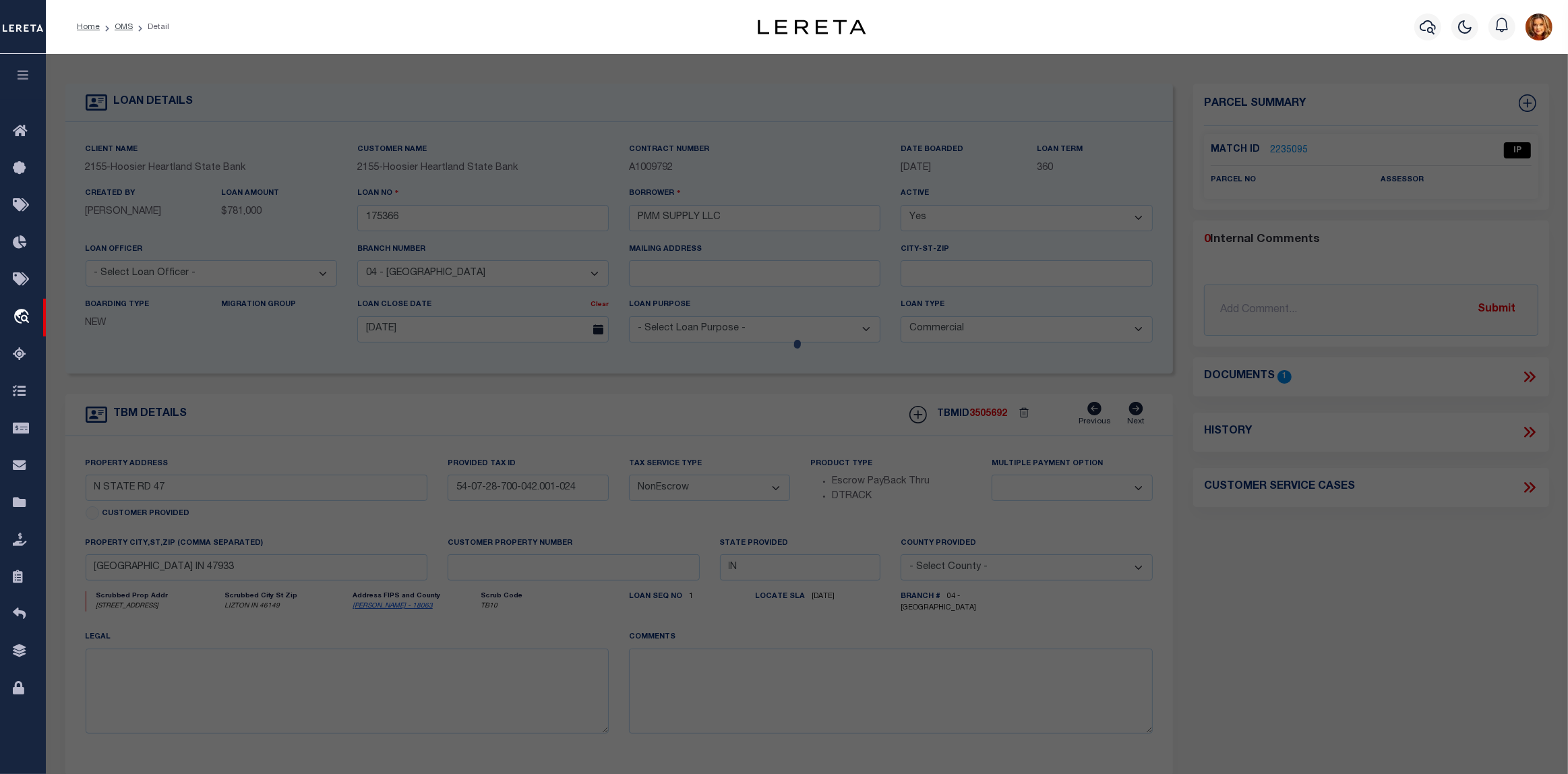
select select "AS"
select select
checkbox input "false"
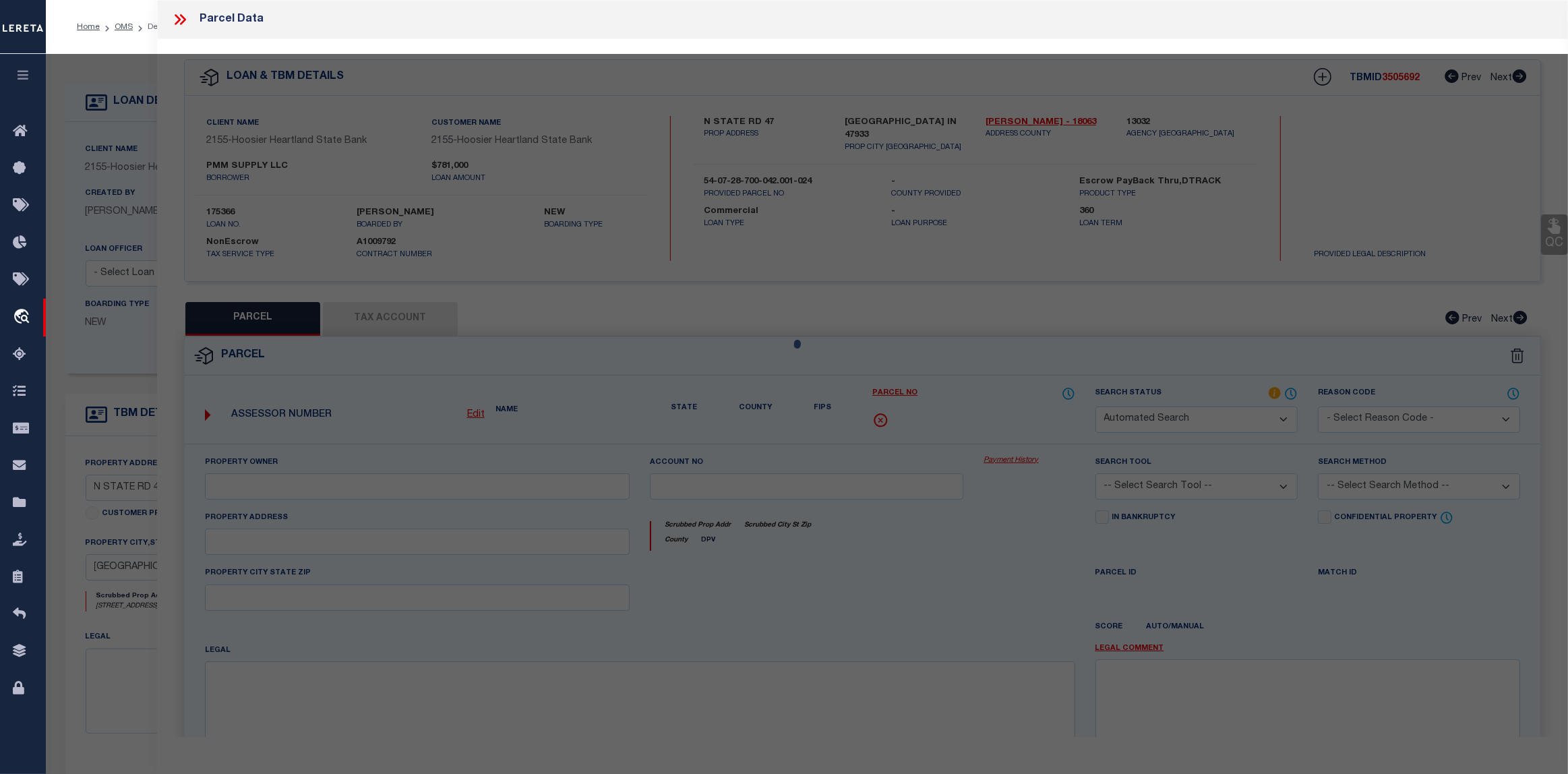
select select "IP"
checkbox input "false"
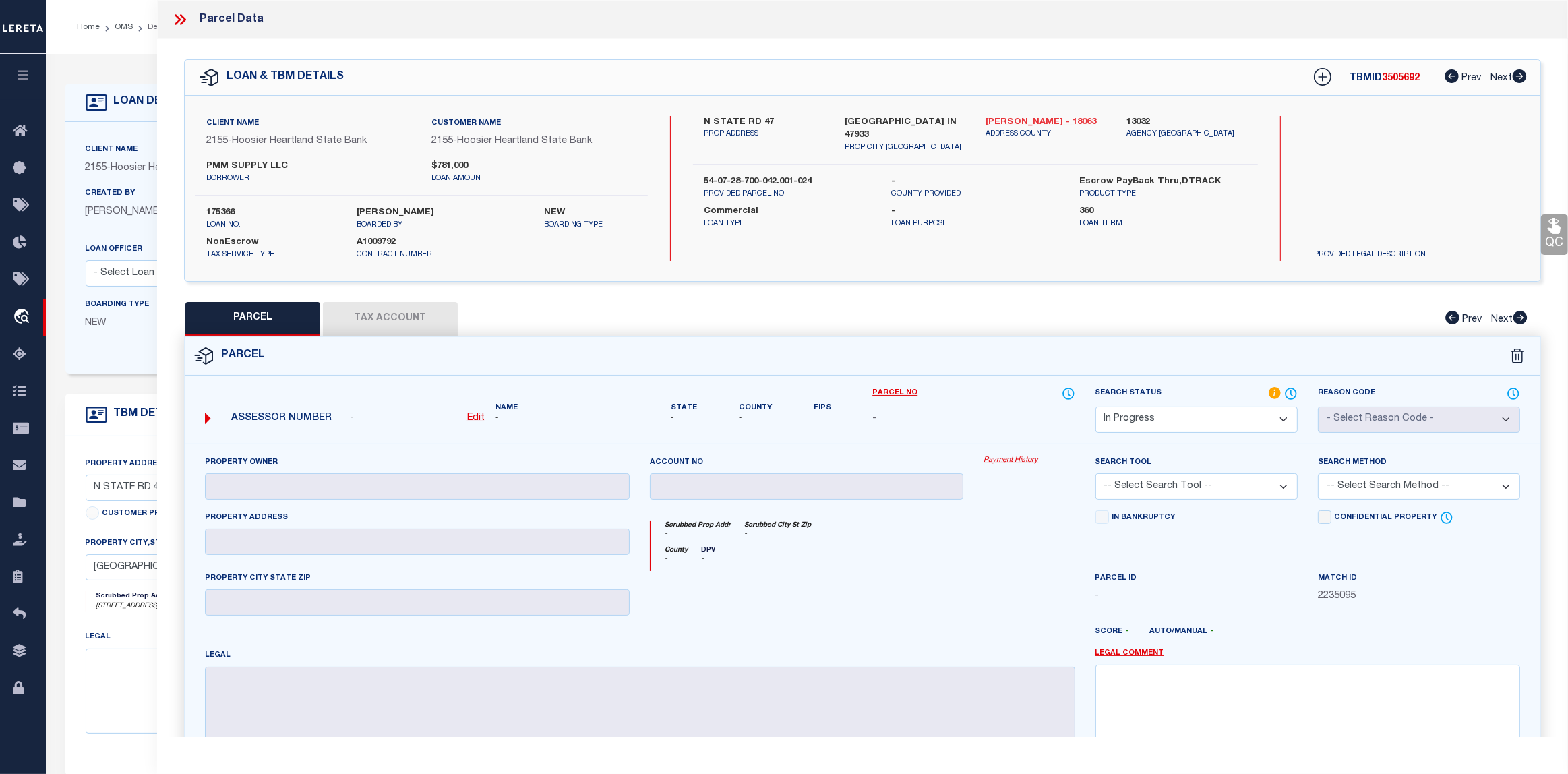
click at [1018, 118] on link "Hendricks - 18063" at bounding box center [1046, 122] width 121 height 13
drag, startPoint x: 703, startPoint y: 164, endPoint x: 824, endPoint y: 162, distance: 121.0
click at [824, 175] on div "54-07-28-700-042.001-024 PROVIDED PARCEL NO" at bounding box center [788, 187] width 188 height 25
copy label "54-07-28-700-042.001-024"
click at [122, 23] on link "OMS" at bounding box center [124, 27] width 18 height 8
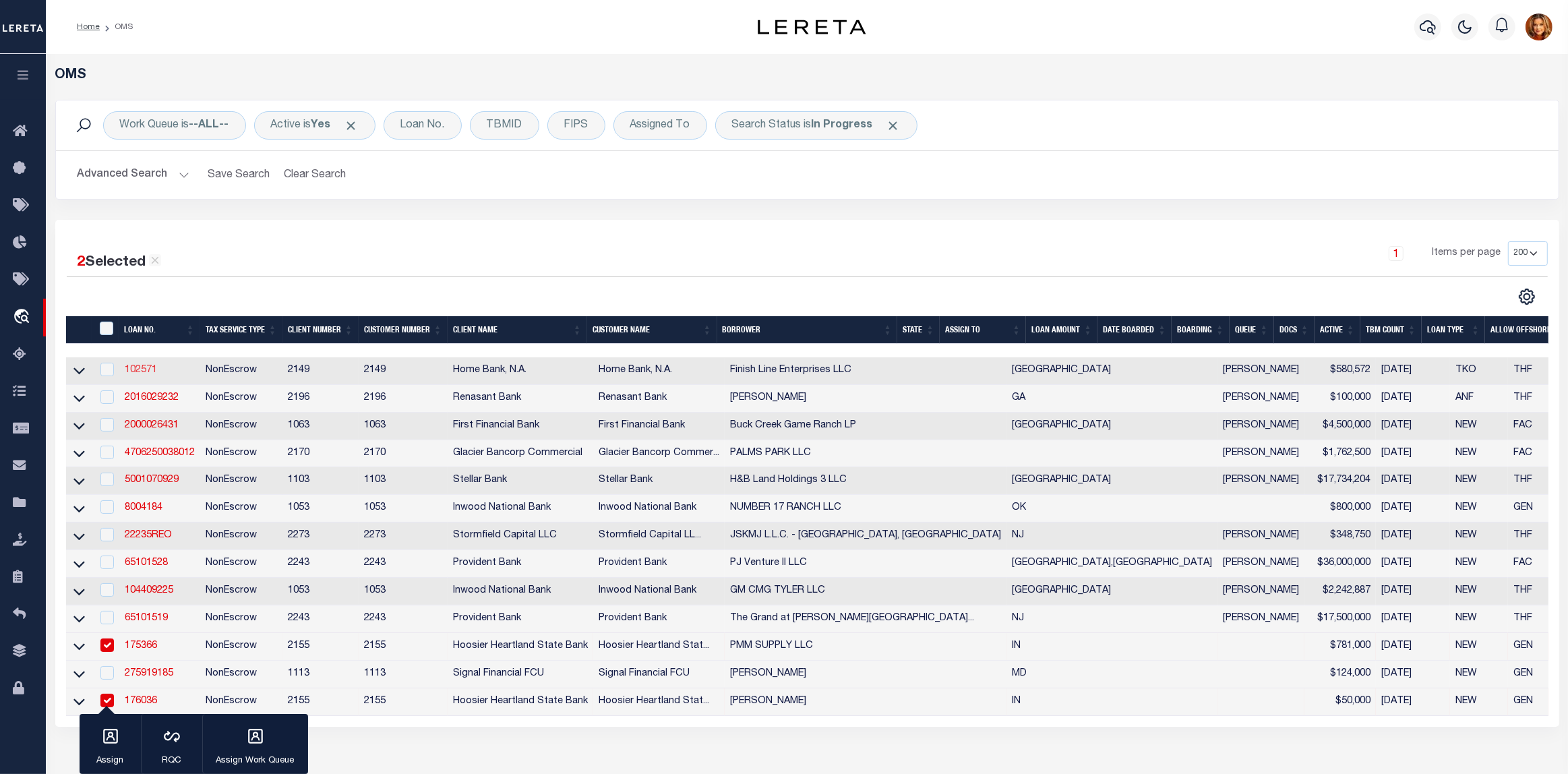
click at [133, 375] on link "102571" at bounding box center [140, 370] width 32 height 10
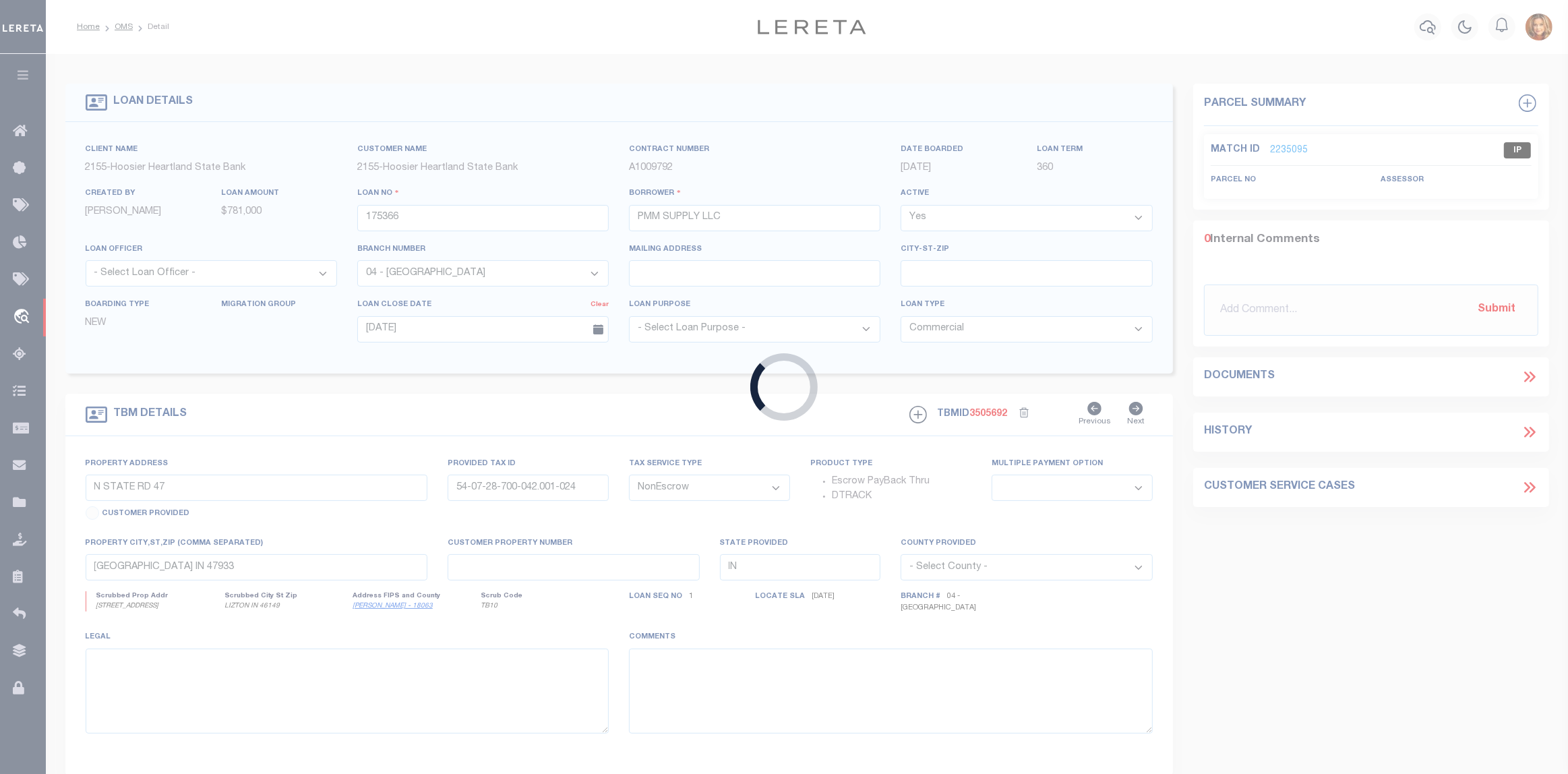
type input "102571"
type input "Finish Line Enterprises LLC"
select select
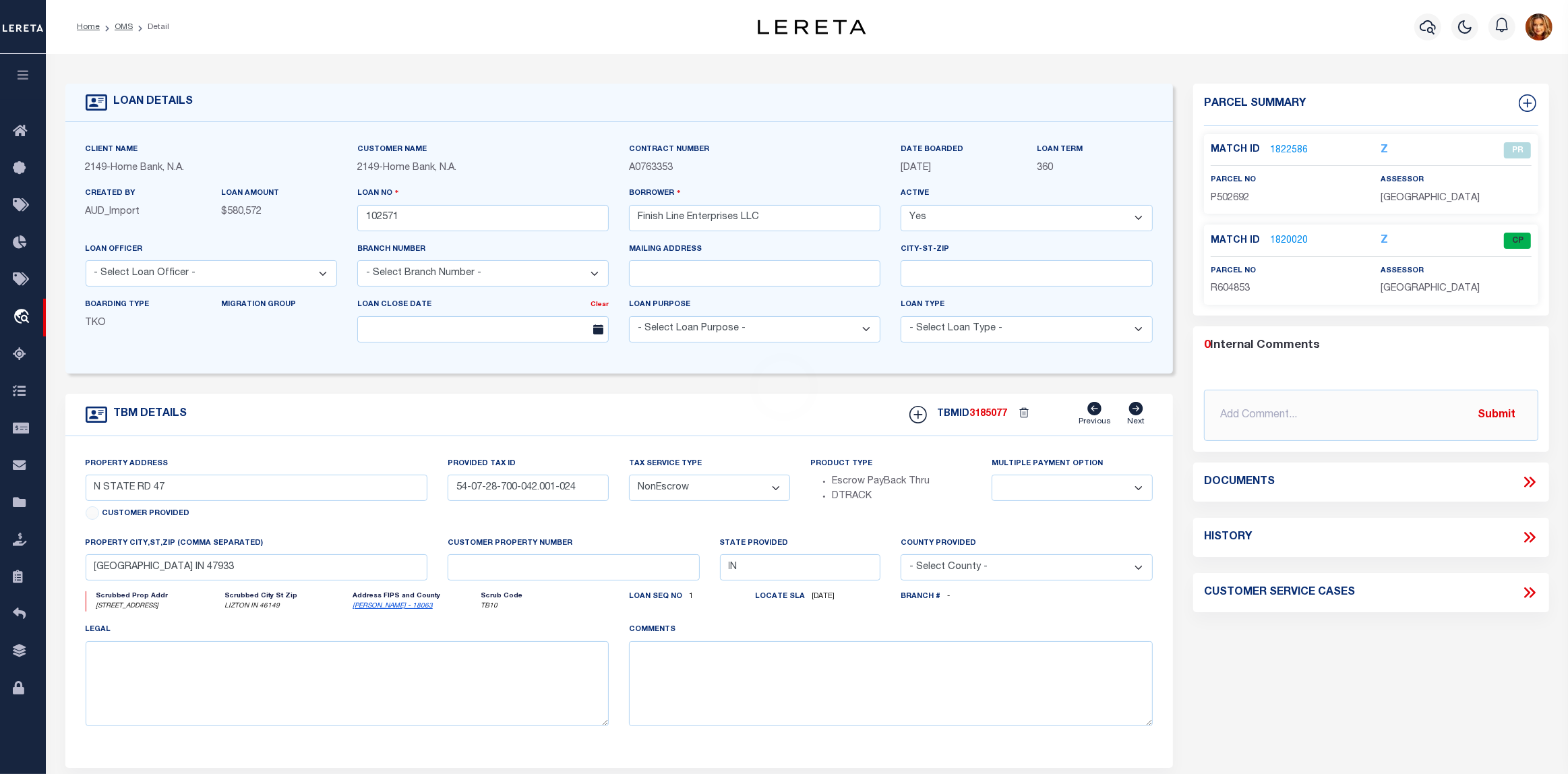
select select "3295"
type input "5311 FM 646 Rd E"
type input "604853"
select select
type input "Dickinson, TX 77539"
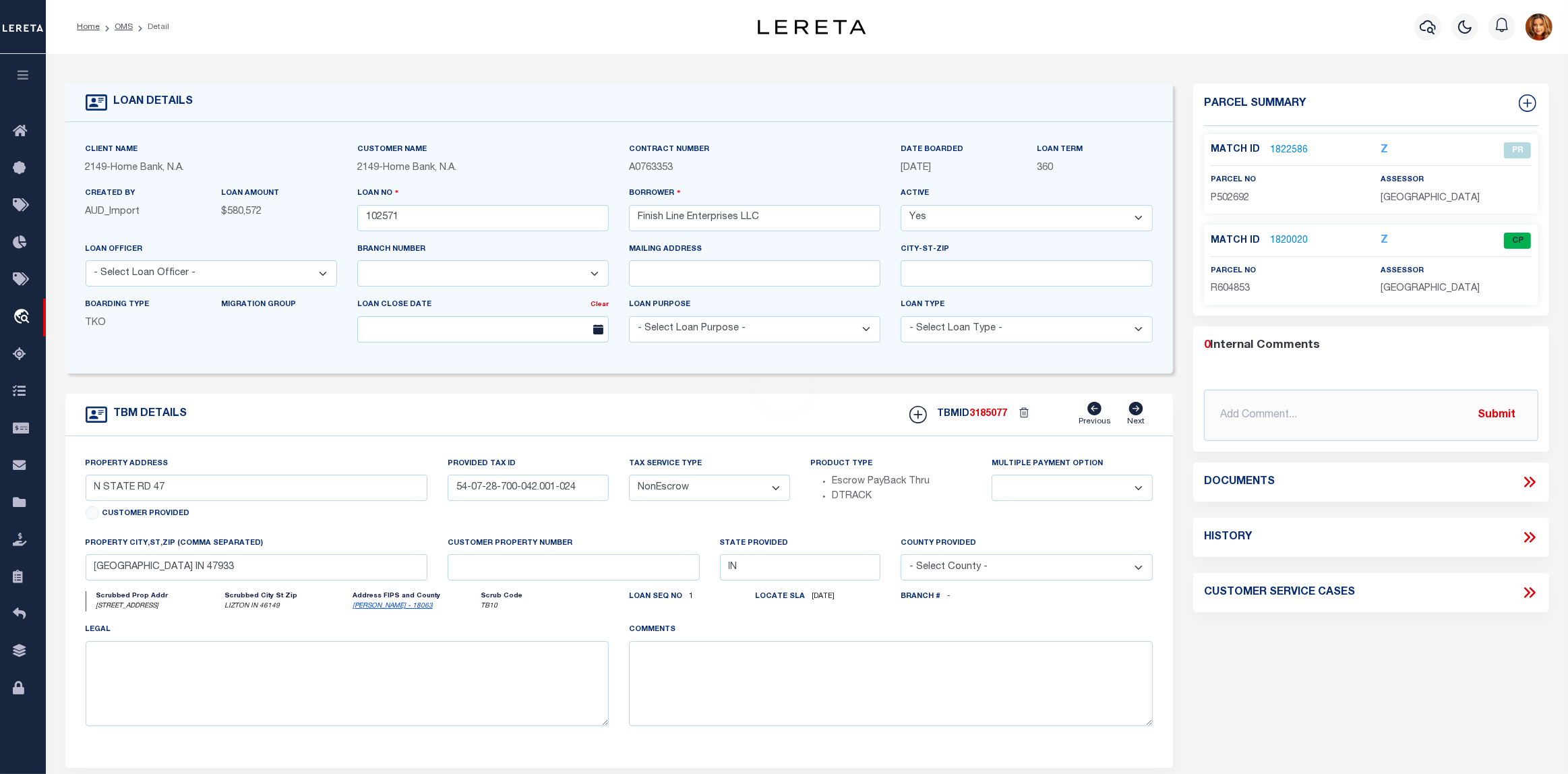
type input "[GEOGRAPHIC_DATA]"
select select
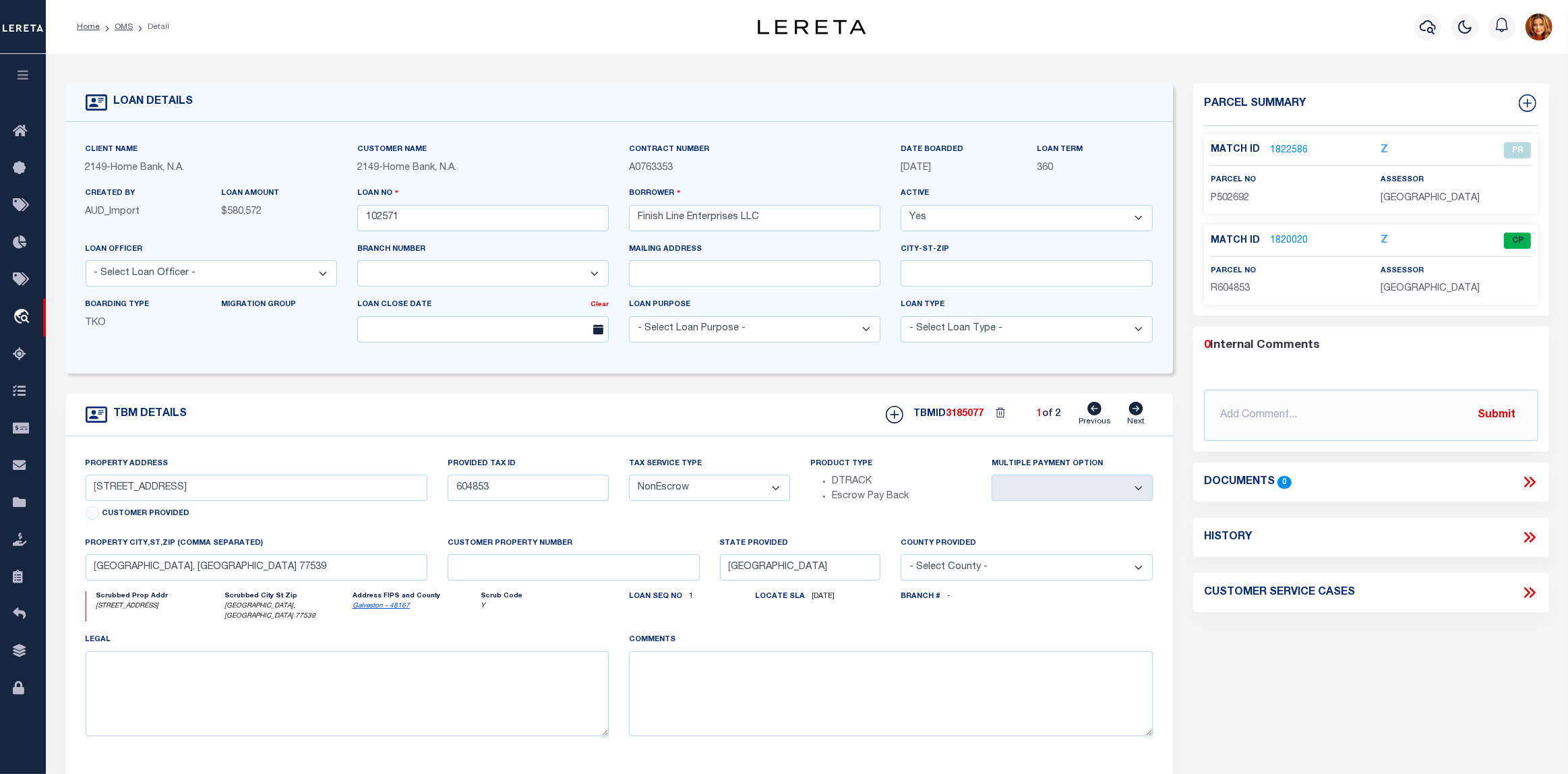
click at [1137, 415] on icon at bounding box center [1136, 409] width 14 height 13
type input "5311 FM 646 RD E"
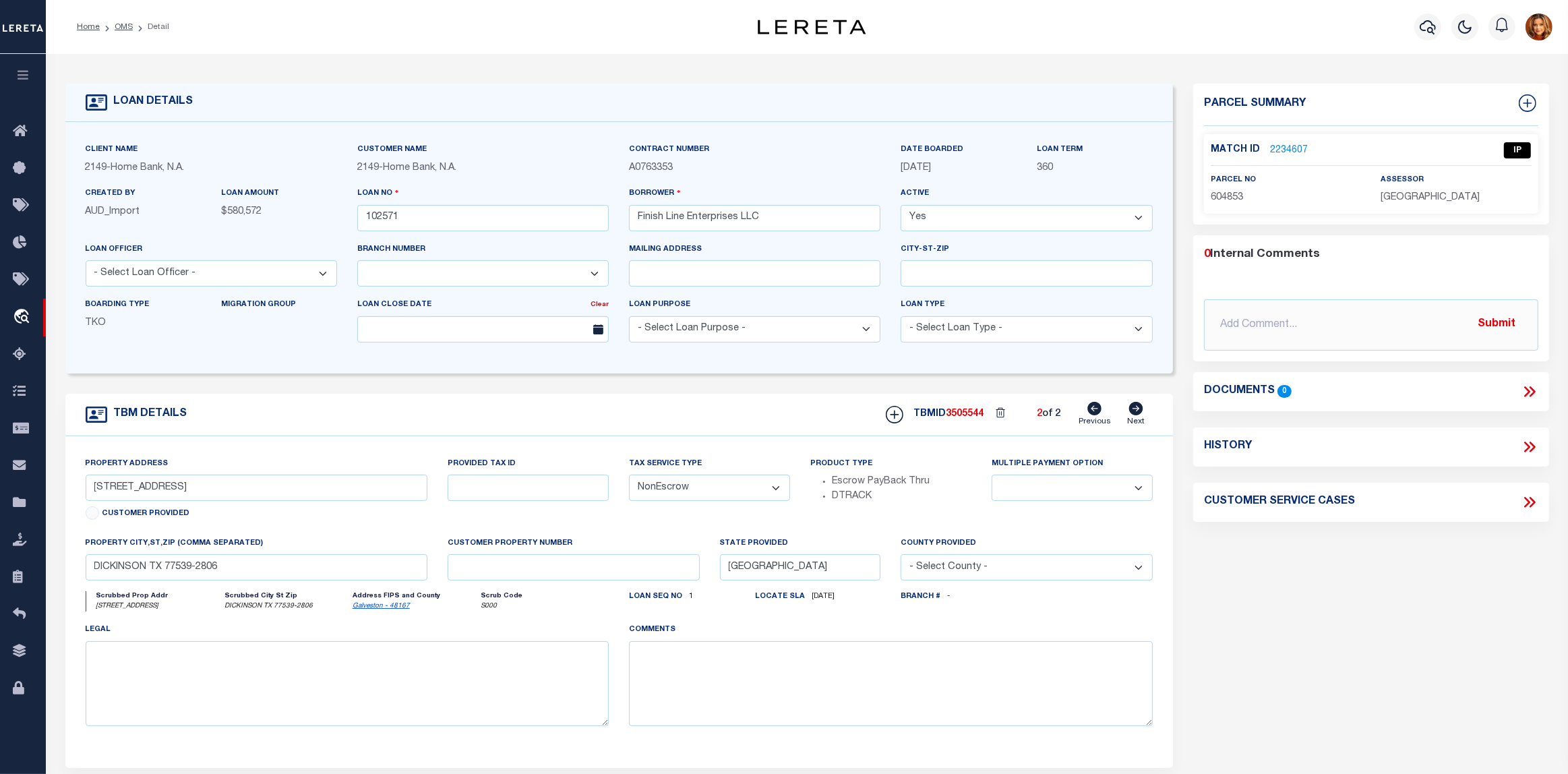
click at [1289, 148] on link "2234607" at bounding box center [1289, 151] width 38 height 14
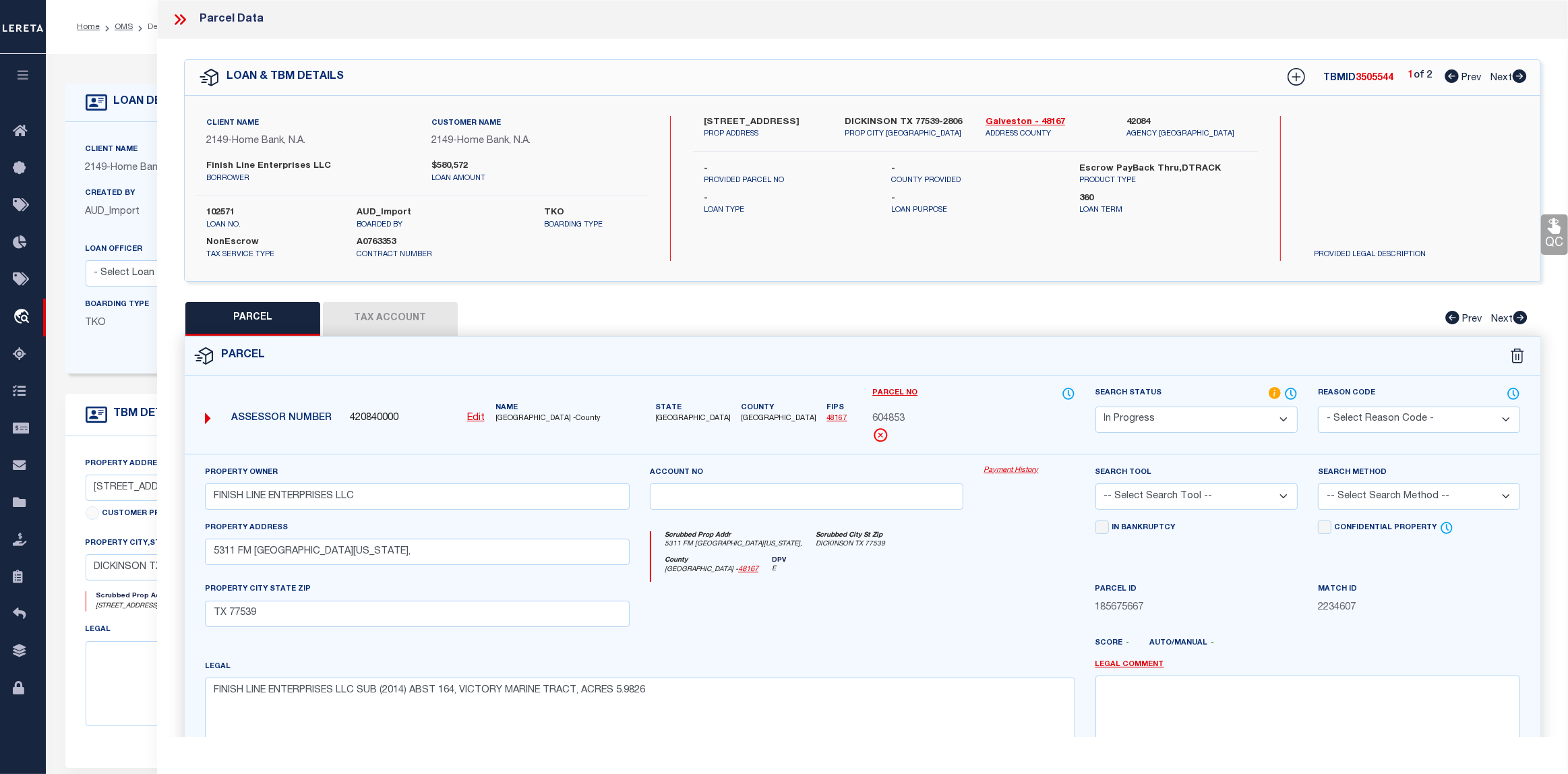
click at [398, 319] on button "Tax Account" at bounding box center [390, 318] width 135 height 34
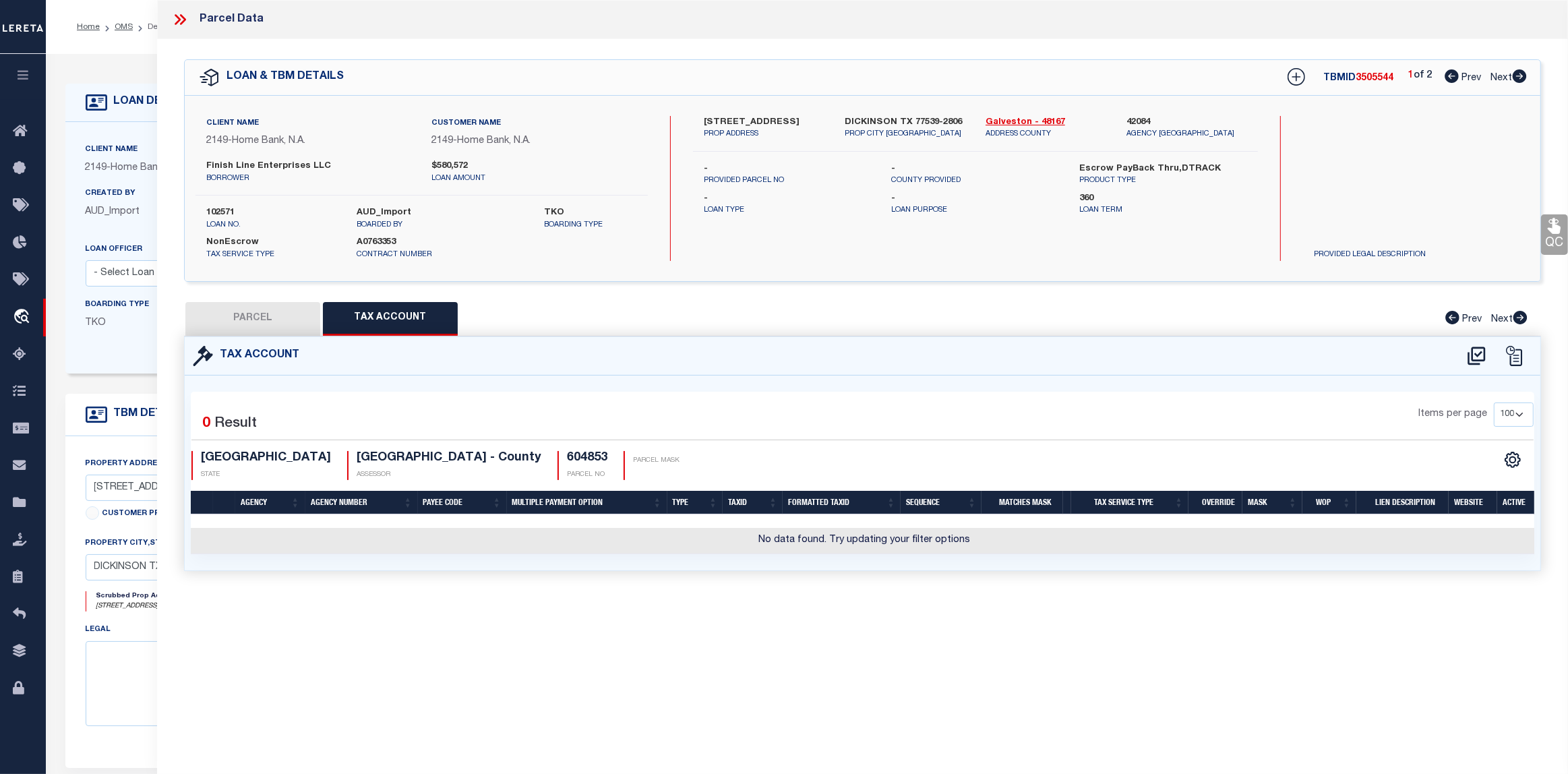
click at [249, 321] on button "PARCEL" at bounding box center [253, 318] width 135 height 34
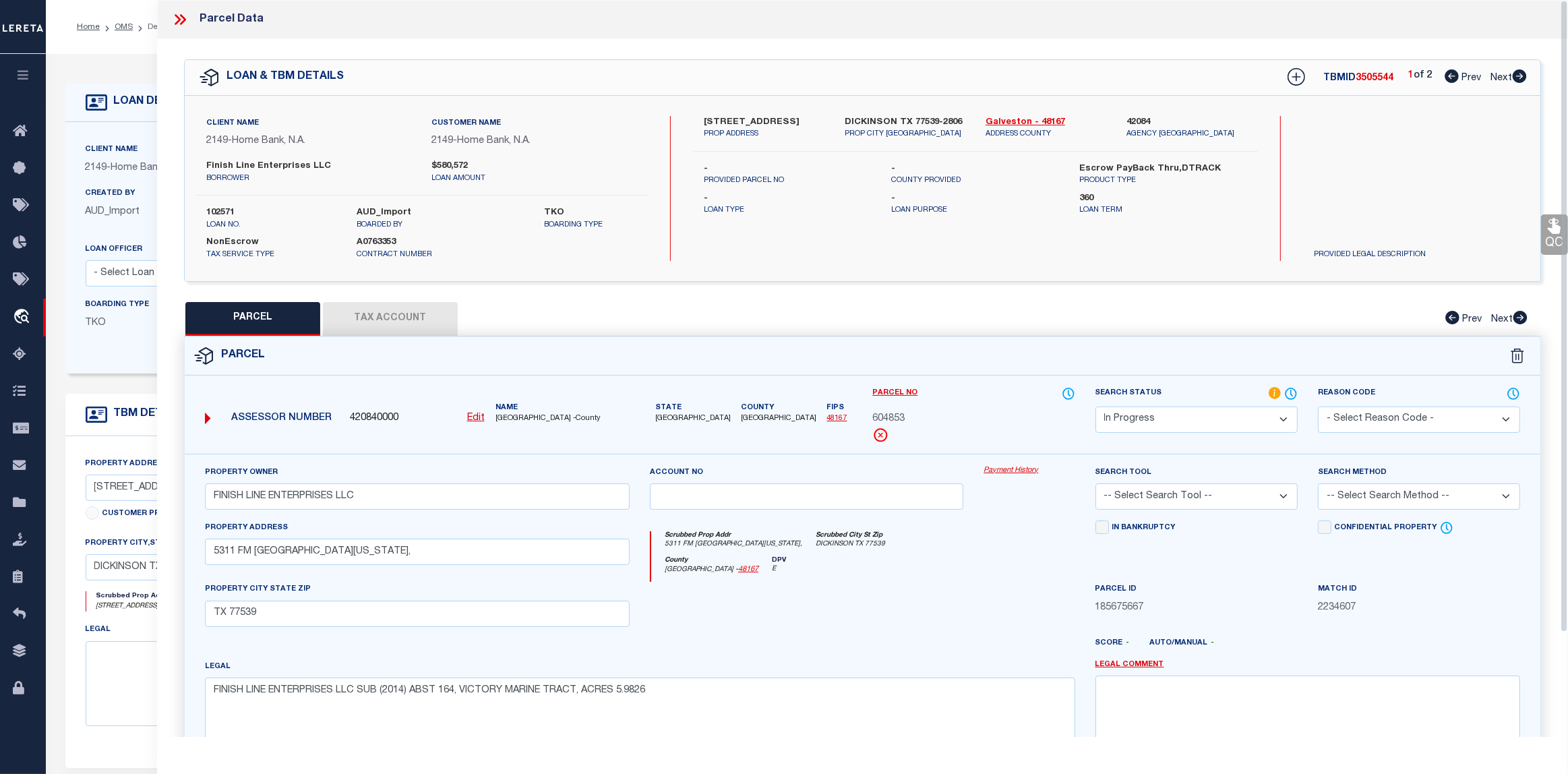
click at [1494, 78] on span "Next" at bounding box center [1501, 78] width 22 height 10
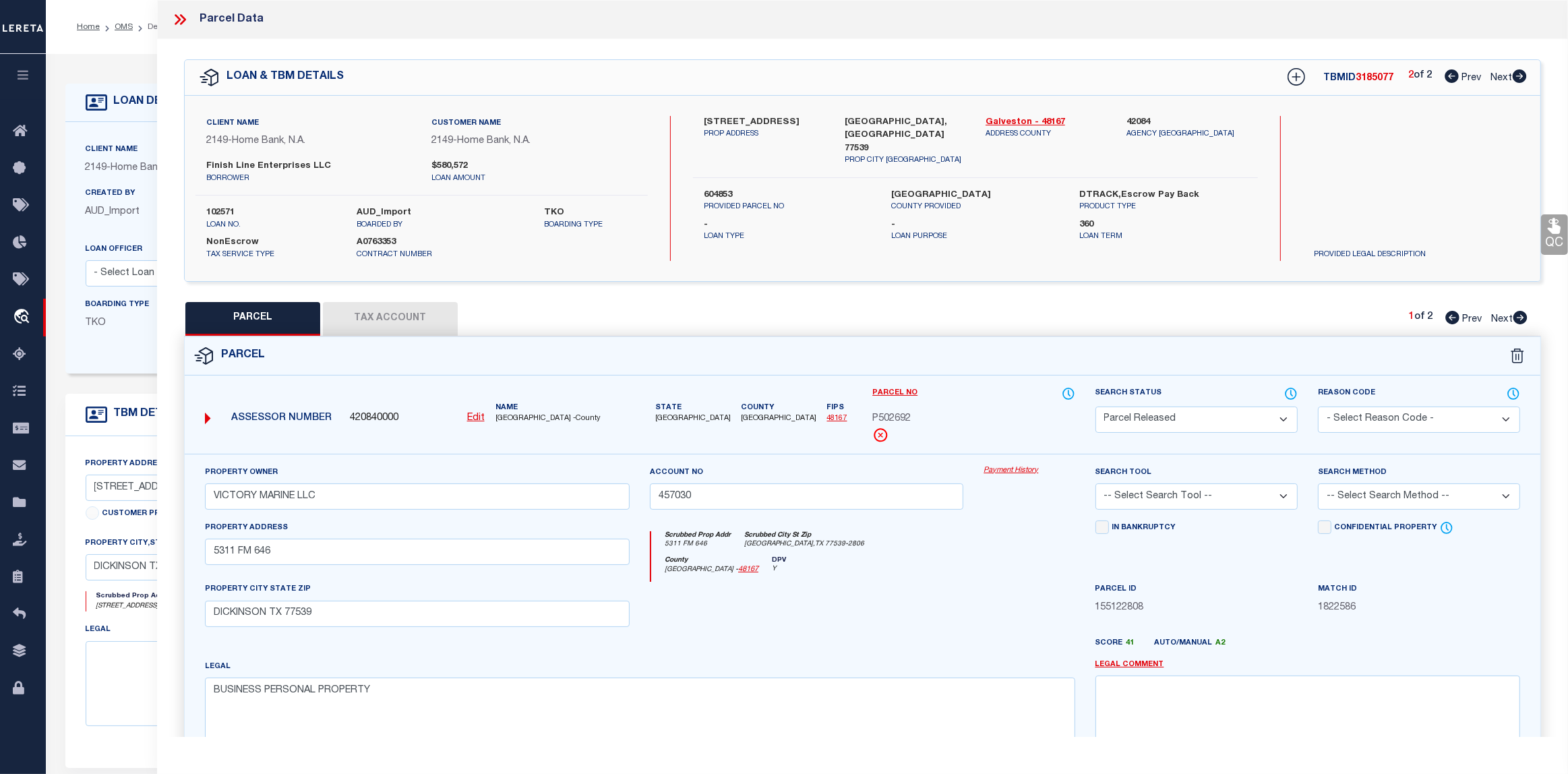
click at [1499, 318] on span "Next" at bounding box center [1502, 319] width 22 height 10
click at [1463, 321] on span "Prev" at bounding box center [1472, 319] width 19 height 10
click at [1470, 75] on span "Prev" at bounding box center [1472, 78] width 19 height 10
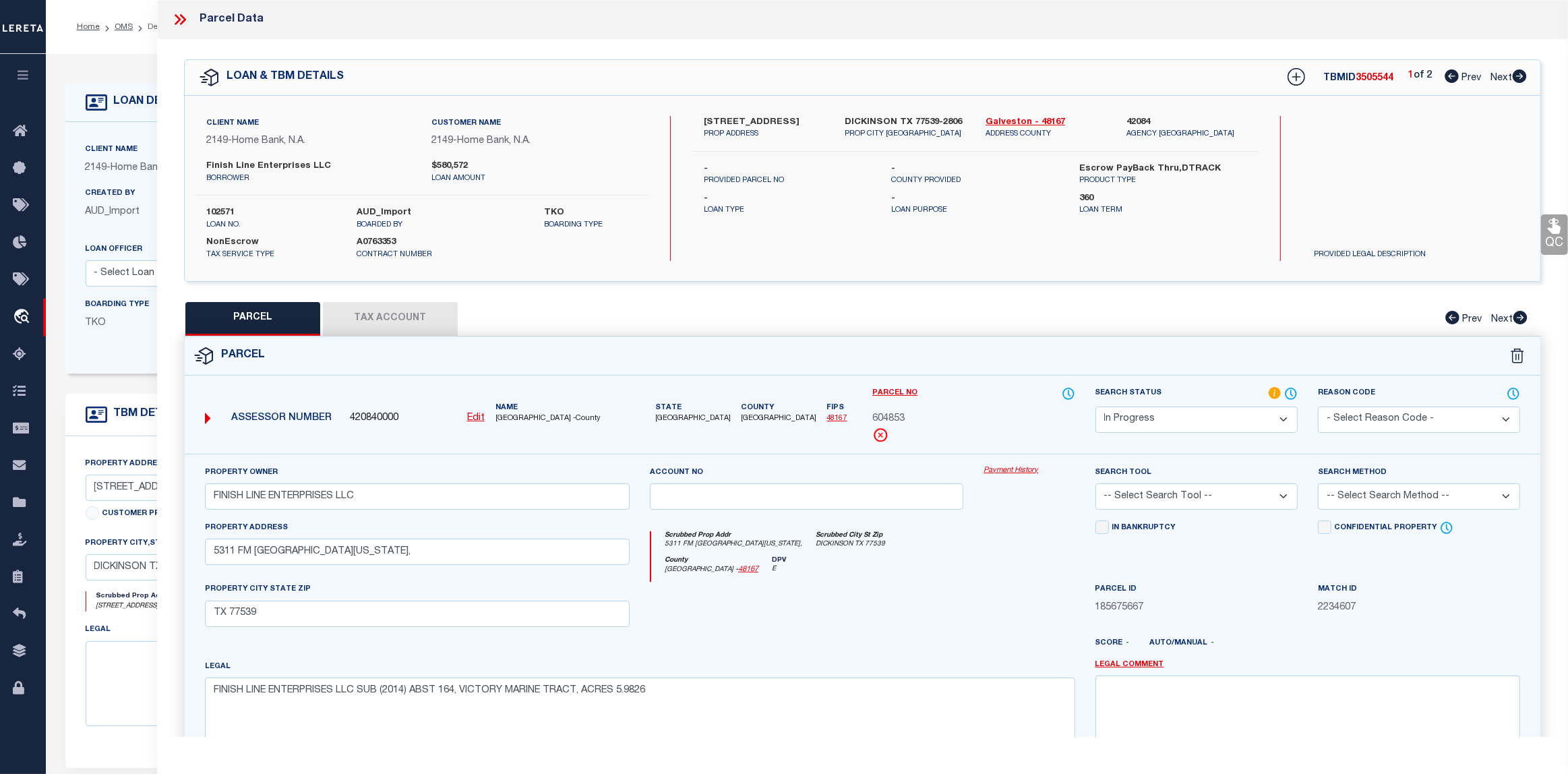
click at [1279, 422] on select "Automated Search Bad Parcel Complete Duplicate Parcel High Dollar Reporting In …" at bounding box center [1197, 419] width 202 height 26
click at [1096, 406] on select "Automated Search Bad Parcel Complete Duplicate Parcel High Dollar Reporting In …" at bounding box center [1197, 419] width 202 height 26
click at [1444, 423] on select "- Select Reason Code - 099 - Other (Provide additional detail) ACT - Agency Cha…" at bounding box center [1419, 419] width 202 height 26
click at [1318, 406] on select "- Select Reason Code - 099 - Other (Provide additional detail) ACT - Agency Cha…" at bounding box center [1419, 419] width 202 height 26
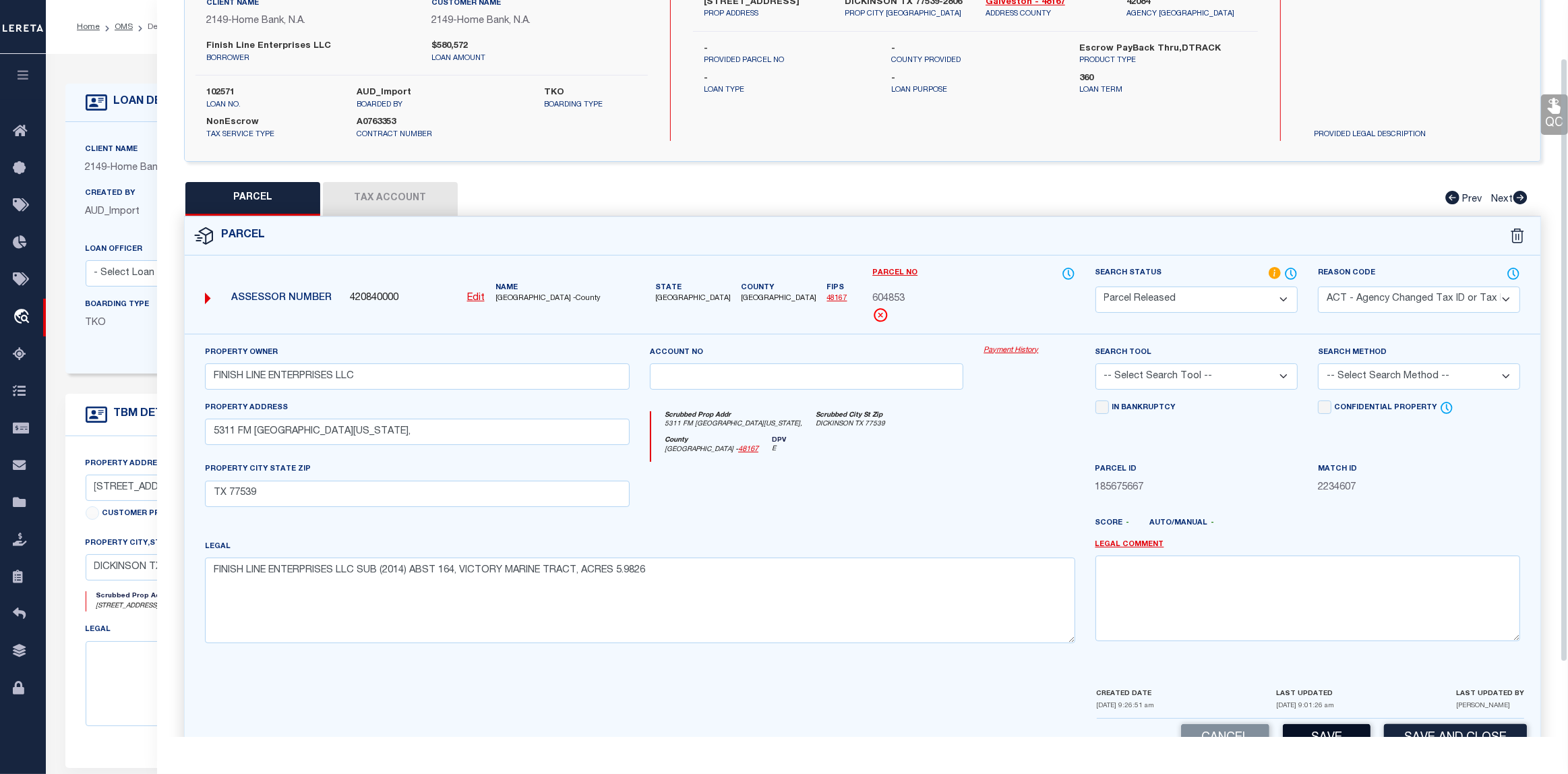
scroll to position [162, 0]
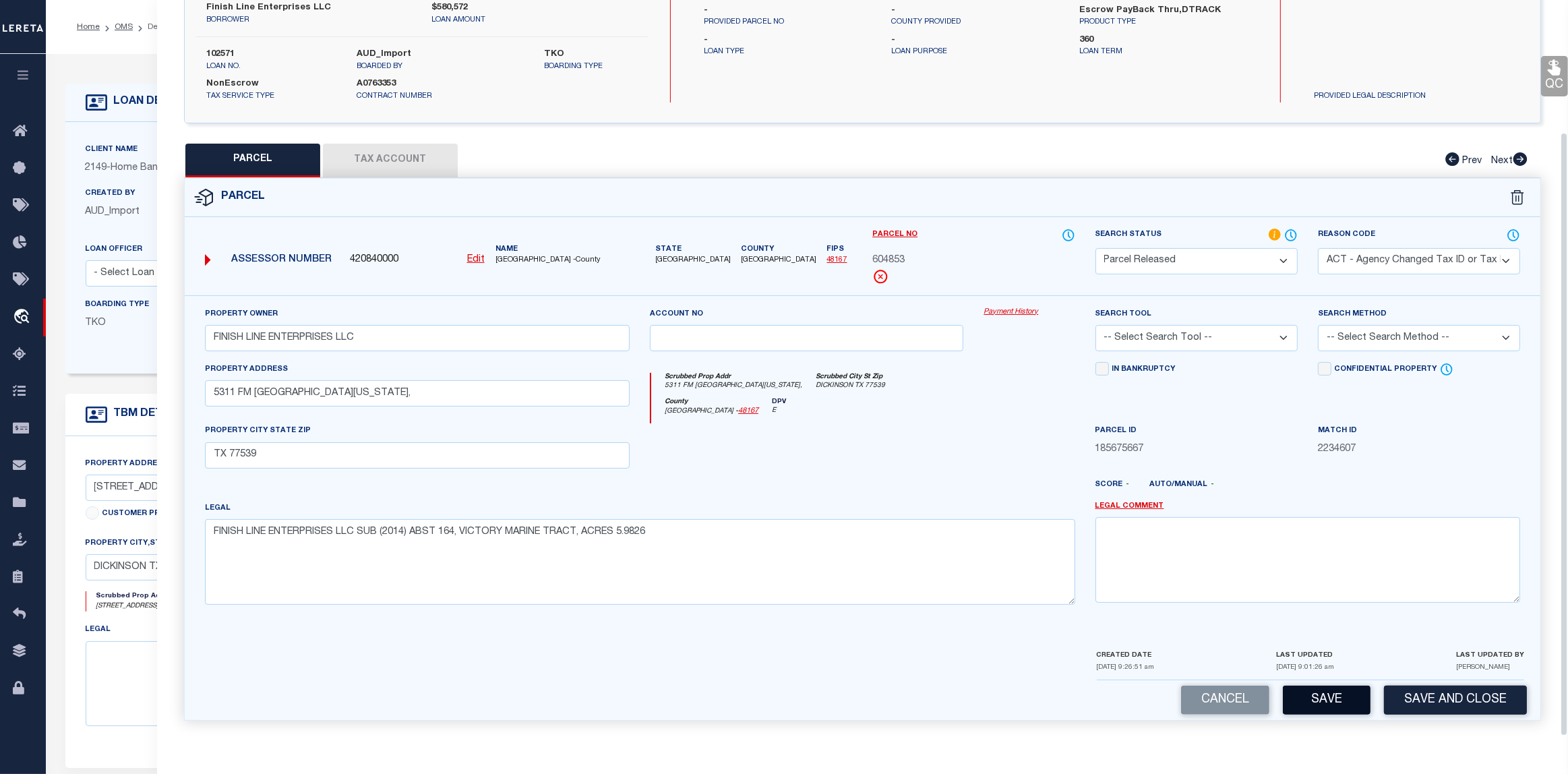
click at [1322, 696] on button "Save" at bounding box center [1326, 699] width 87 height 29
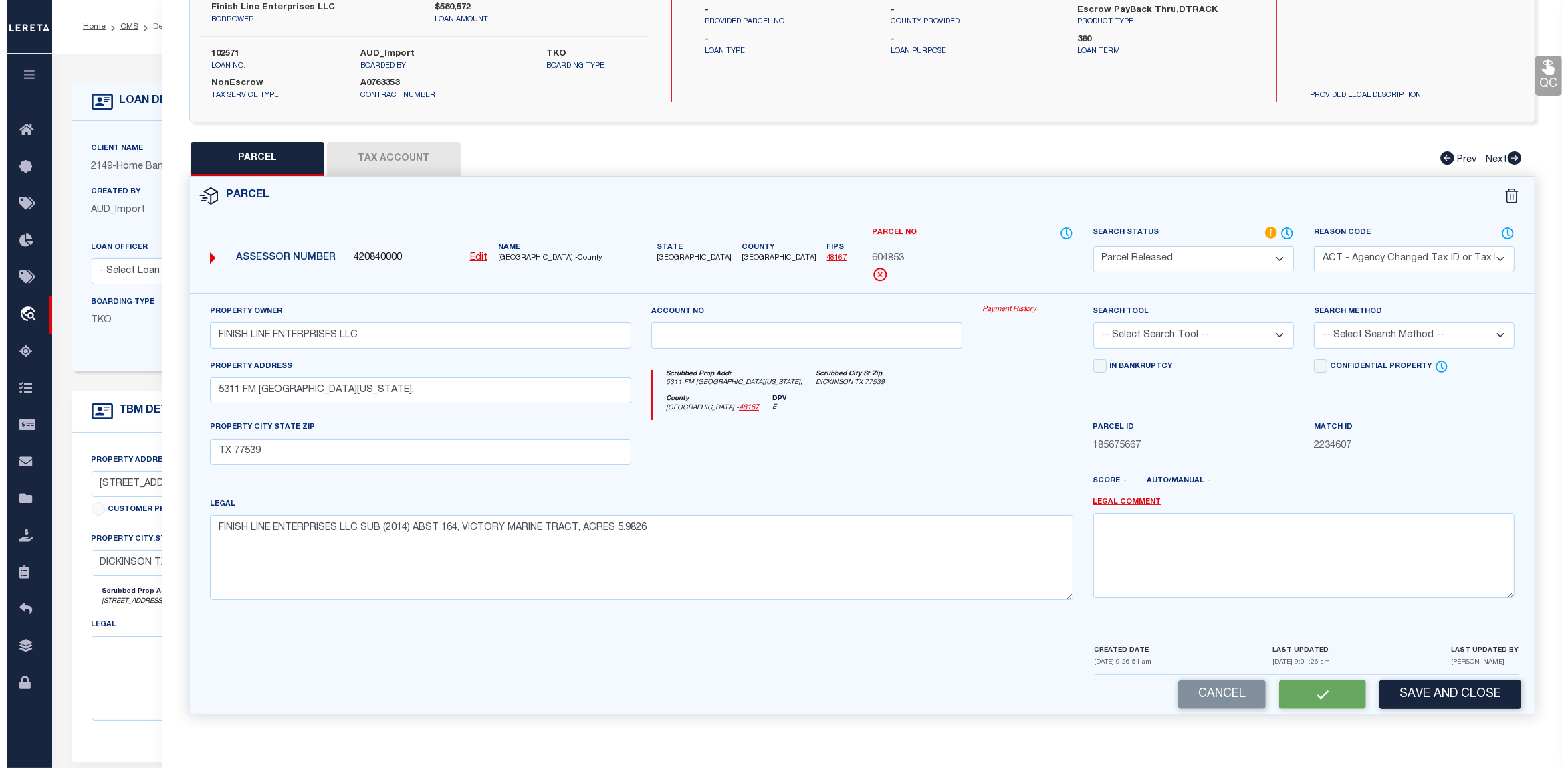
scroll to position [0, 0]
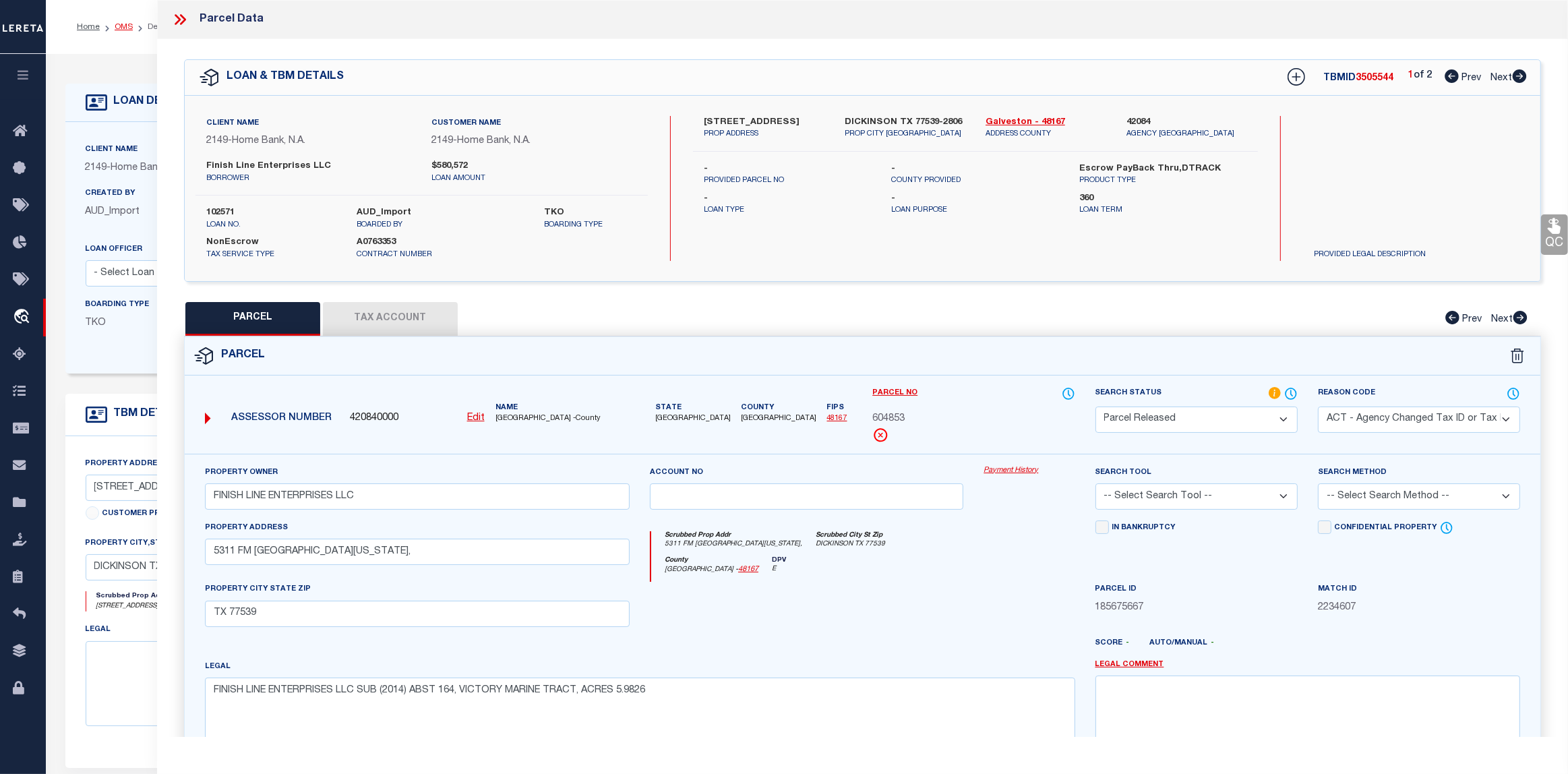
click at [122, 28] on link "OMS" at bounding box center [124, 27] width 18 height 8
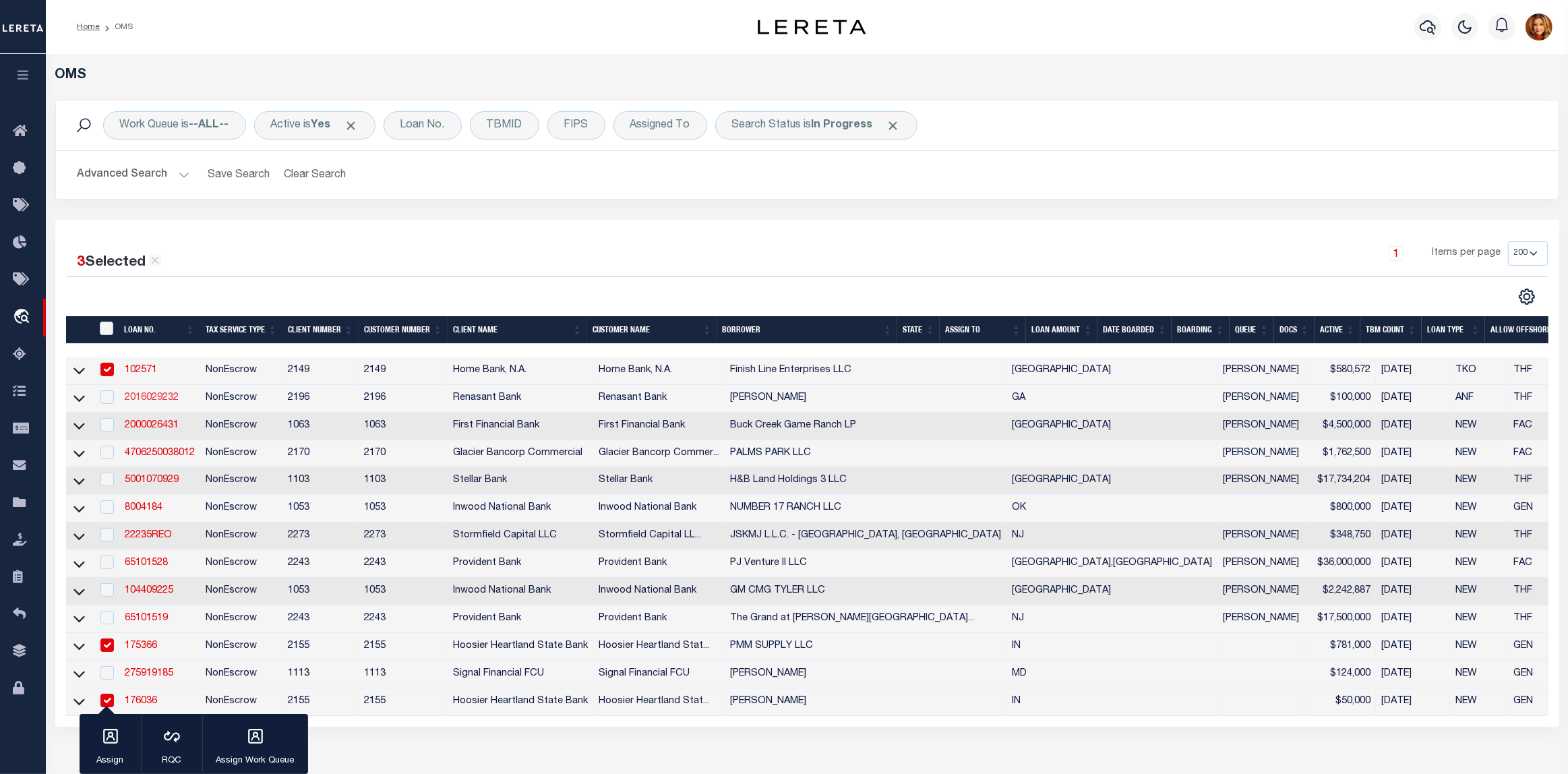
click at [137, 402] on link "2016029232" at bounding box center [151, 397] width 54 height 10
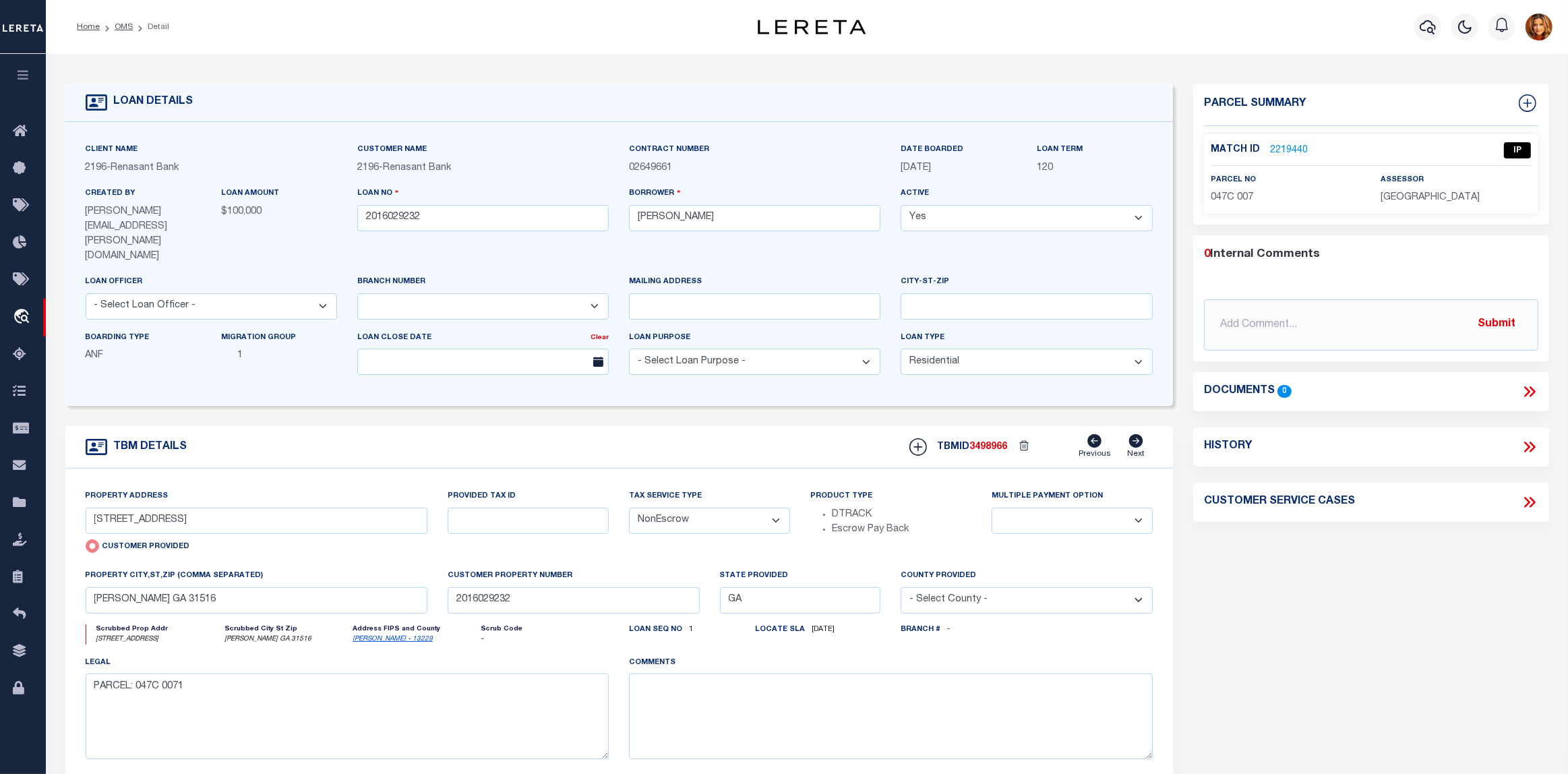
click at [1287, 149] on link "2219440" at bounding box center [1289, 151] width 38 height 14
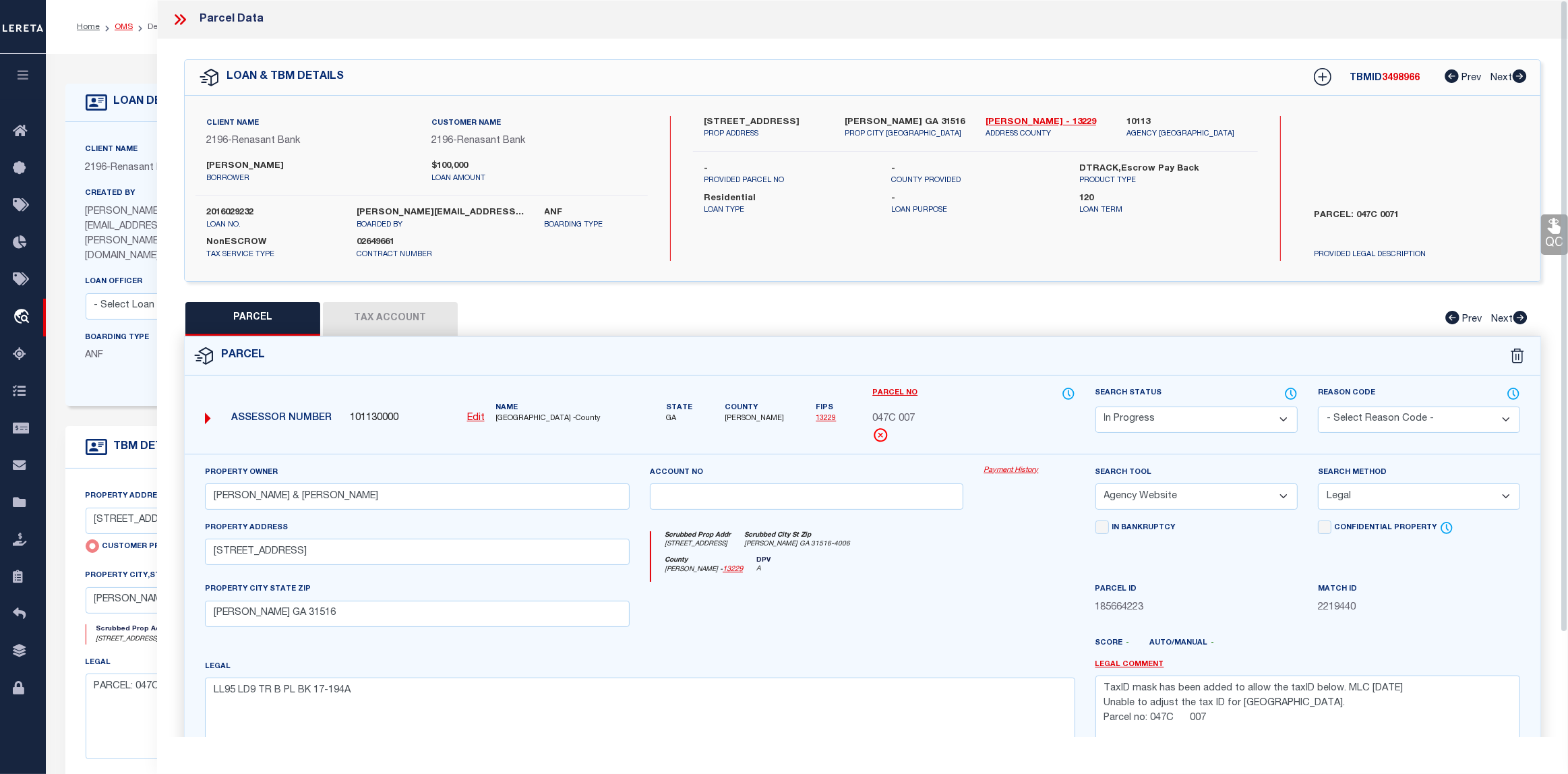
click at [122, 24] on link "OMS" at bounding box center [124, 27] width 18 height 8
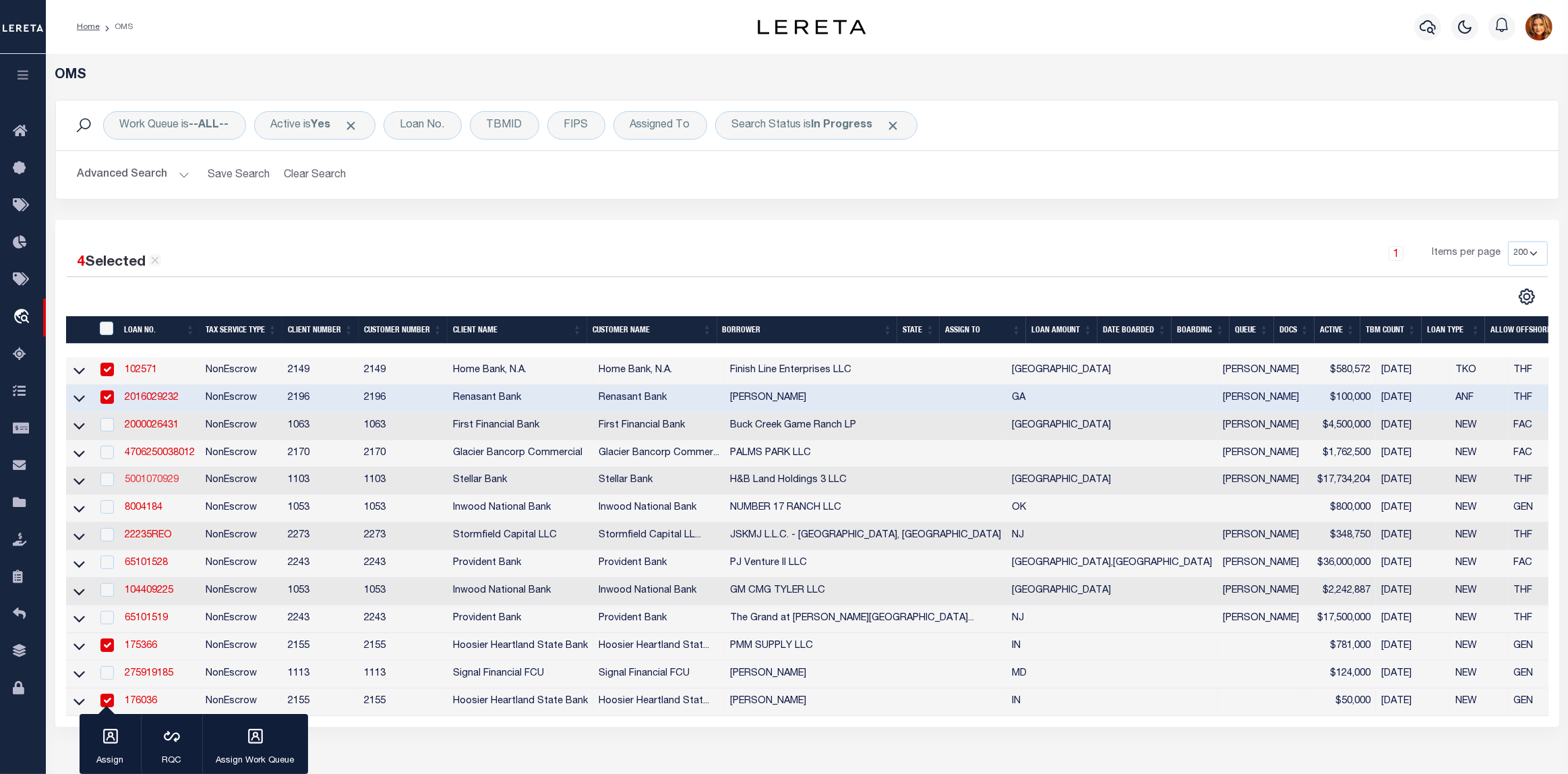
click at [153, 485] on link "5001070929" at bounding box center [151, 479] width 54 height 10
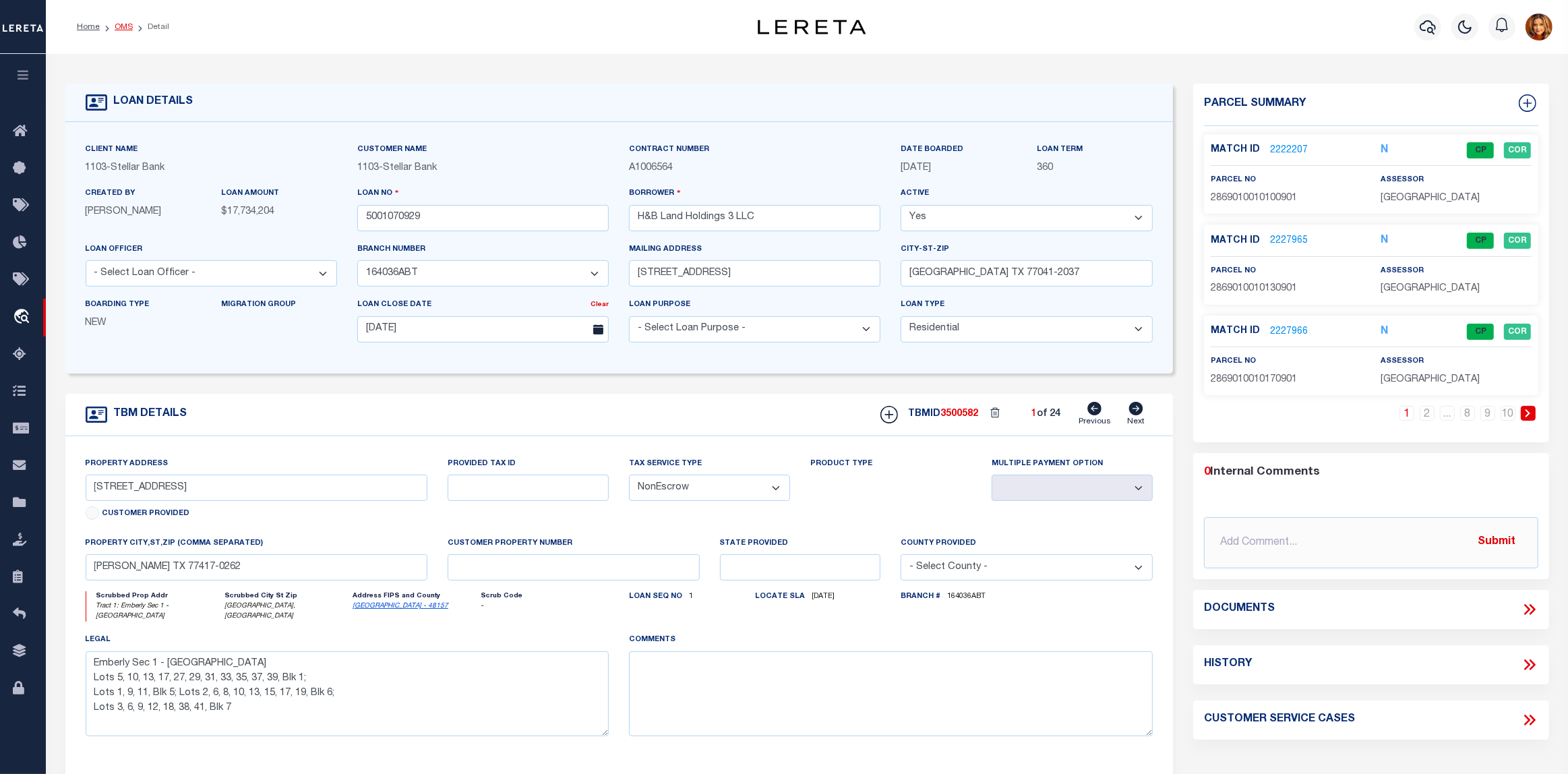
click at [119, 29] on link "OMS" at bounding box center [124, 27] width 18 height 8
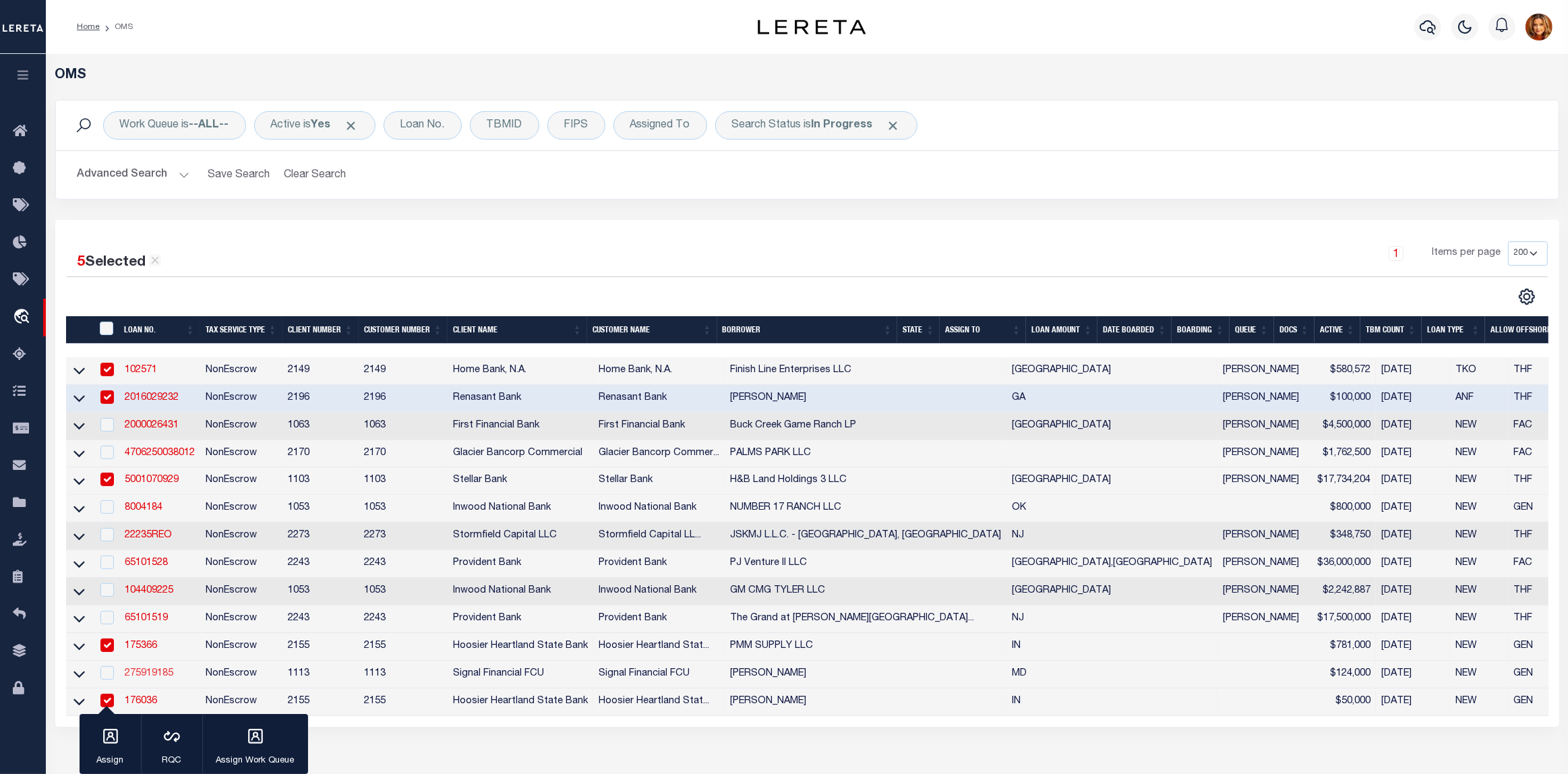
click at [146, 678] on link "275919185" at bounding box center [148, 673] width 48 height 10
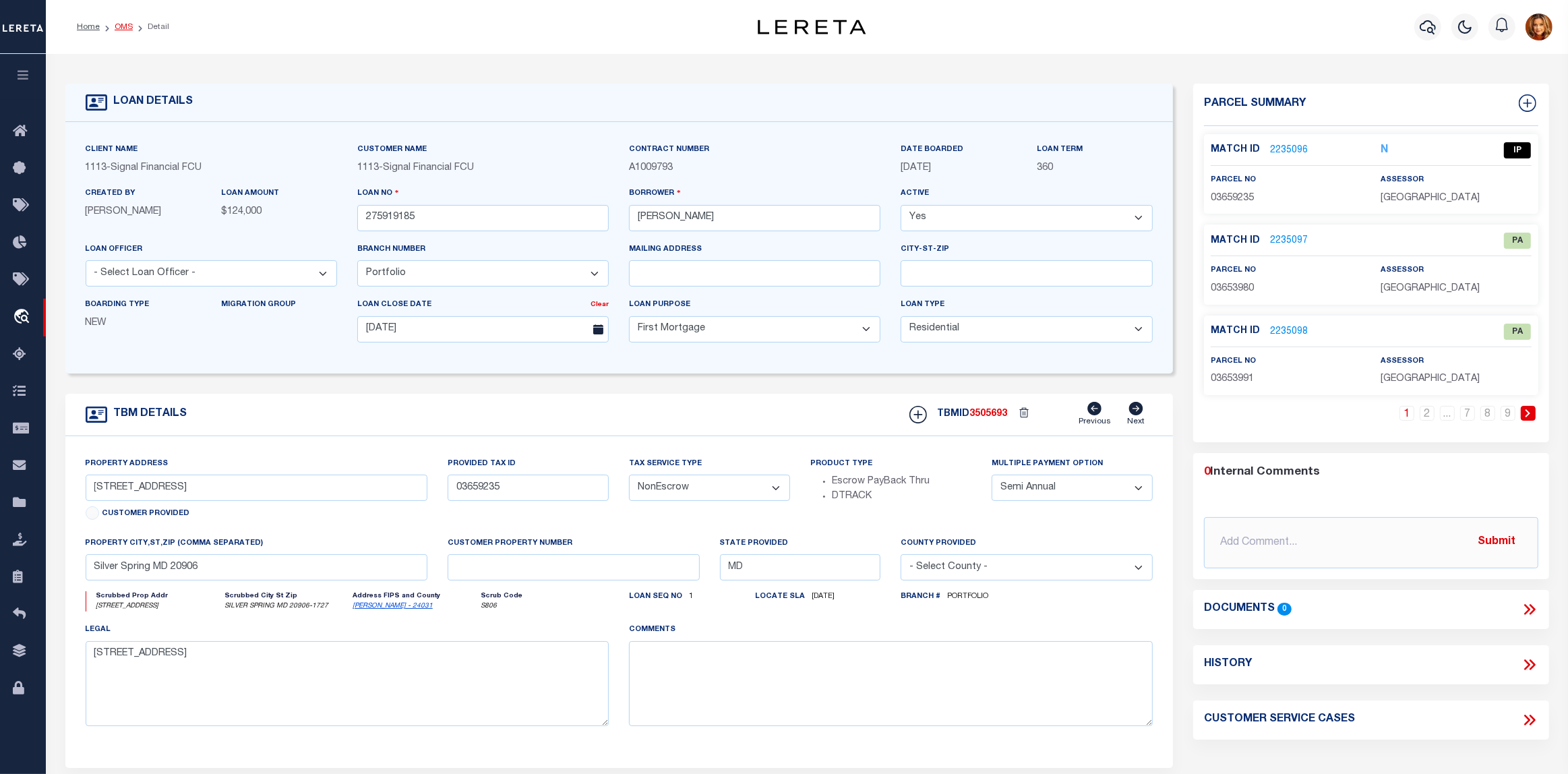
click at [120, 25] on link "OMS" at bounding box center [124, 27] width 18 height 8
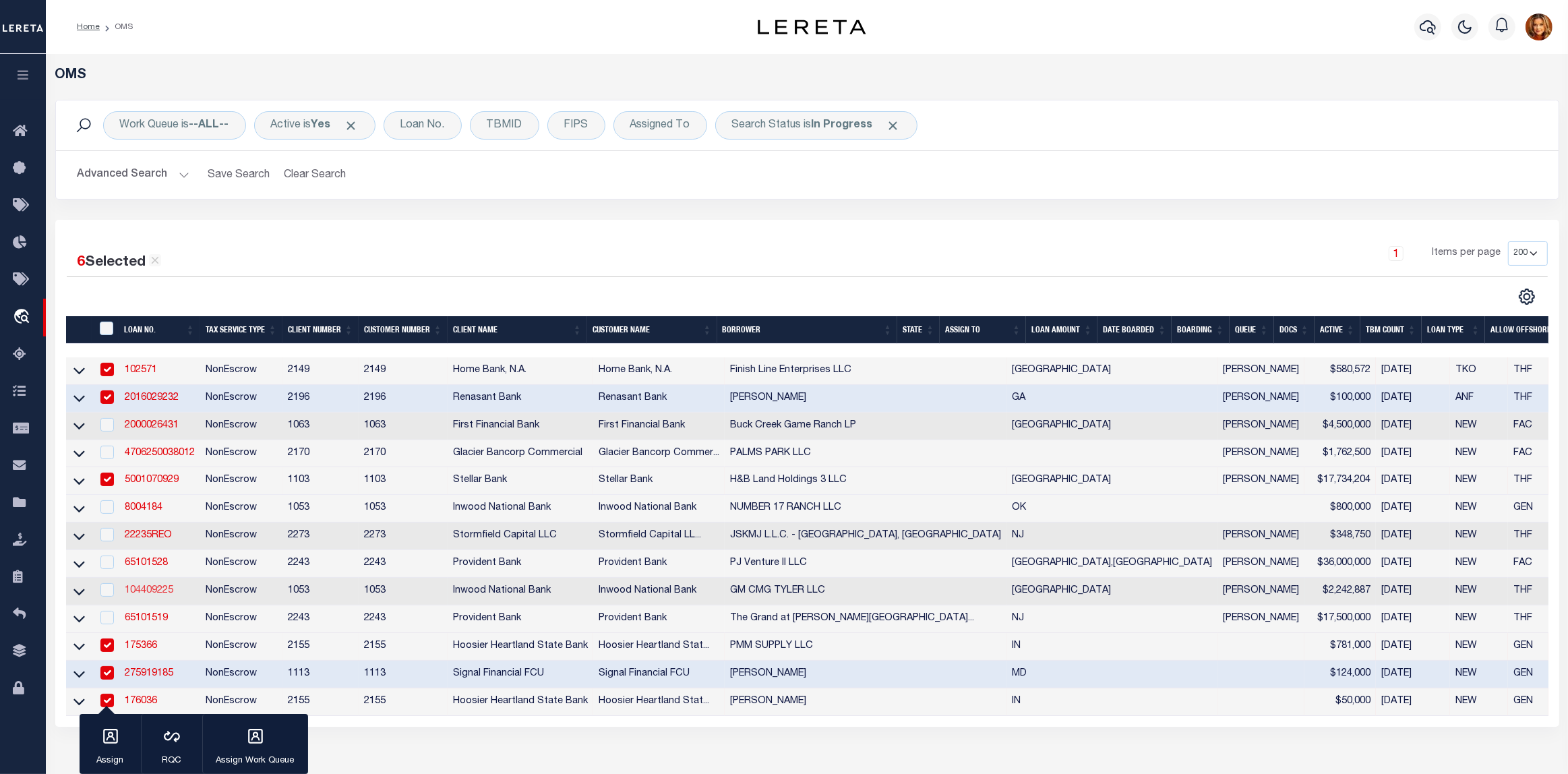
click at [150, 595] on link "104409225" at bounding box center [148, 590] width 48 height 10
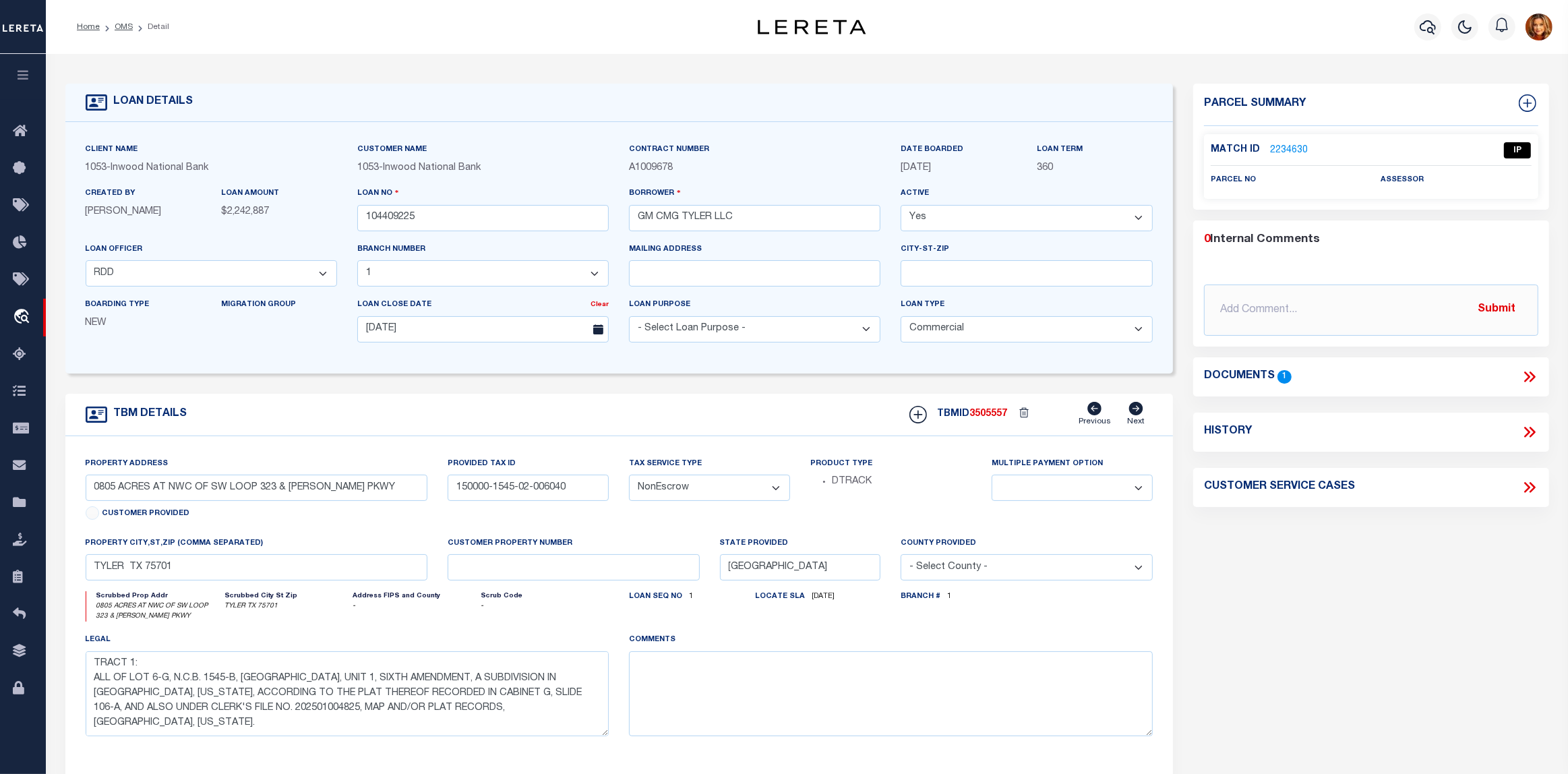
click at [1285, 151] on link "2234630" at bounding box center [1289, 151] width 38 height 14
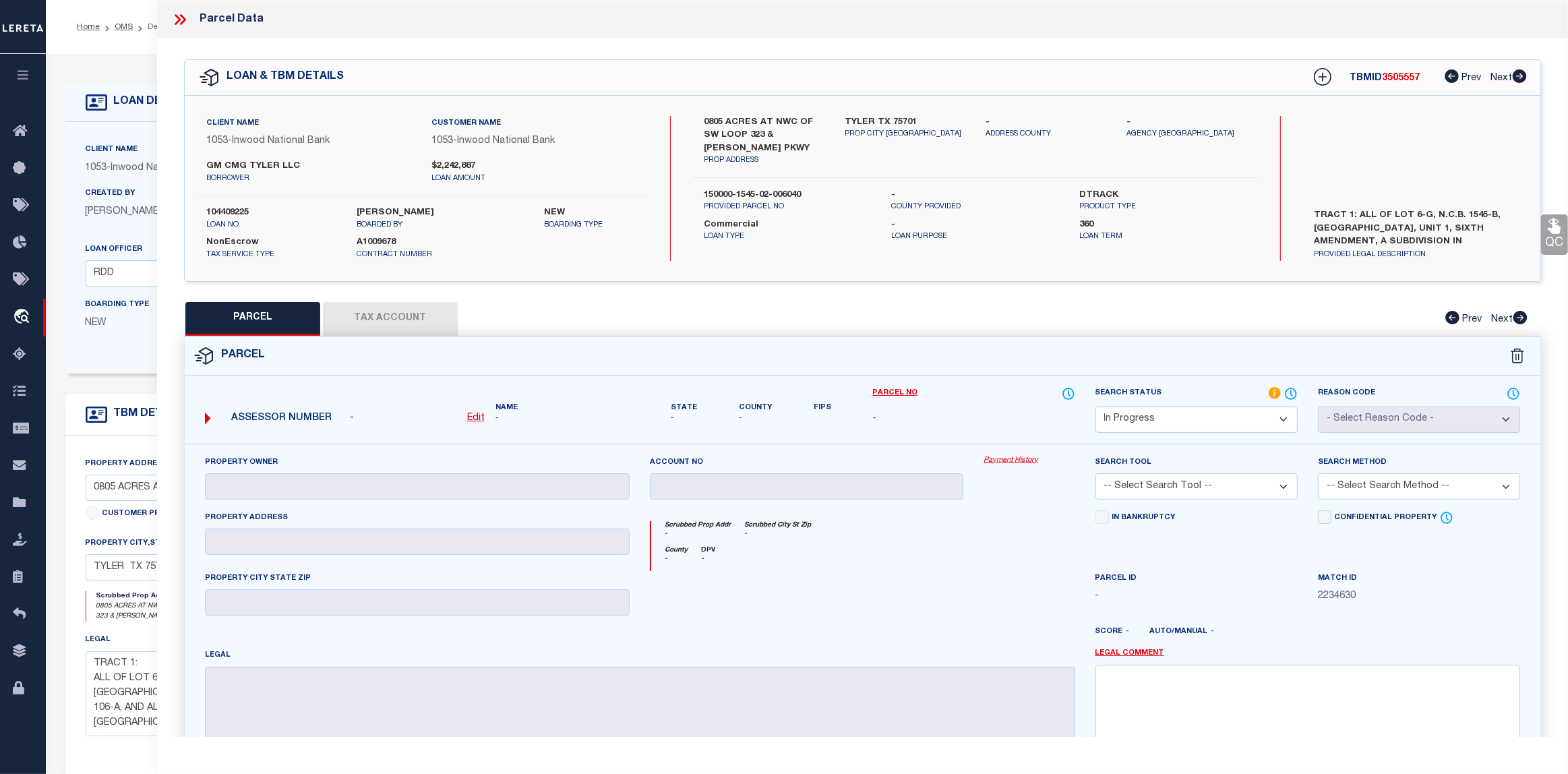
click at [475, 419] on u "Edit" at bounding box center [475, 418] width 17 height 10
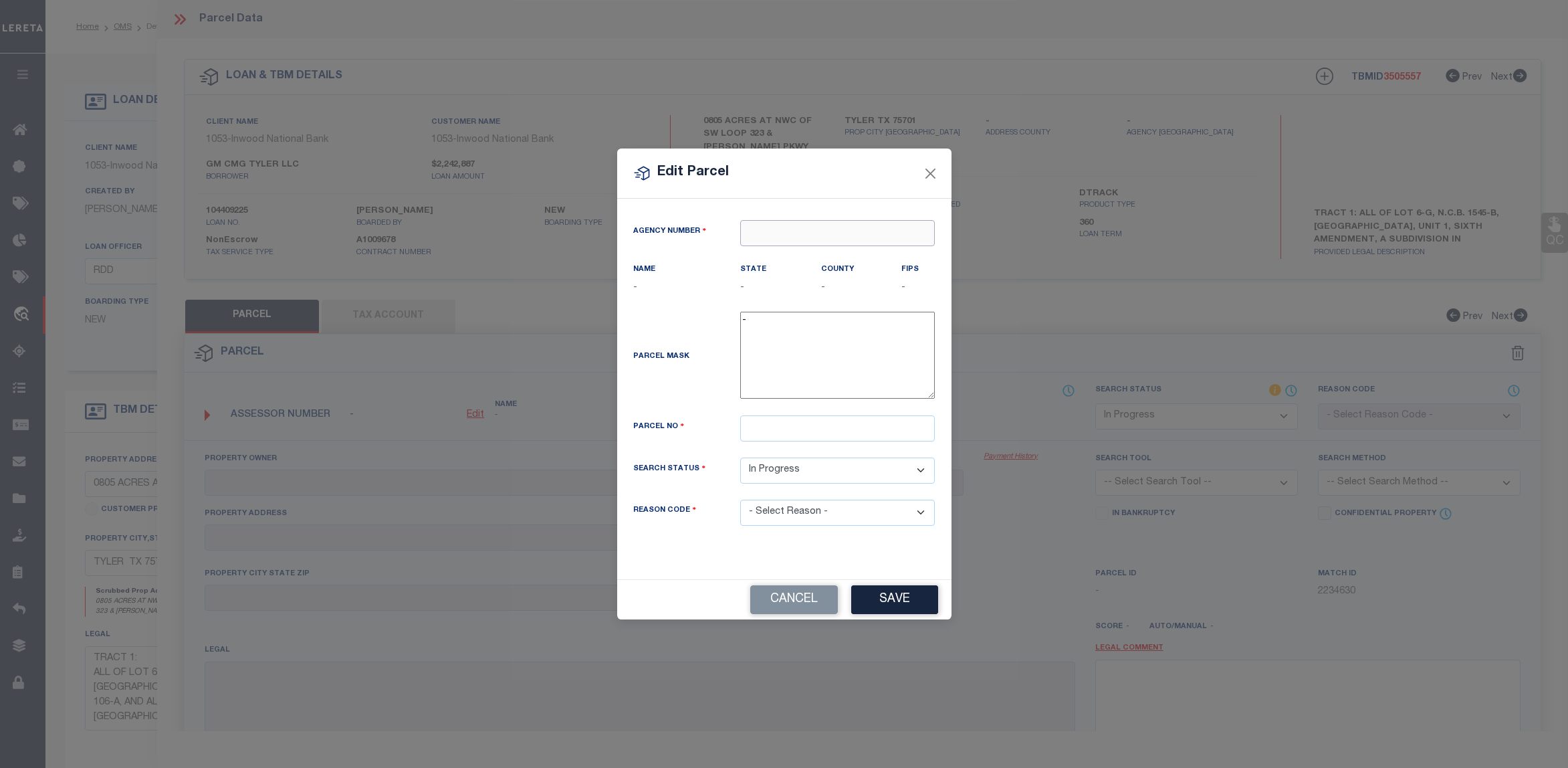
click at [783, 229] on input "text" at bounding box center [837, 232] width 195 height 26
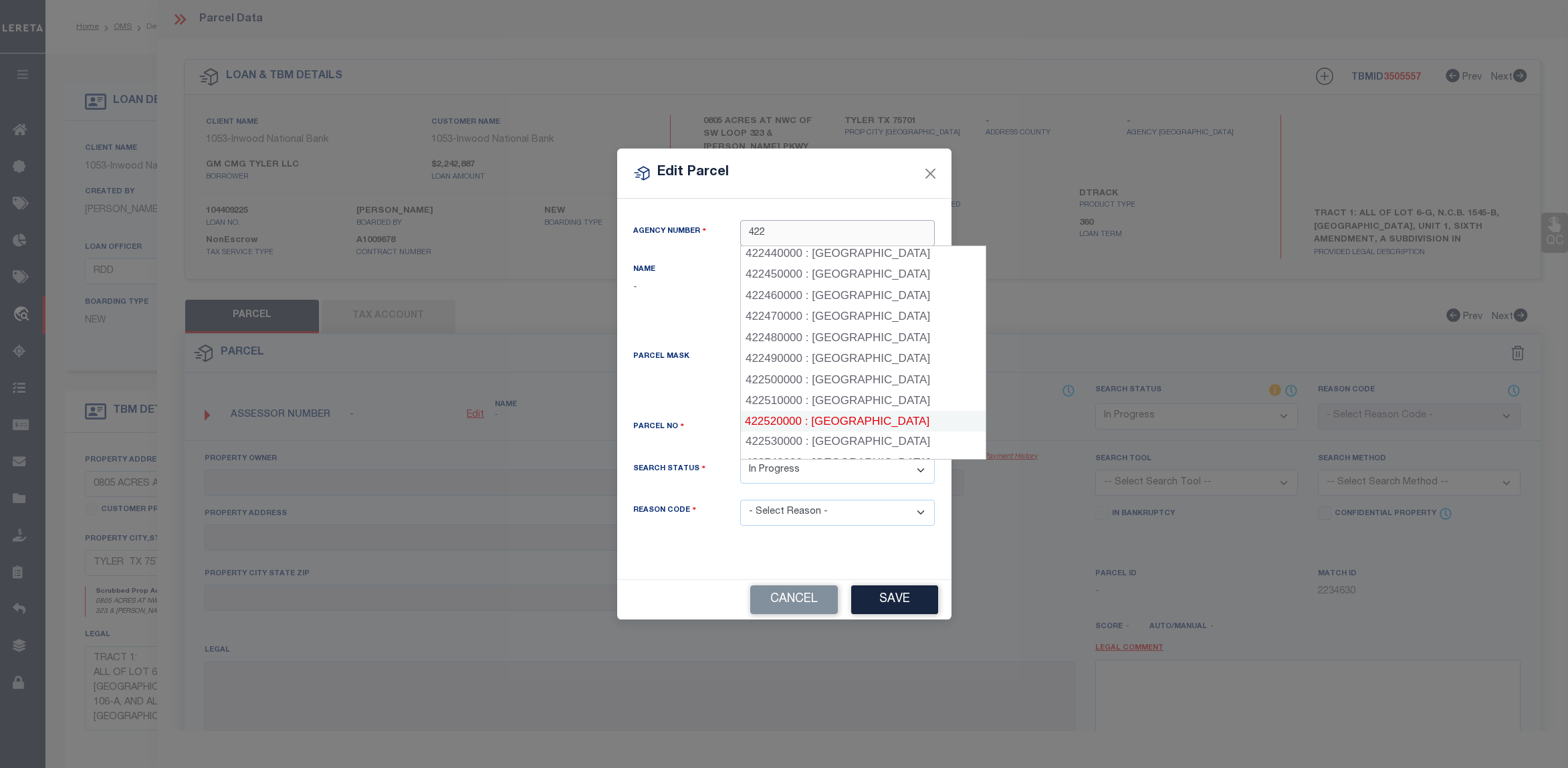
scroll to position [944, 0]
click at [807, 474] on div "422120000 : SMITH COUNTY" at bounding box center [862, 484] width 245 height 21
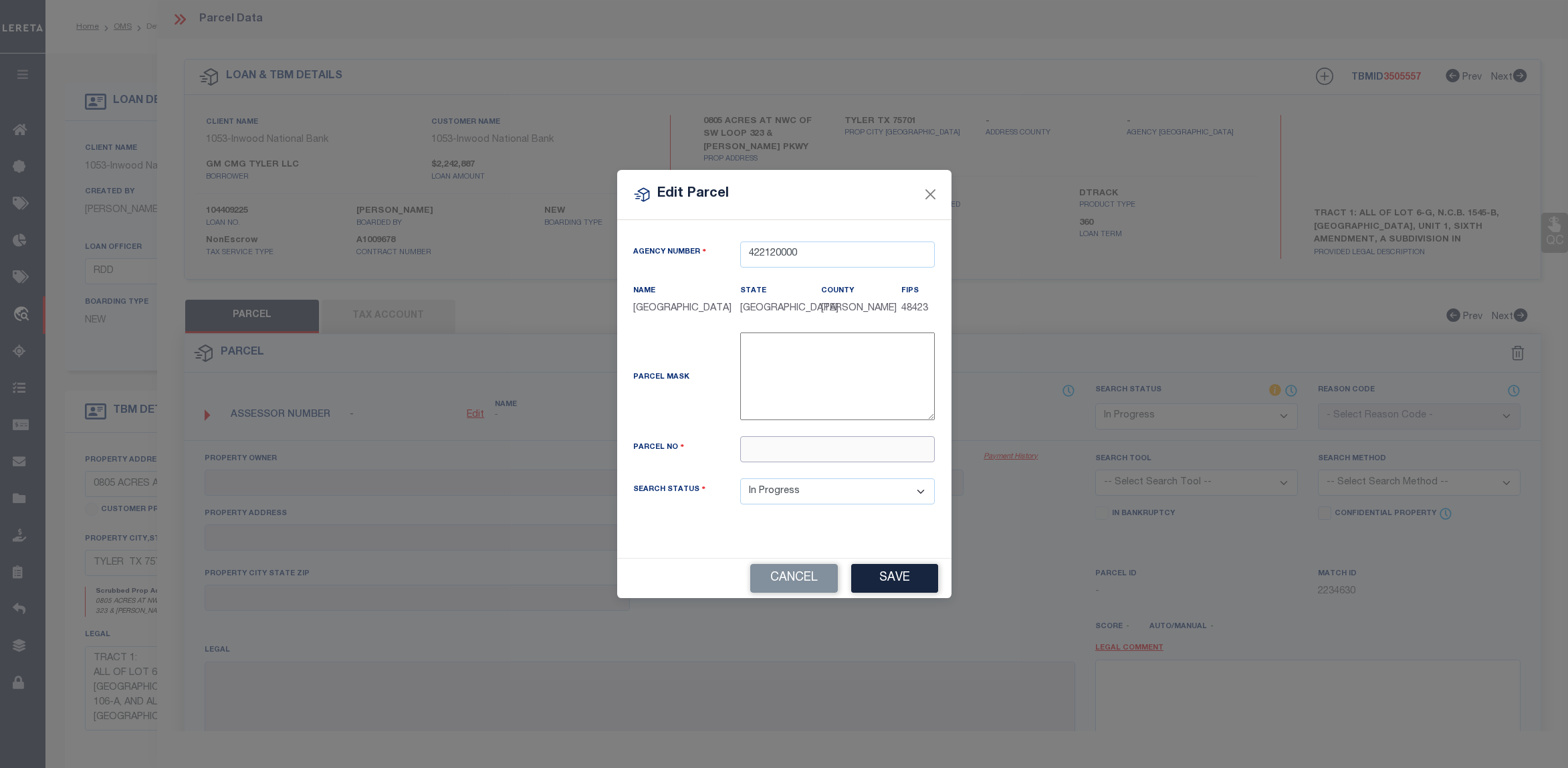
click at [764, 453] on input "text" at bounding box center [837, 448] width 195 height 26
paste input "150000154502006040"
drag, startPoint x: 900, startPoint y: 579, endPoint x: 885, endPoint y: 588, distance: 17.5
click at [900, 579] on button "Save" at bounding box center [894, 578] width 87 height 29
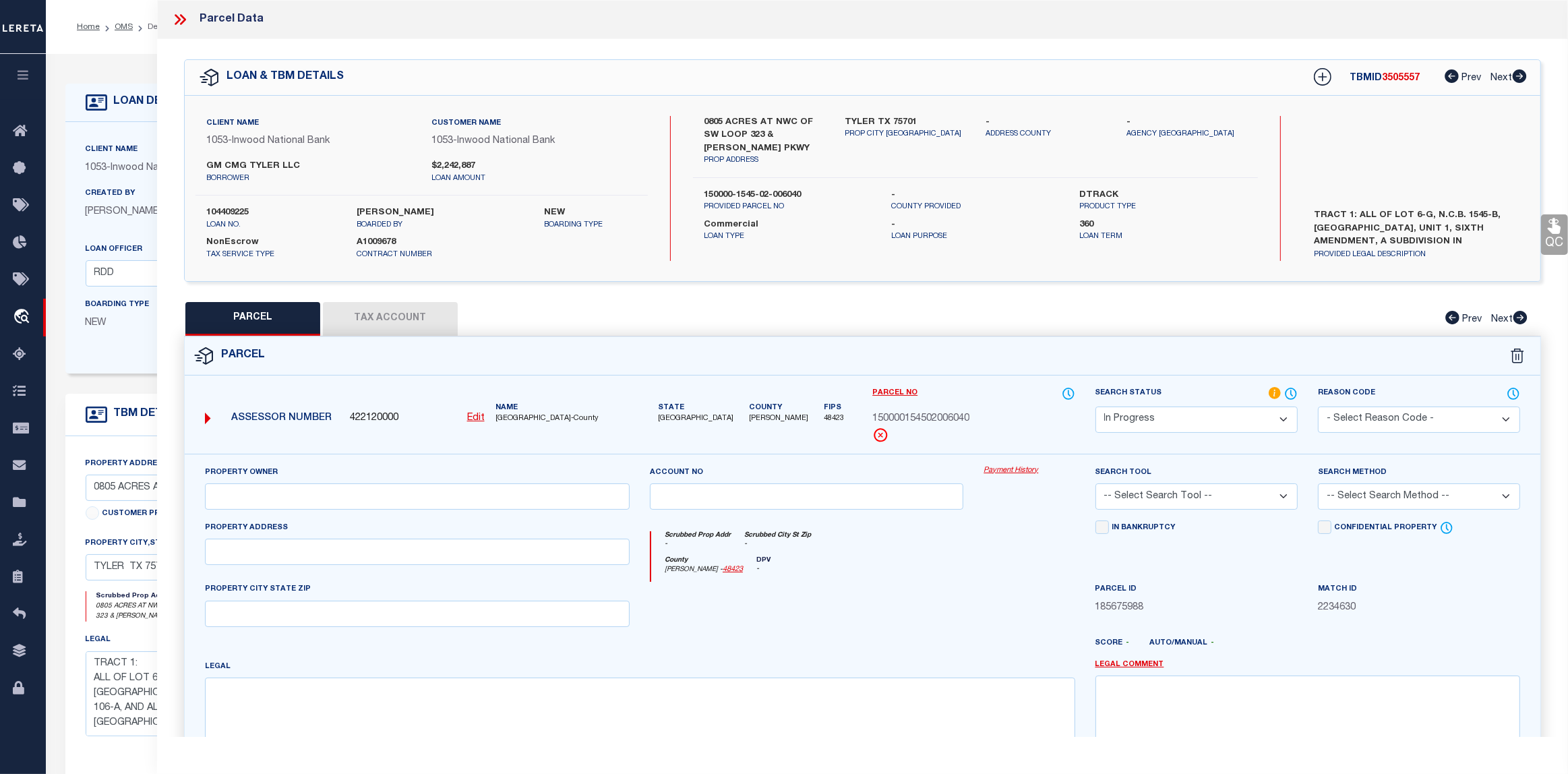
click at [386, 315] on button "Tax Account" at bounding box center [390, 318] width 135 height 34
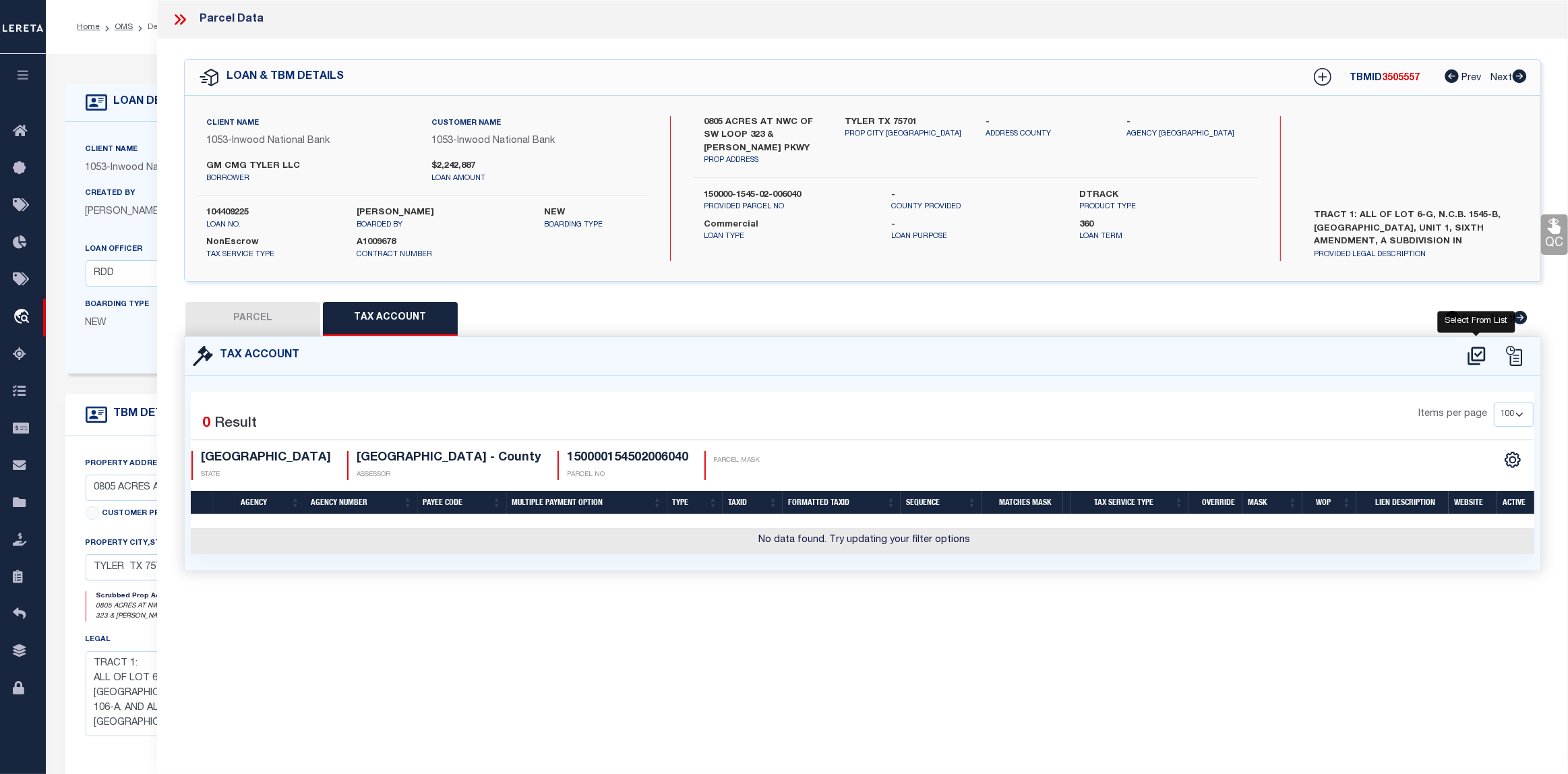
click at [1475, 354] on icon at bounding box center [1477, 356] width 22 height 22
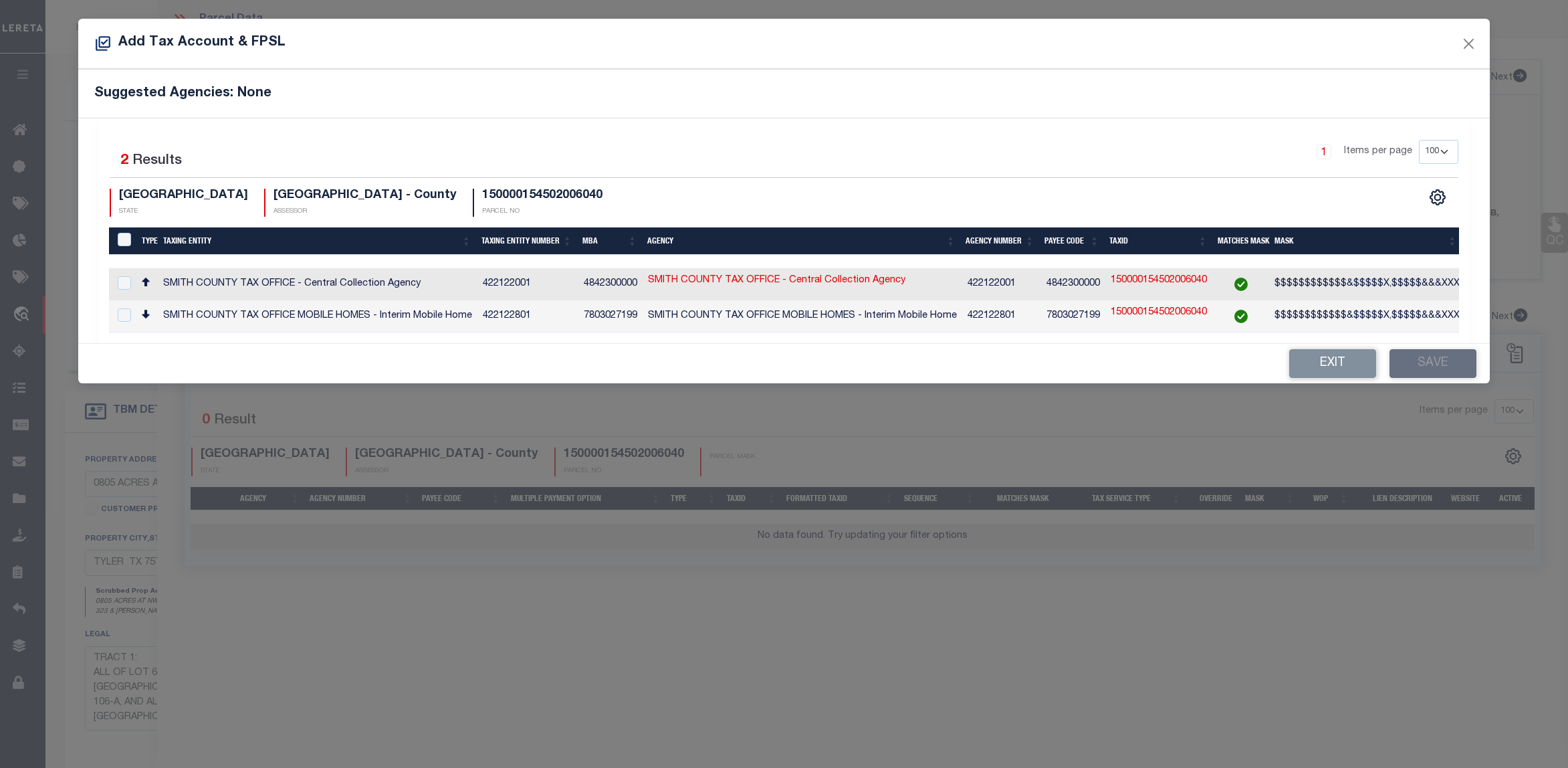
click at [121, 292] on td at bounding box center [122, 283] width 27 height 32
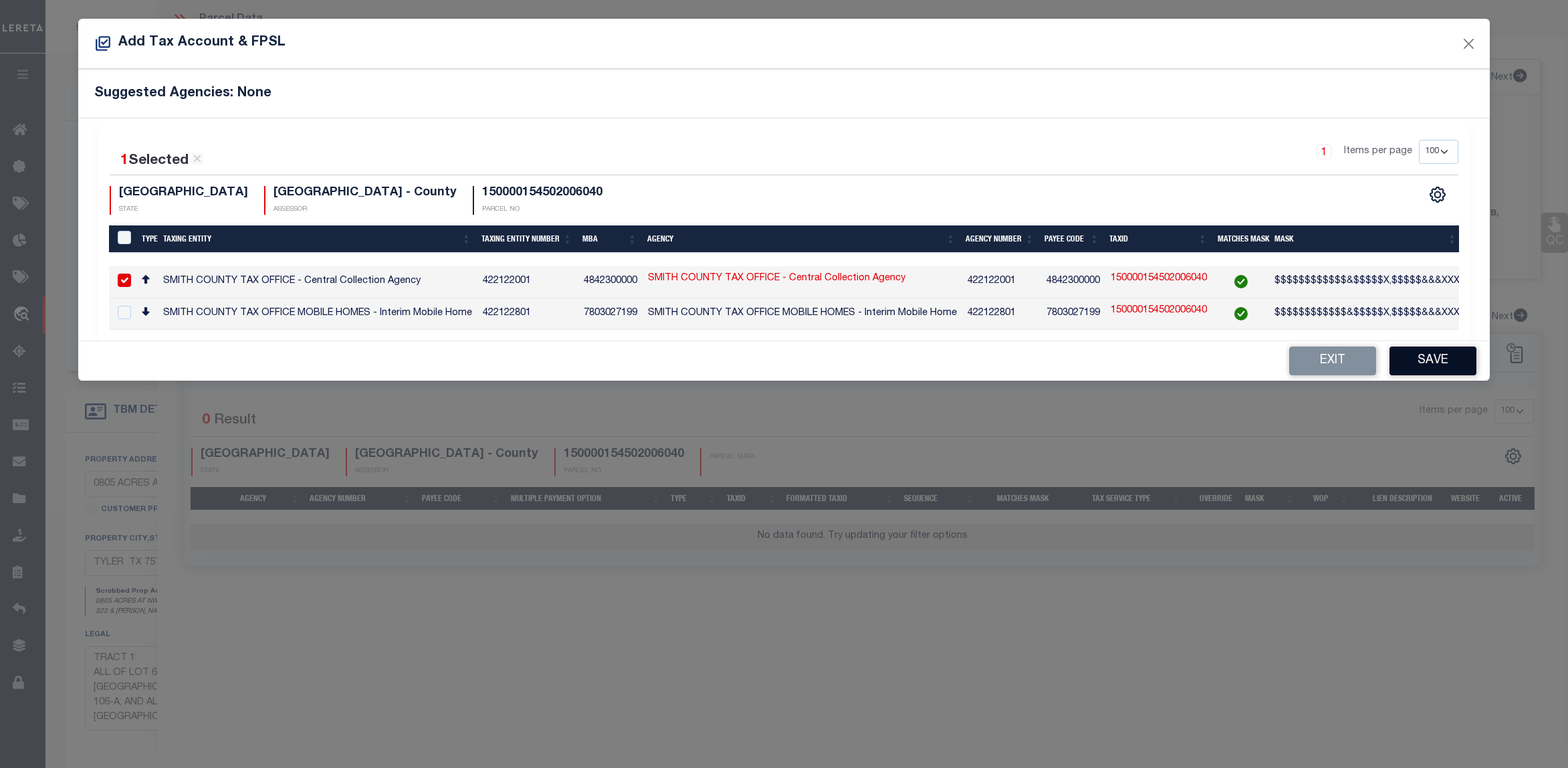
click at [1451, 361] on button "Save" at bounding box center [1432, 360] width 87 height 29
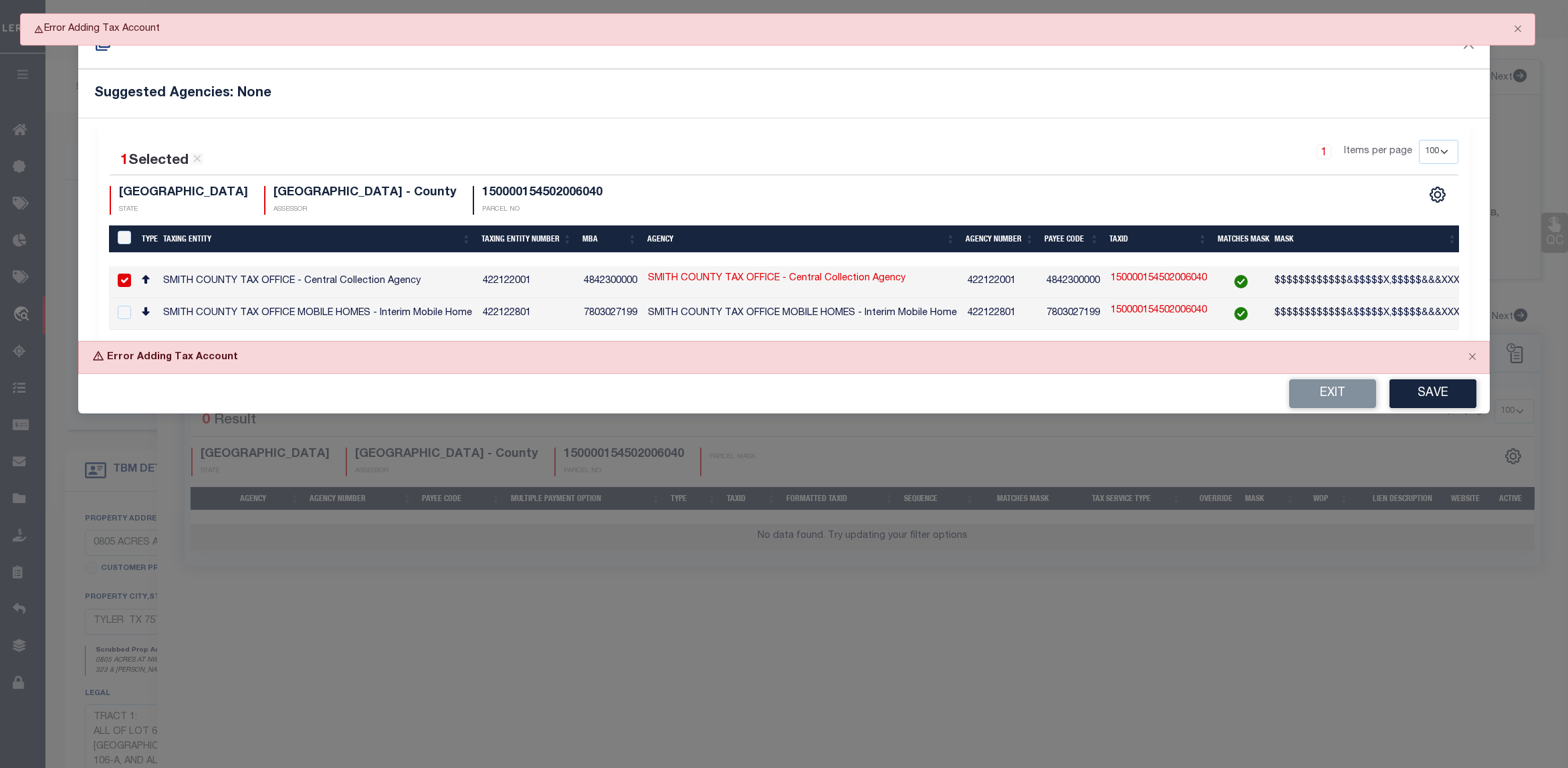
drag, startPoint x: 1226, startPoint y: 647, endPoint x: 1226, endPoint y: 630, distance: 17.0
click at [1226, 639] on div "Add Tax Account & FPSL Suggested Agencies: None 1 Selected 2 Results 1 Items pe…" at bounding box center [784, 384] width 1568 height 768
click at [1429, 399] on button "Save" at bounding box center [1432, 393] width 87 height 29
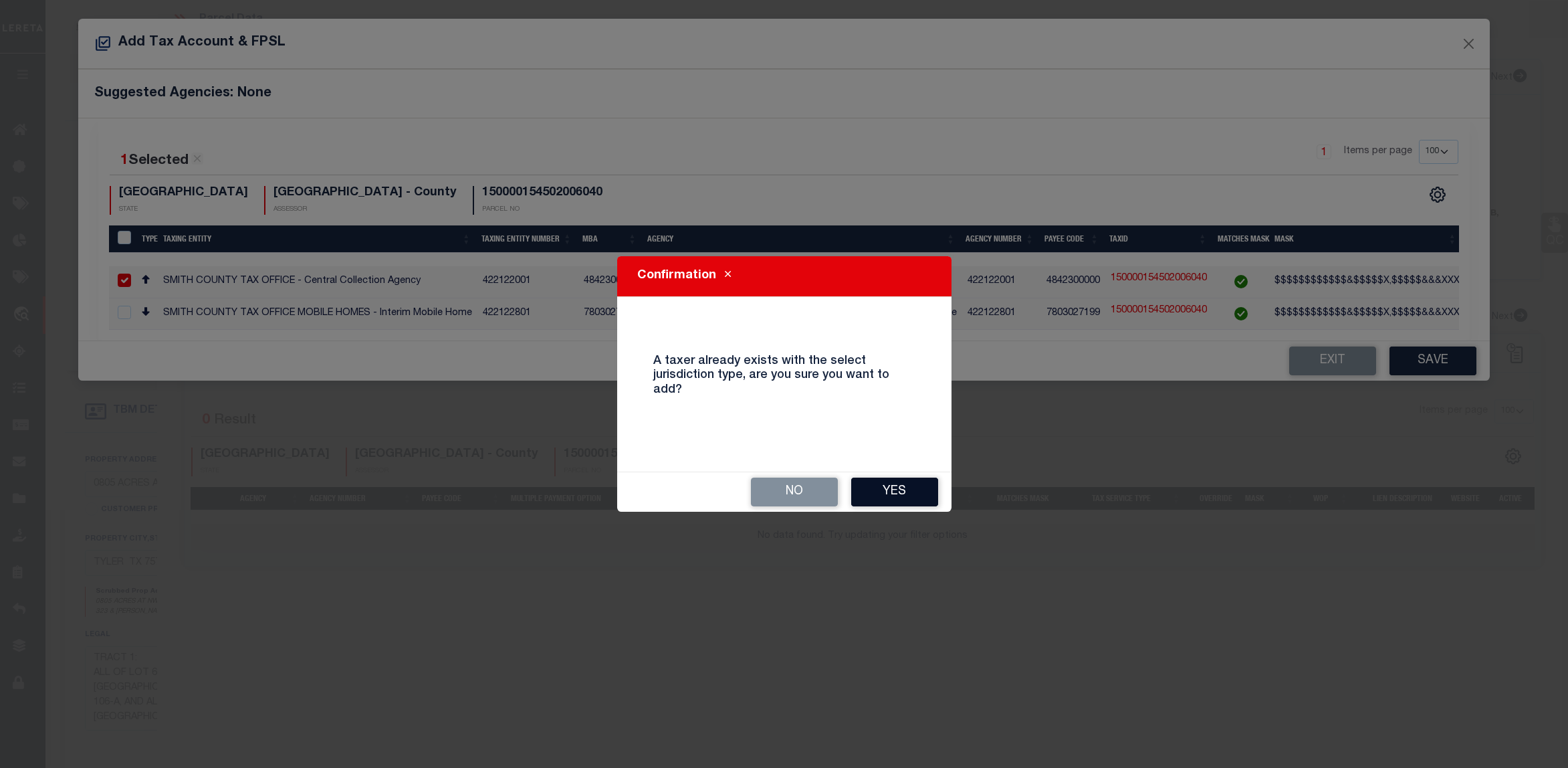
click at [886, 477] on button "Yes" at bounding box center [894, 491] width 87 height 29
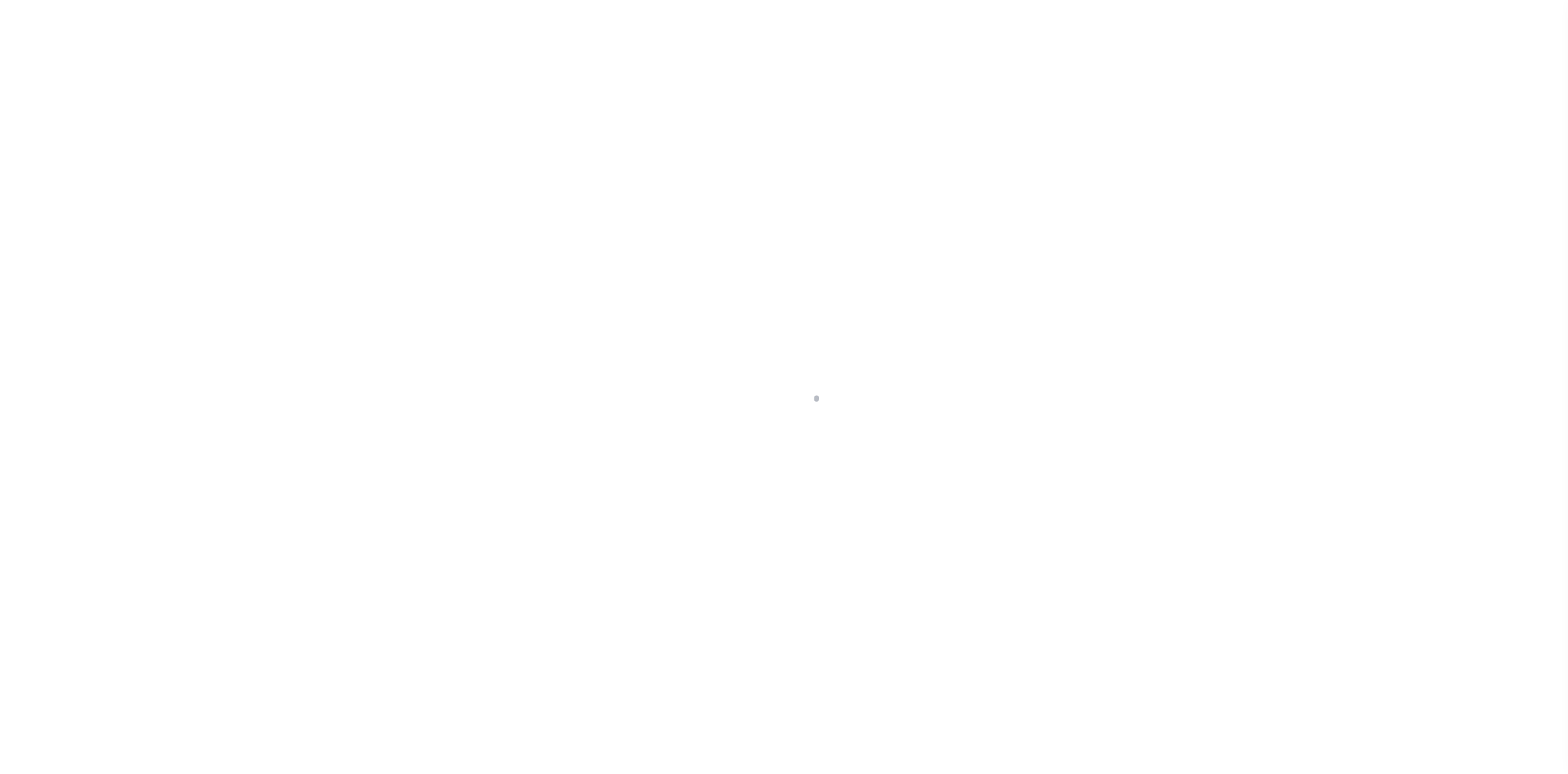
select select "20"
select select "NonEscrow"
type input "0805 ACRES AT NWC OF SW LOOP 323 & [PERSON_NAME] PKWY"
type input "150000-1545-02-006040"
select select
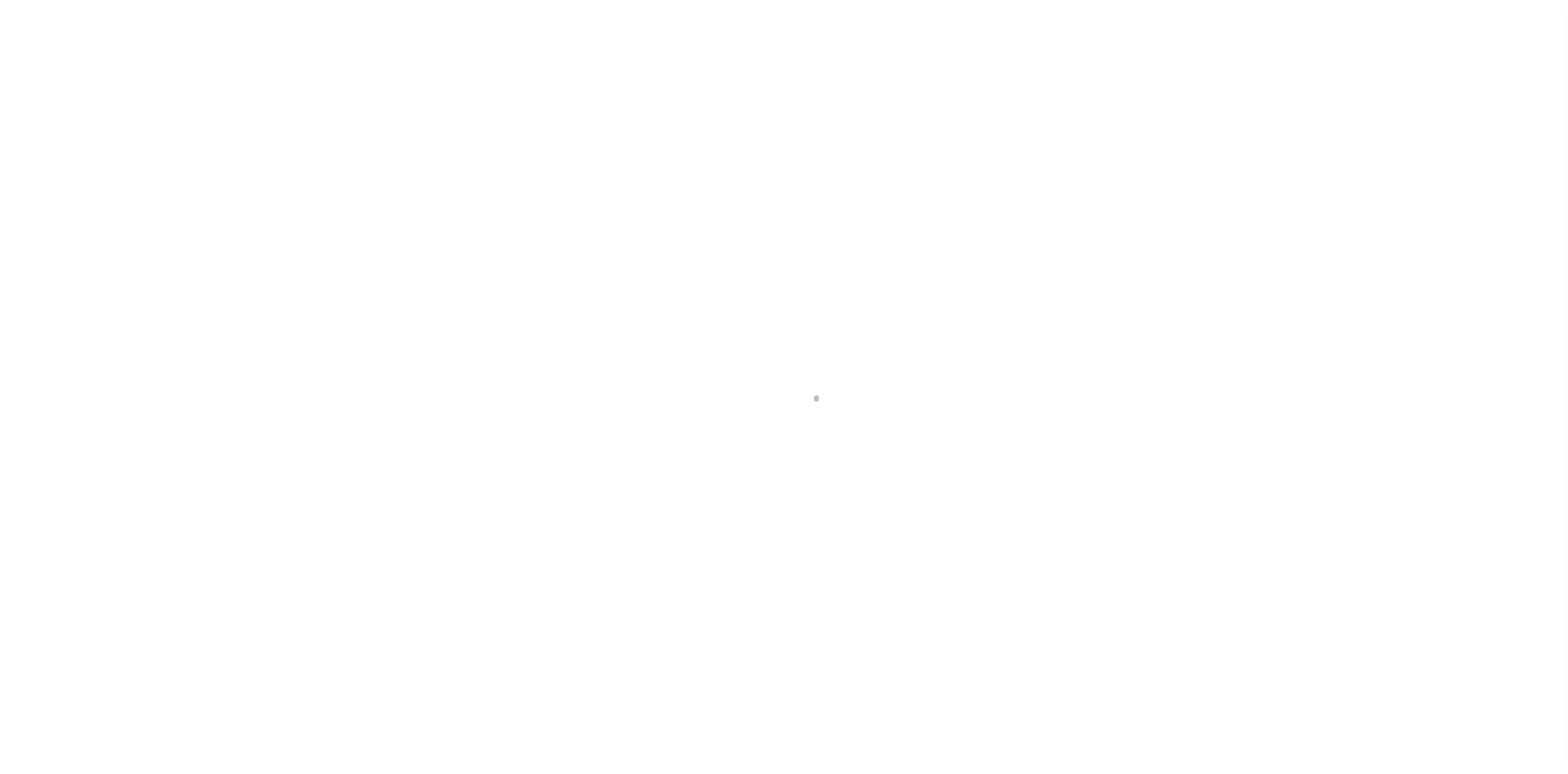
type input "TYLER TX 75701"
type input "[GEOGRAPHIC_DATA]"
type textarea "TRACT 1: ALL OF LOT 6-G, N.C.B. 1545-B, [GEOGRAPHIC_DATA], UNIT 1, SIXTH AMENDM…"
select select "4197"
select select "91"
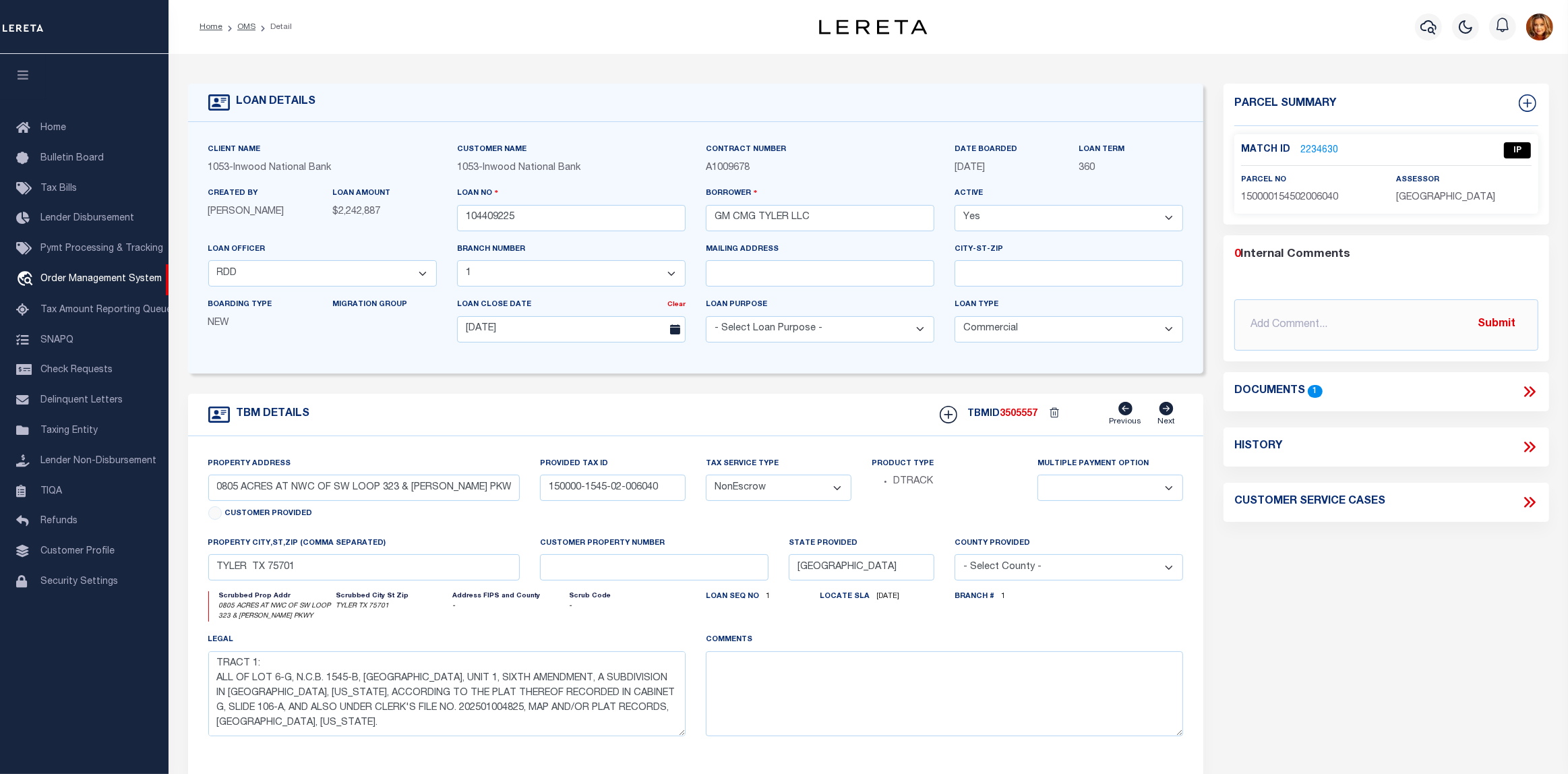
click at [1316, 148] on link "2234630" at bounding box center [1320, 151] width 38 height 14
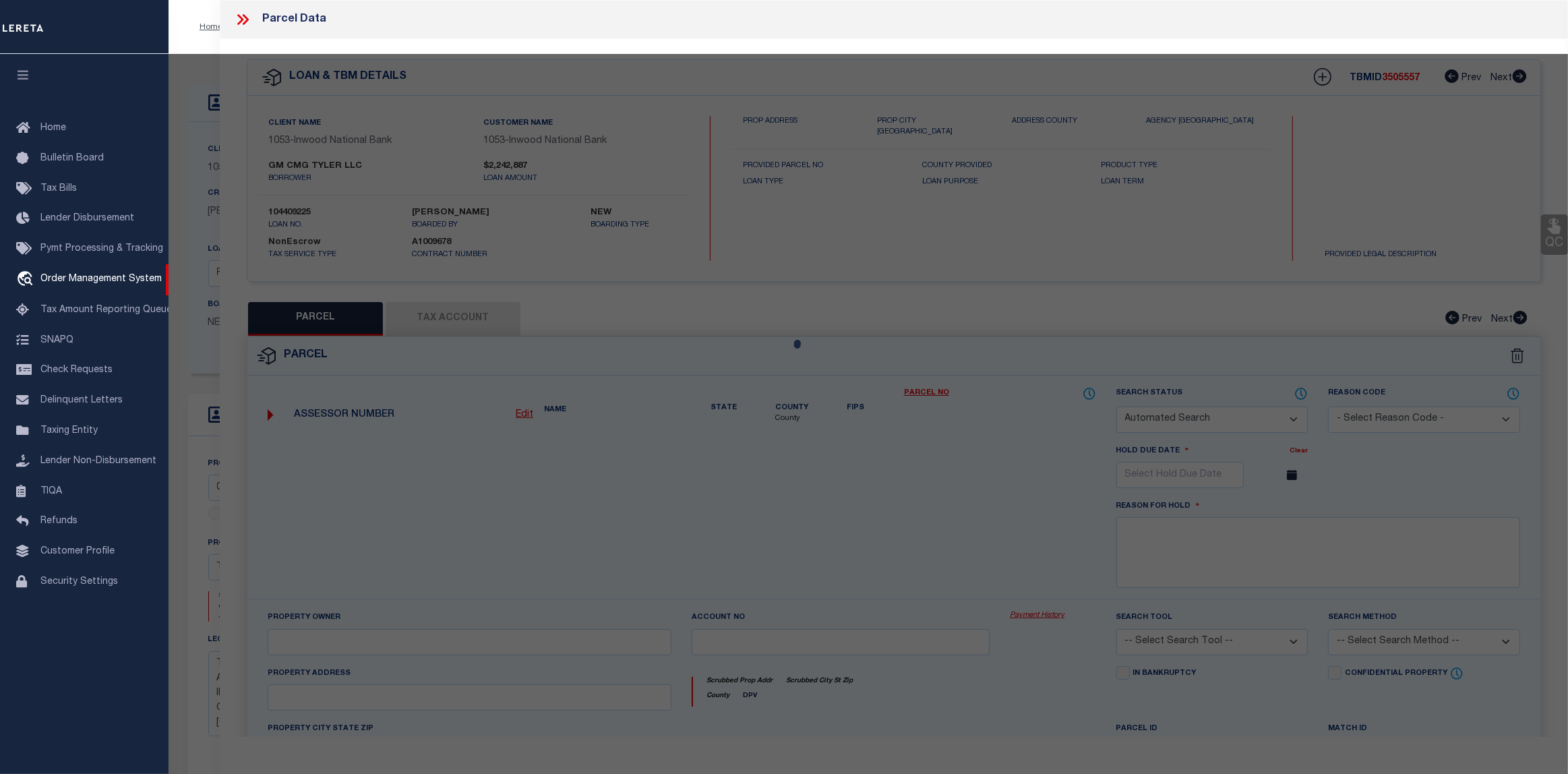
checkbox input "false"
select select "IP"
checkbox input "false"
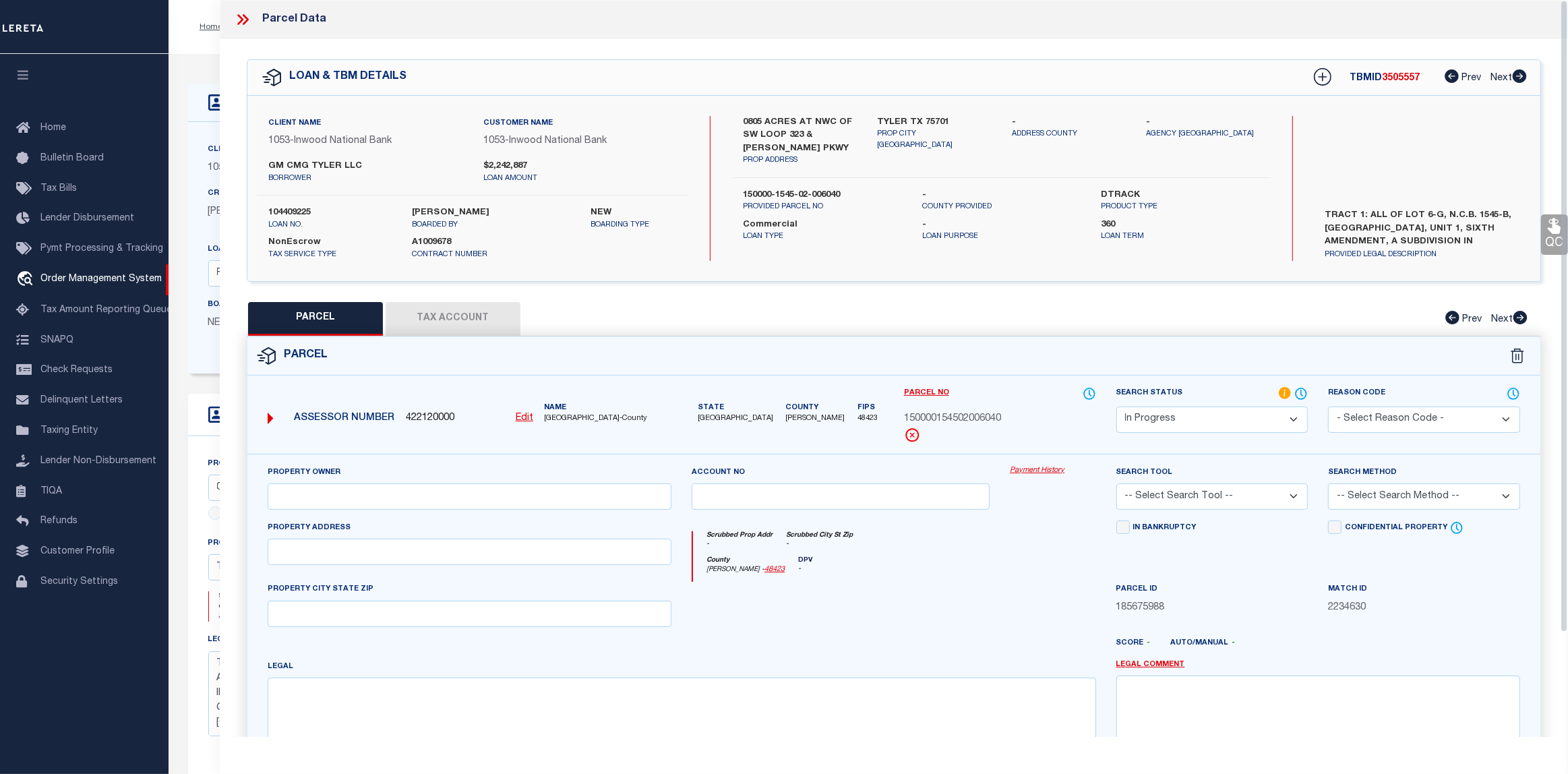
click at [447, 315] on button "Tax Account" at bounding box center [453, 318] width 135 height 34
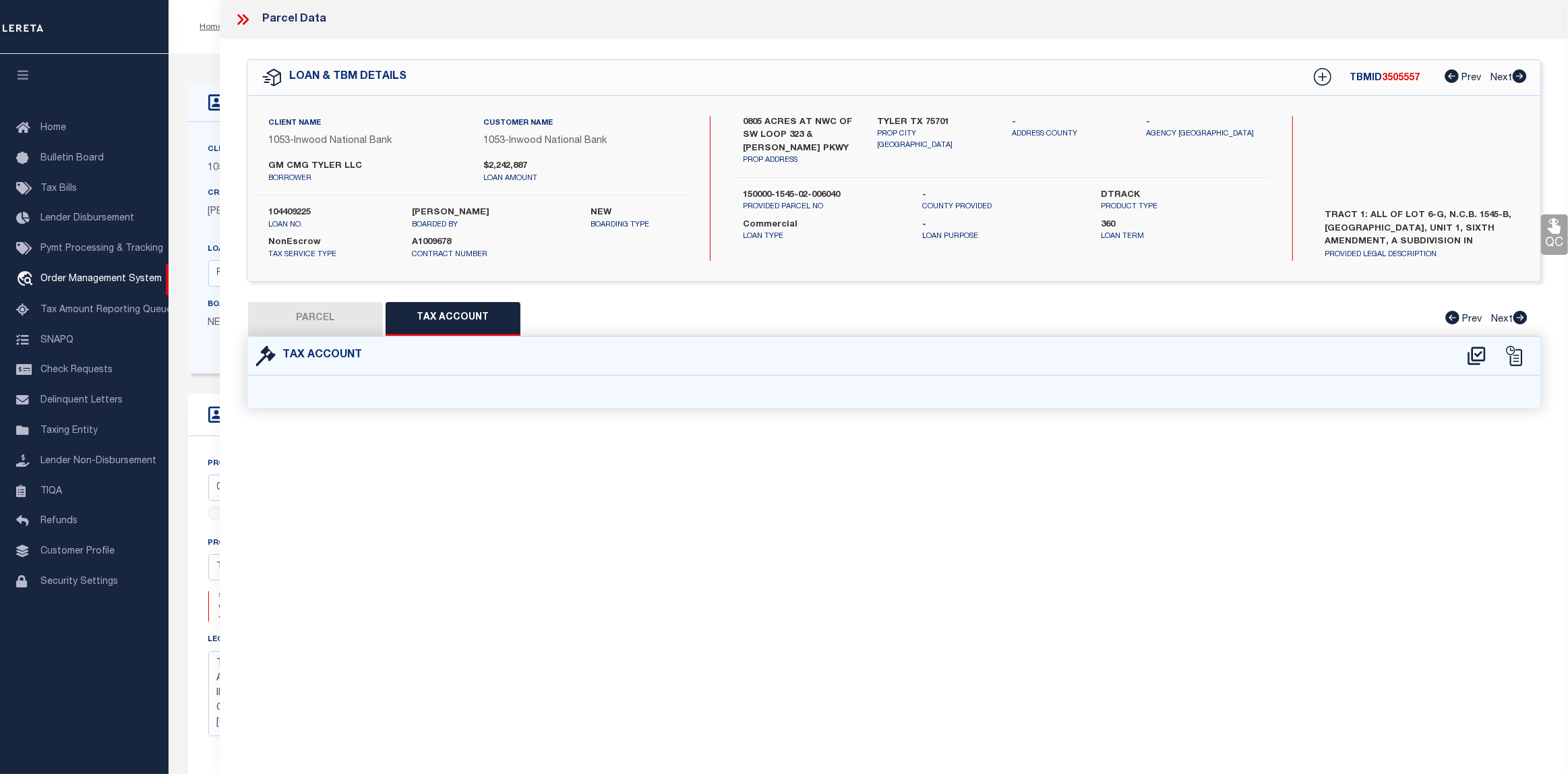
select select "100"
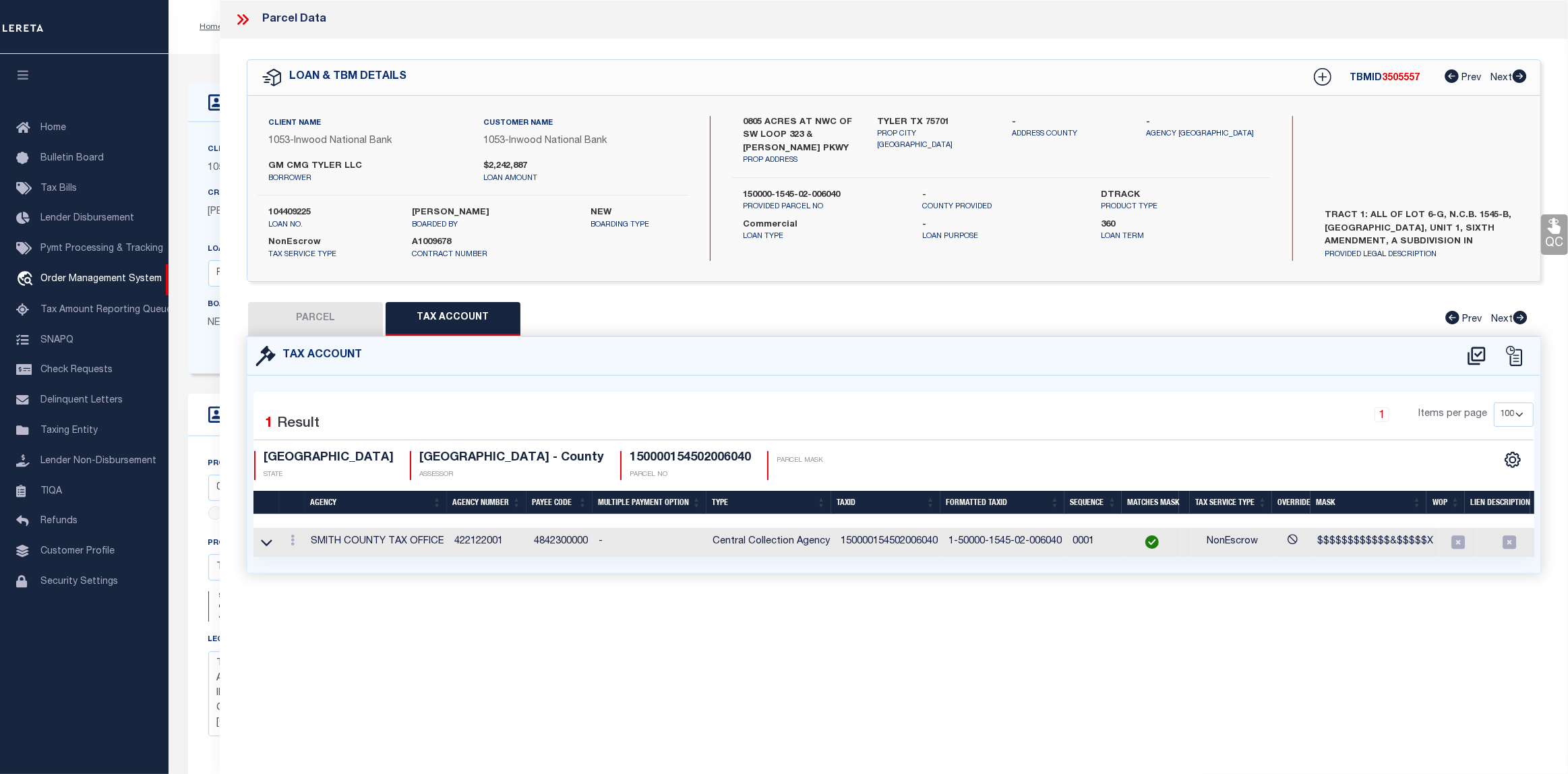
click at [329, 315] on button "PARCEL" at bounding box center [316, 318] width 135 height 34
select select "AS"
checkbox input "false"
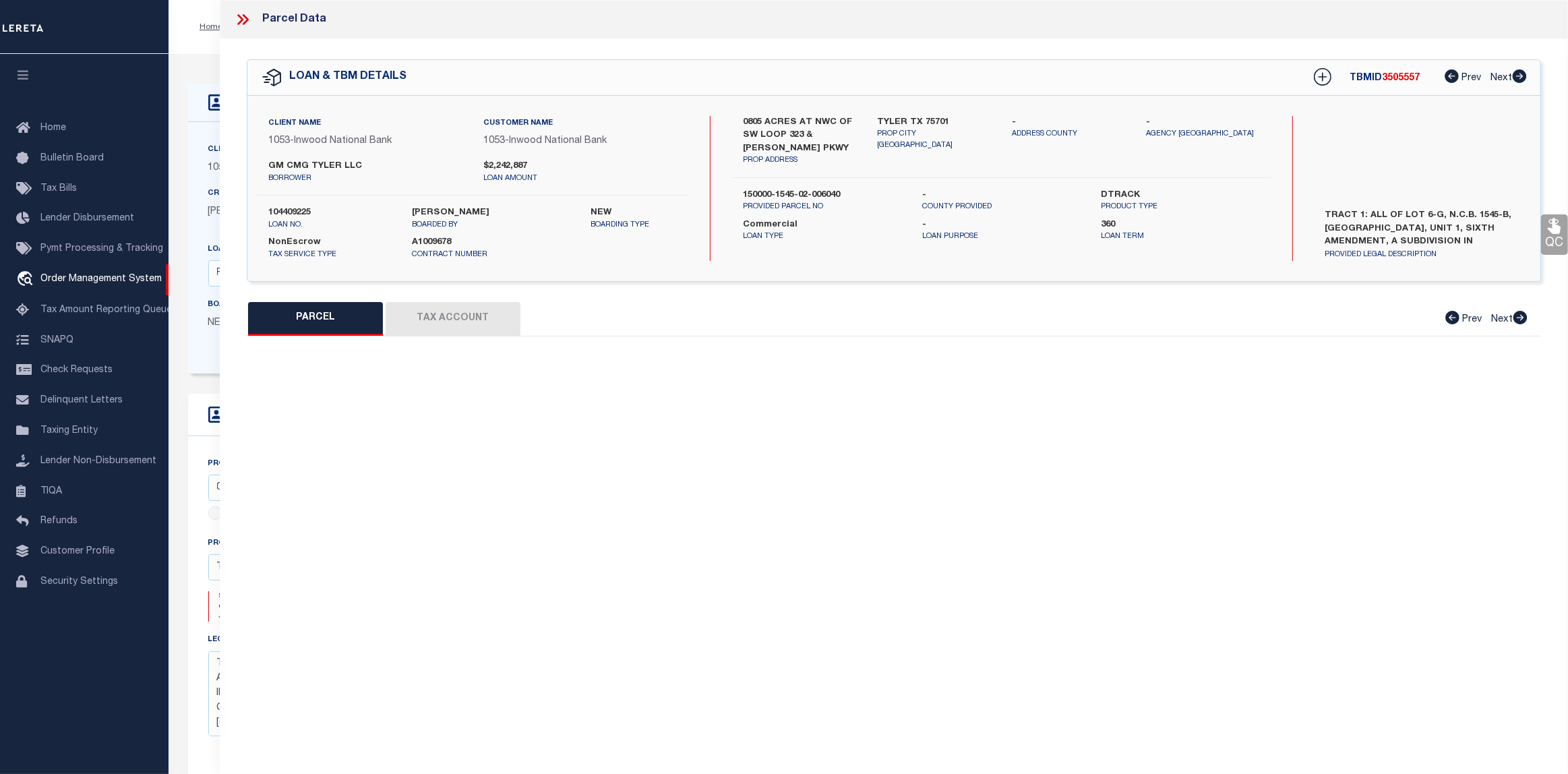
select select "IP"
checkbox input "false"
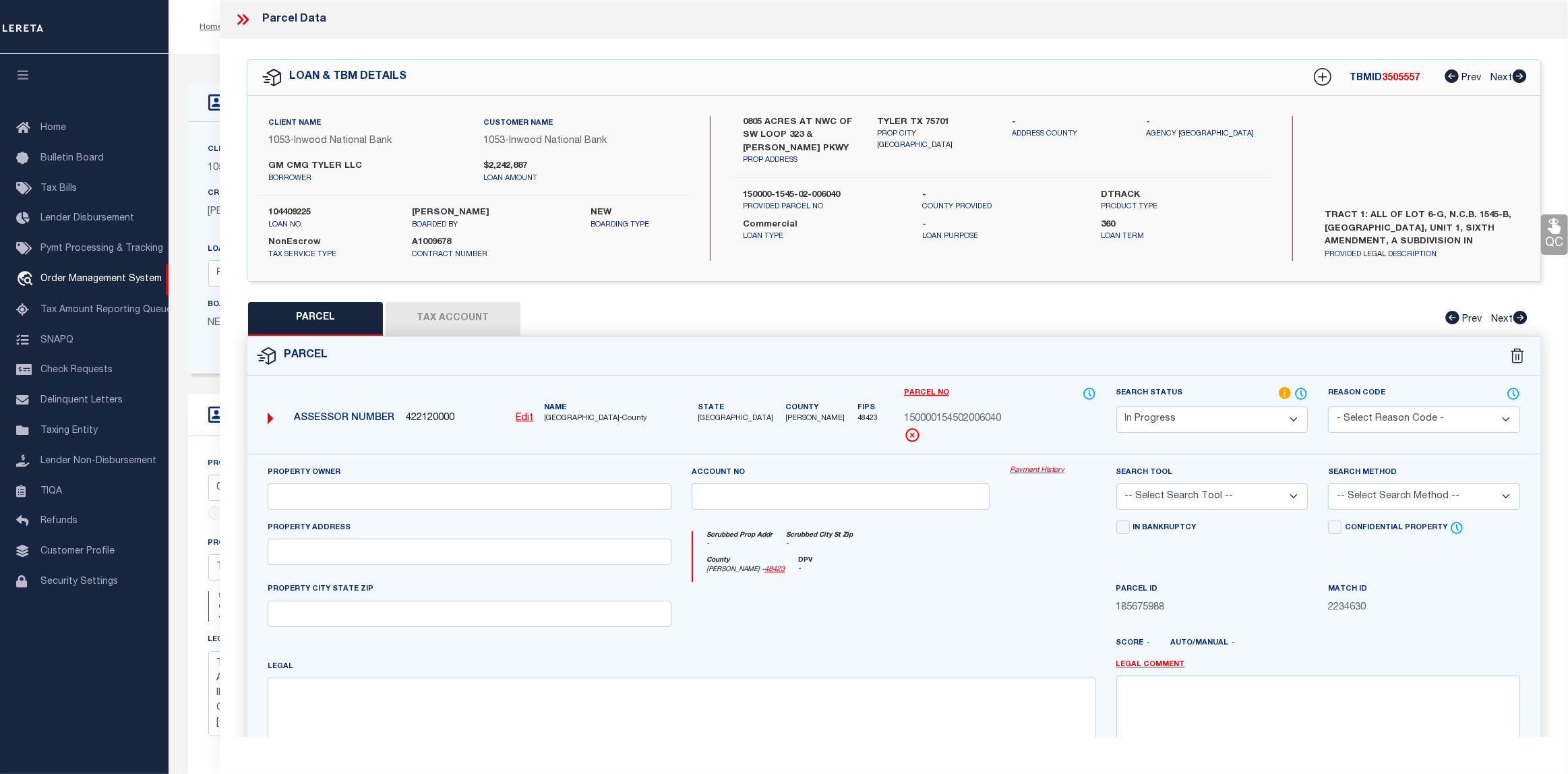
click at [1296, 419] on select "Automated Search Bad Parcel Complete Duplicate Parcel High Dollar Reporting In …" at bounding box center [1213, 419] width 192 height 26
select select "PC"
click at [1117, 406] on select "Automated Search Bad Parcel Complete Duplicate Parcel High Dollar Reporting In …" at bounding box center [1213, 419] width 192 height 26
click at [1249, 509] on select "-- Select Search Tool -- 3rd Party Website Agency File Agency Website ATLS CNV-…" at bounding box center [1213, 496] width 192 height 26
select select "AGF"
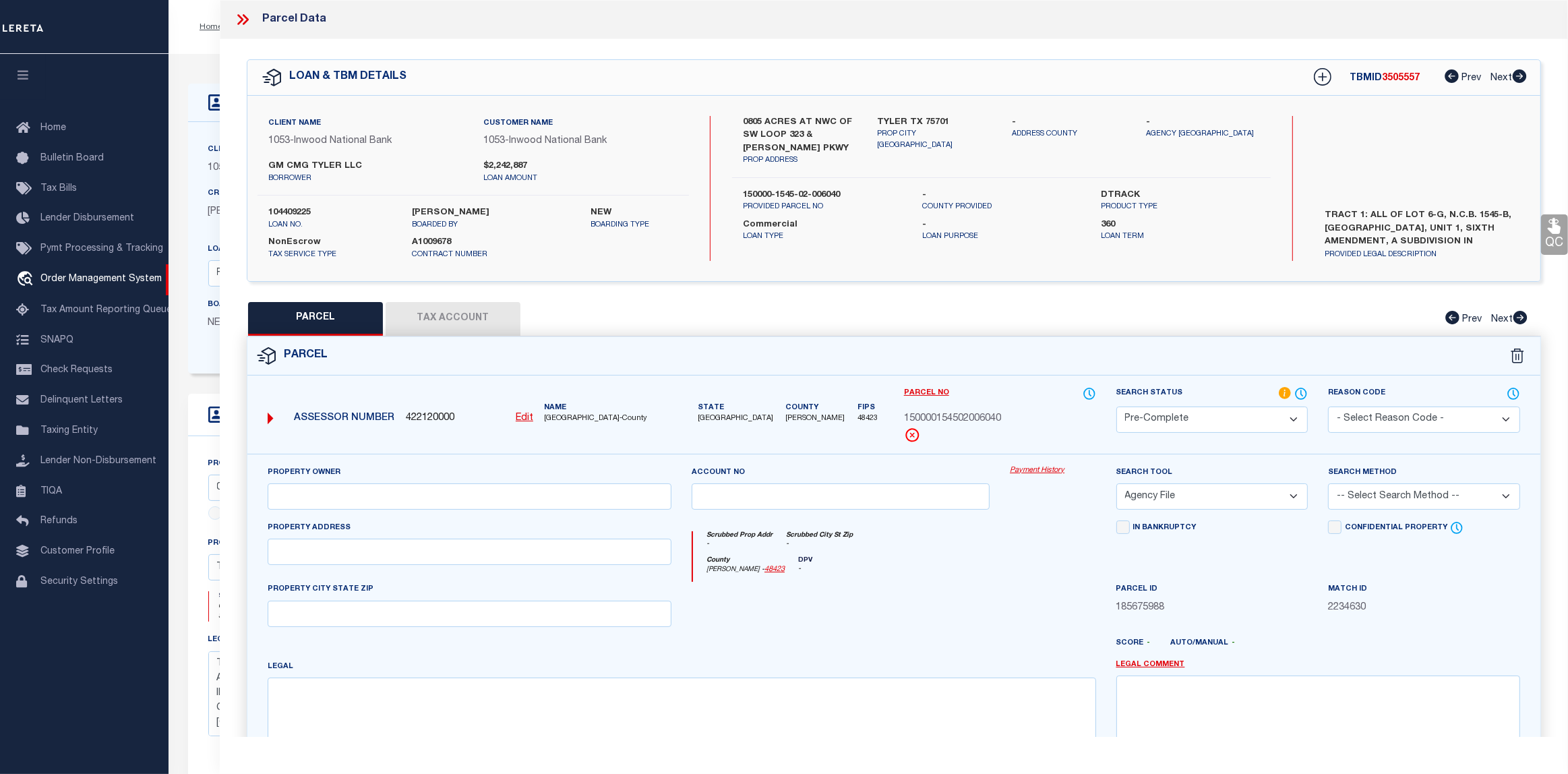
click at [1117, 485] on select "-- Select Search Tool -- 3rd Party Website Agency File Agency Website ATLS CNV-…" at bounding box center [1213, 496] width 192 height 26
click at [1453, 495] on select "-- Select Search Method -- Property Address Legal Liability Info Provided" at bounding box center [1425, 496] width 192 height 26
select select "LEG"
click at [1329, 485] on select "-- Select Search Method -- Property Address Legal Liability Info Provided" at bounding box center [1425, 496] width 192 height 26
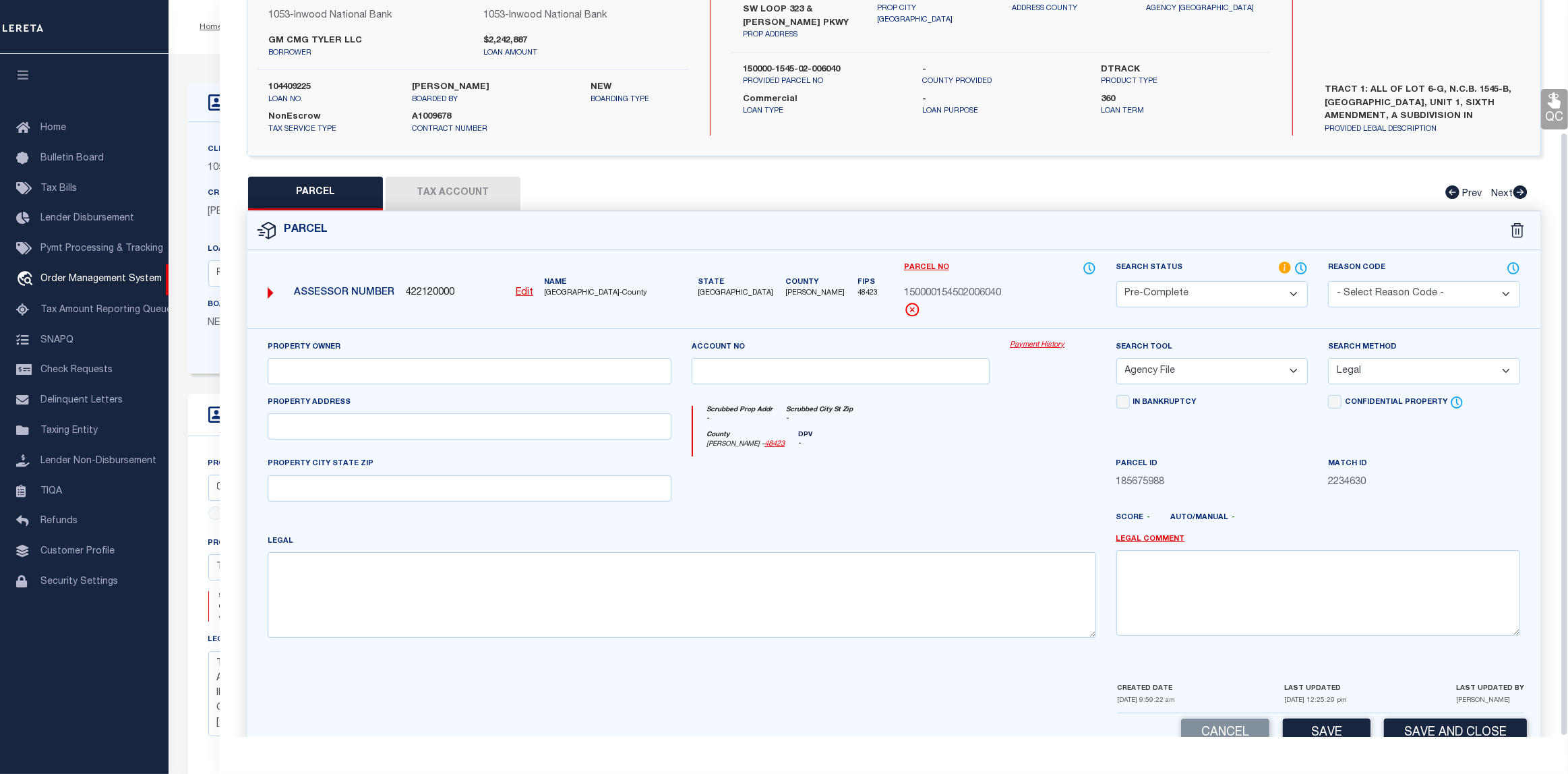
scroll to position [162, 0]
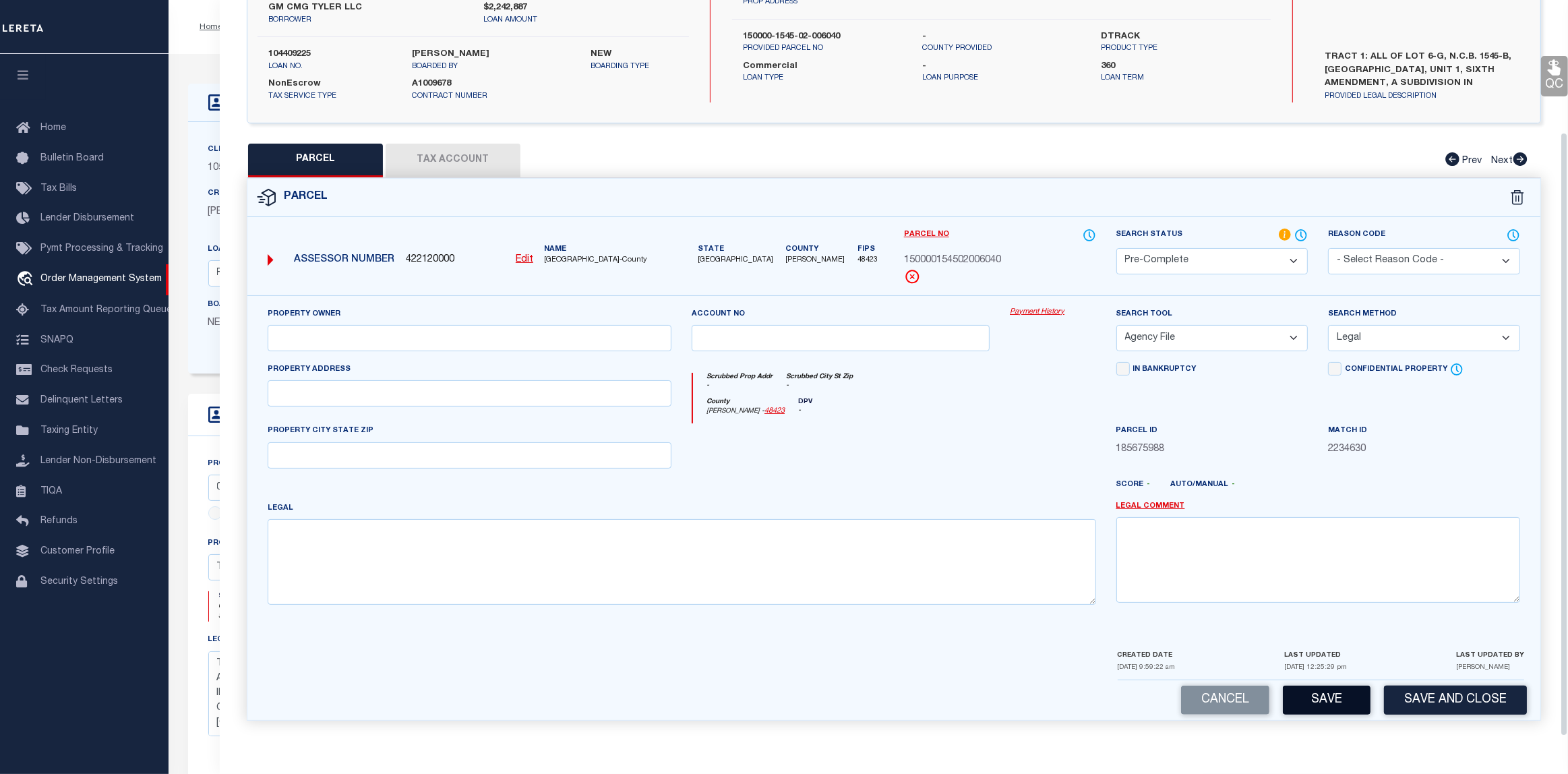
click at [1329, 693] on button "Save" at bounding box center [1326, 699] width 87 height 29
select select "AS"
select select
checkbox input "false"
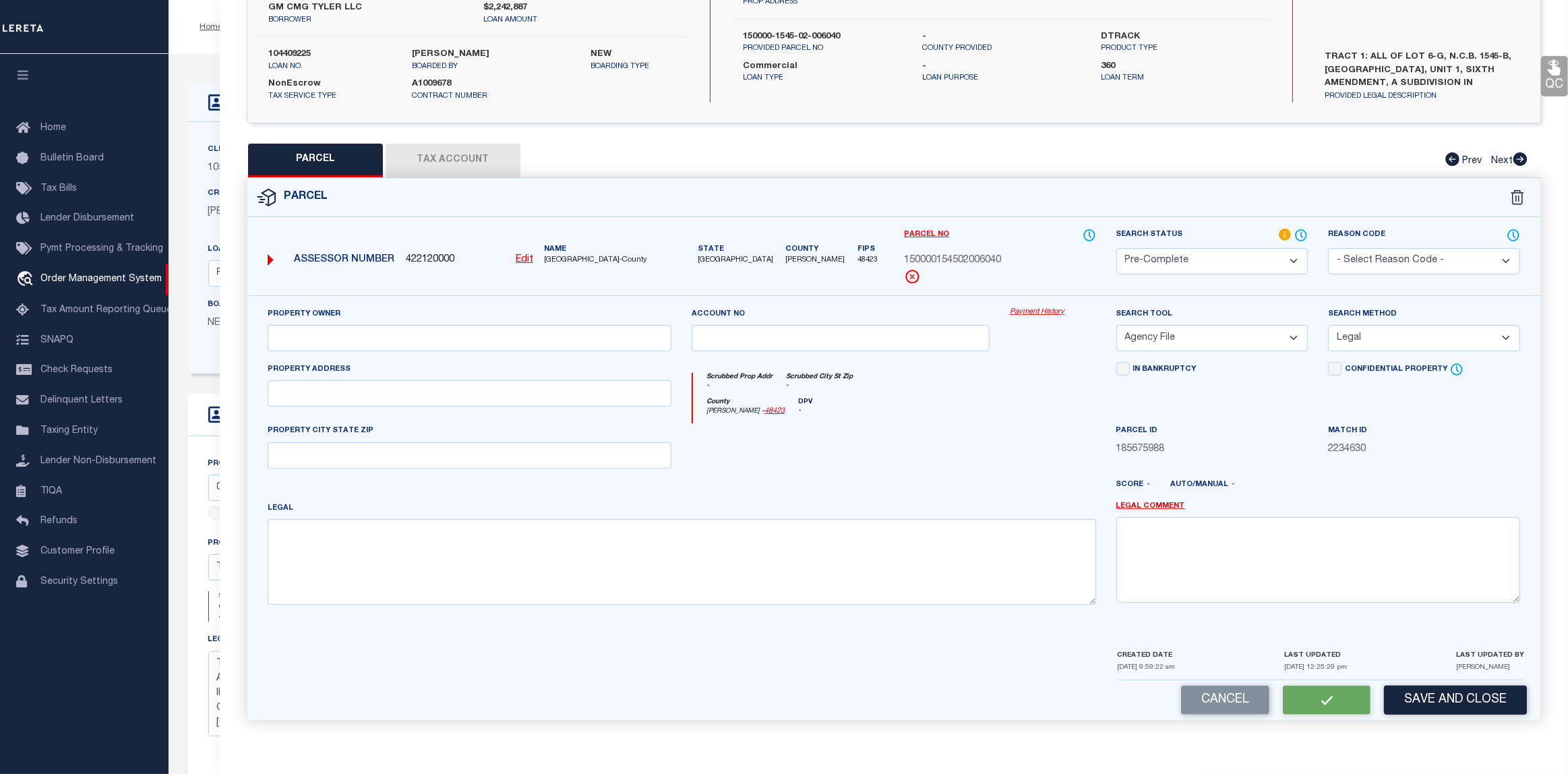
checkbox input "false"
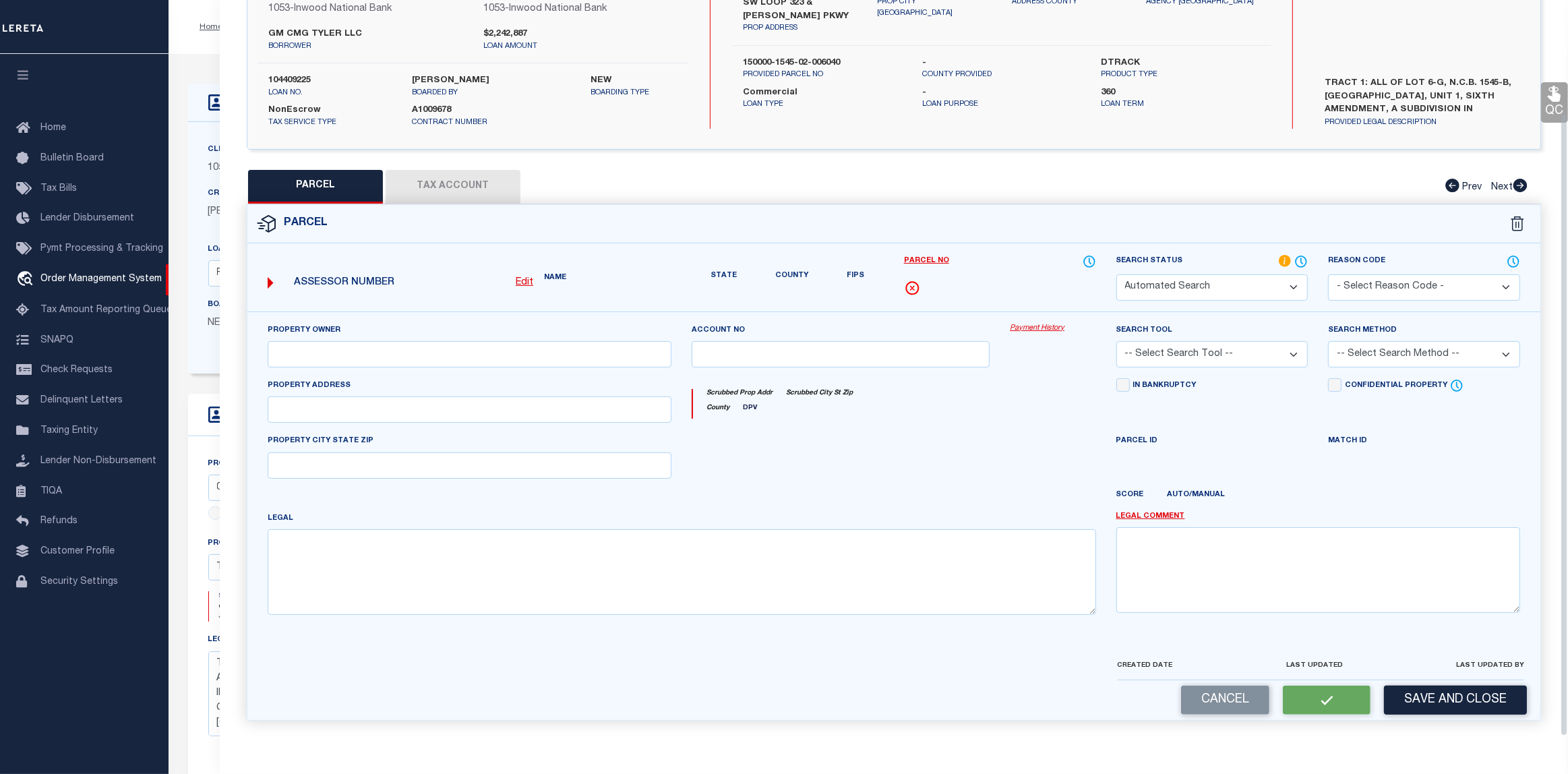
select select "PC"
select select "AGF"
select select "LEG"
